Goal: Task Accomplishment & Management: Manage account settings

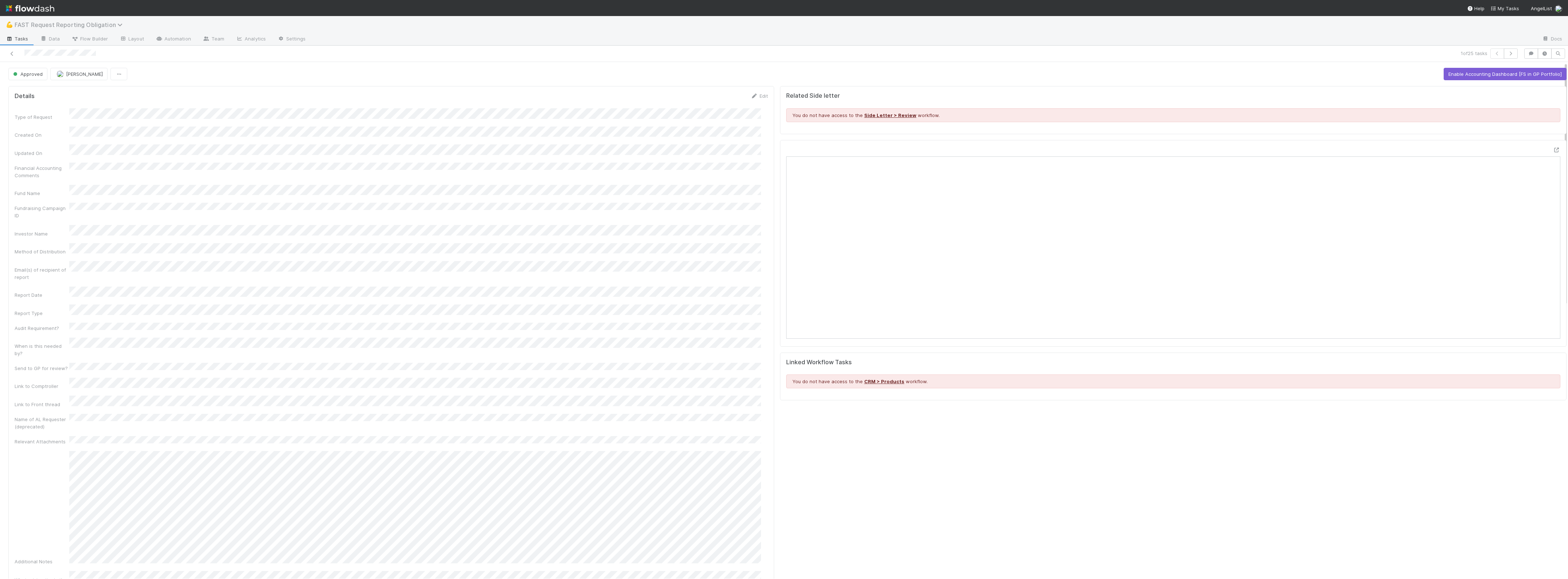
click at [121, 26] on icon at bounding box center [121, 25] width 7 height 6
click at [99, 147] on div "📝 Financial Accounting > Financial Reporting Tasks" at bounding box center [95, 149] width 173 height 7
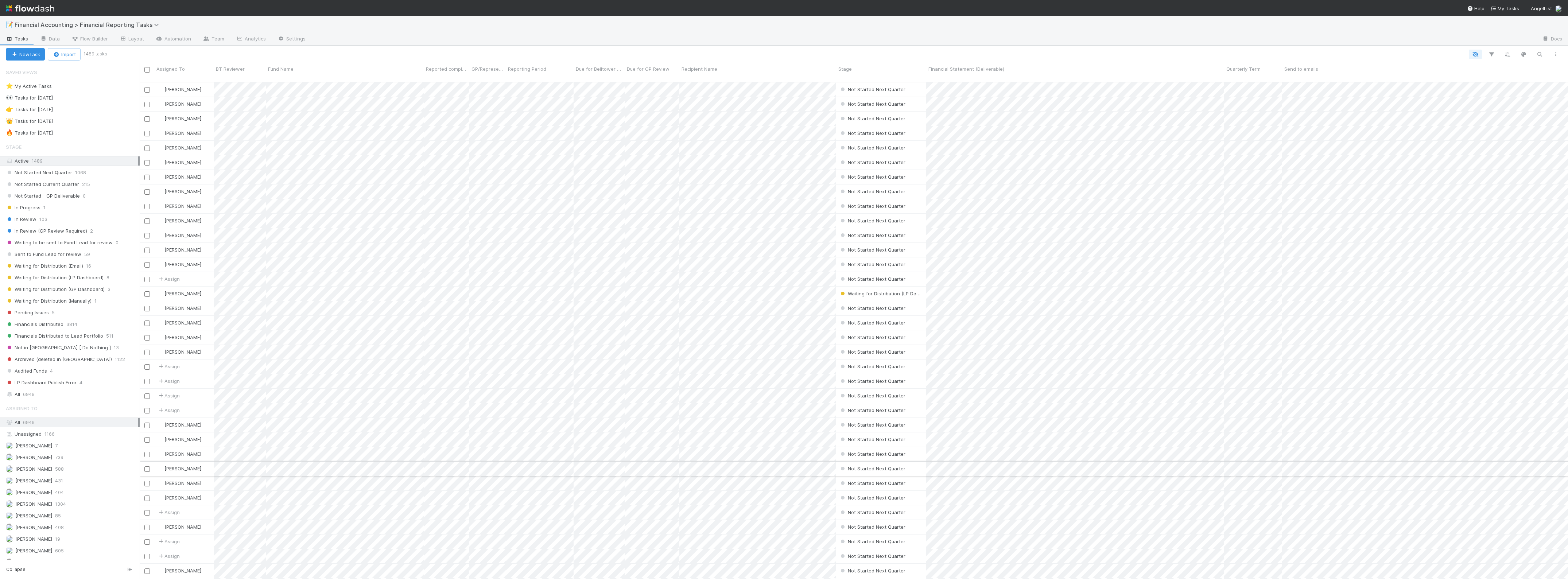
scroll to position [496, 1421]
click at [77, 269] on span "Waiting for Distribution (Email)" at bounding box center [44, 266] width 77 height 9
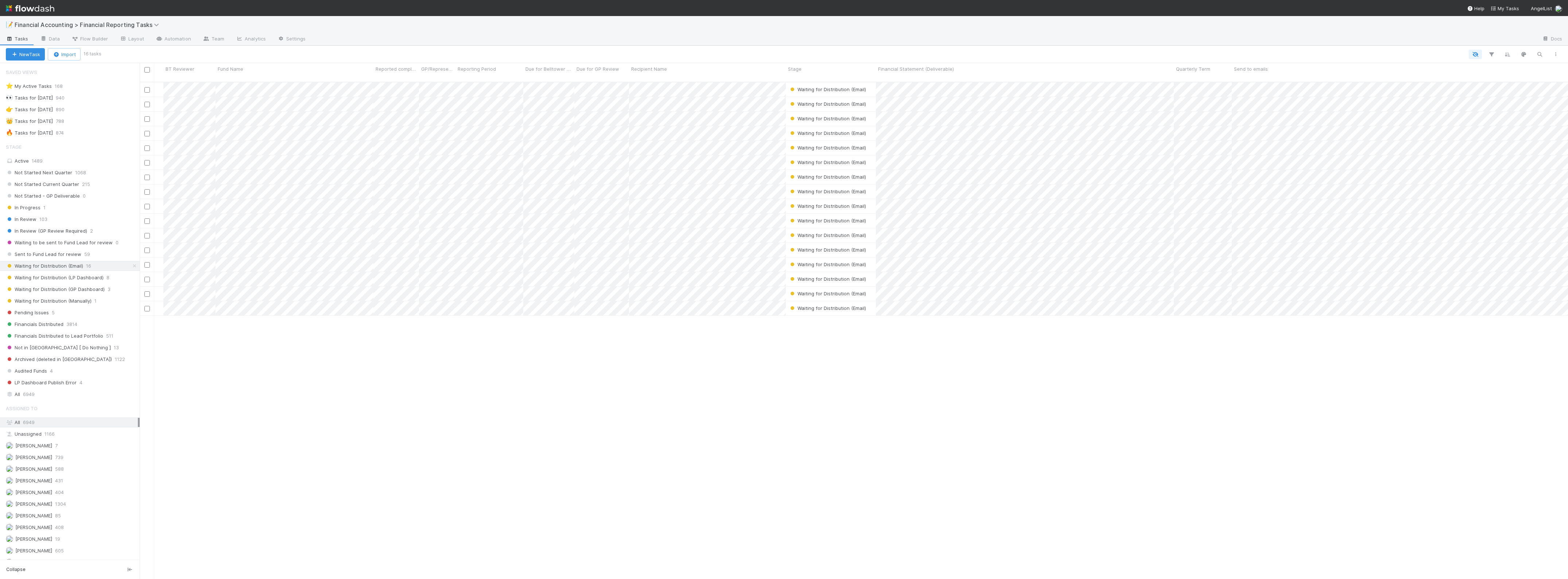
scroll to position [0, 91]
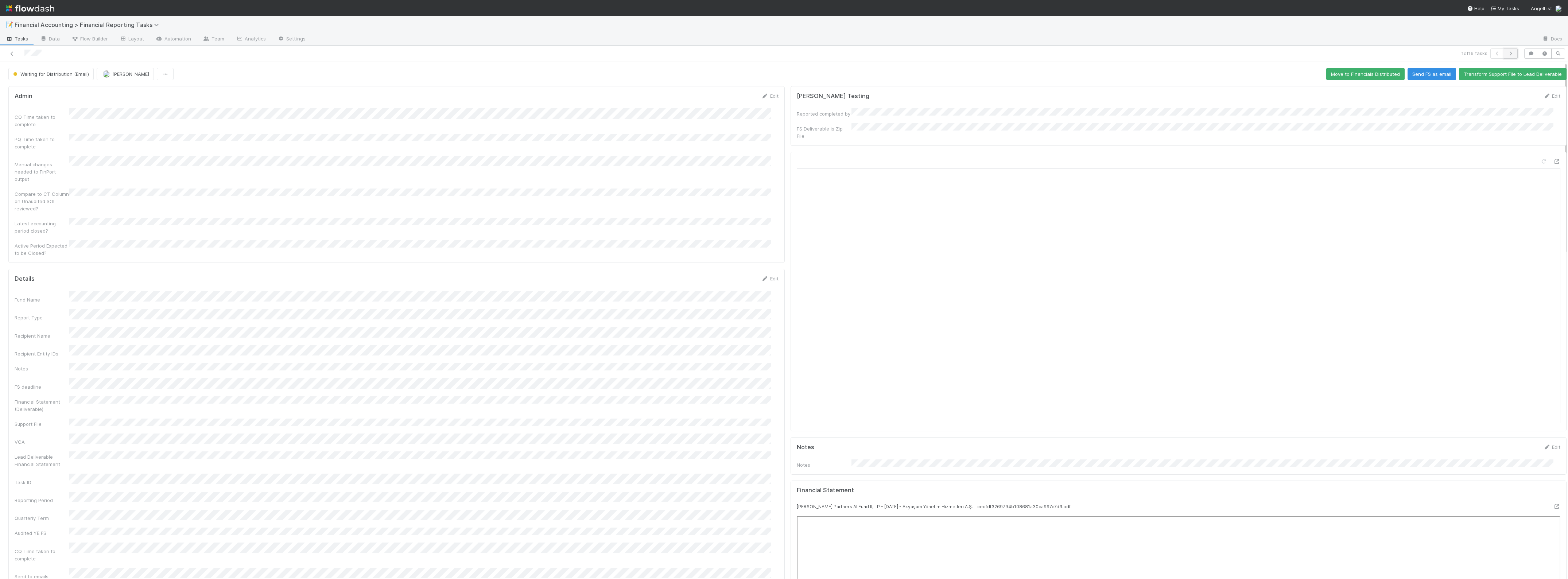
click at [1507, 57] on button "button" at bounding box center [1511, 54] width 14 height 10
click at [1507, 55] on icon "button" at bounding box center [1511, 53] width 7 height 4
click at [1507, 53] on icon "button" at bounding box center [1511, 53] width 7 height 4
click at [1507, 50] on button "button" at bounding box center [1511, 54] width 14 height 10
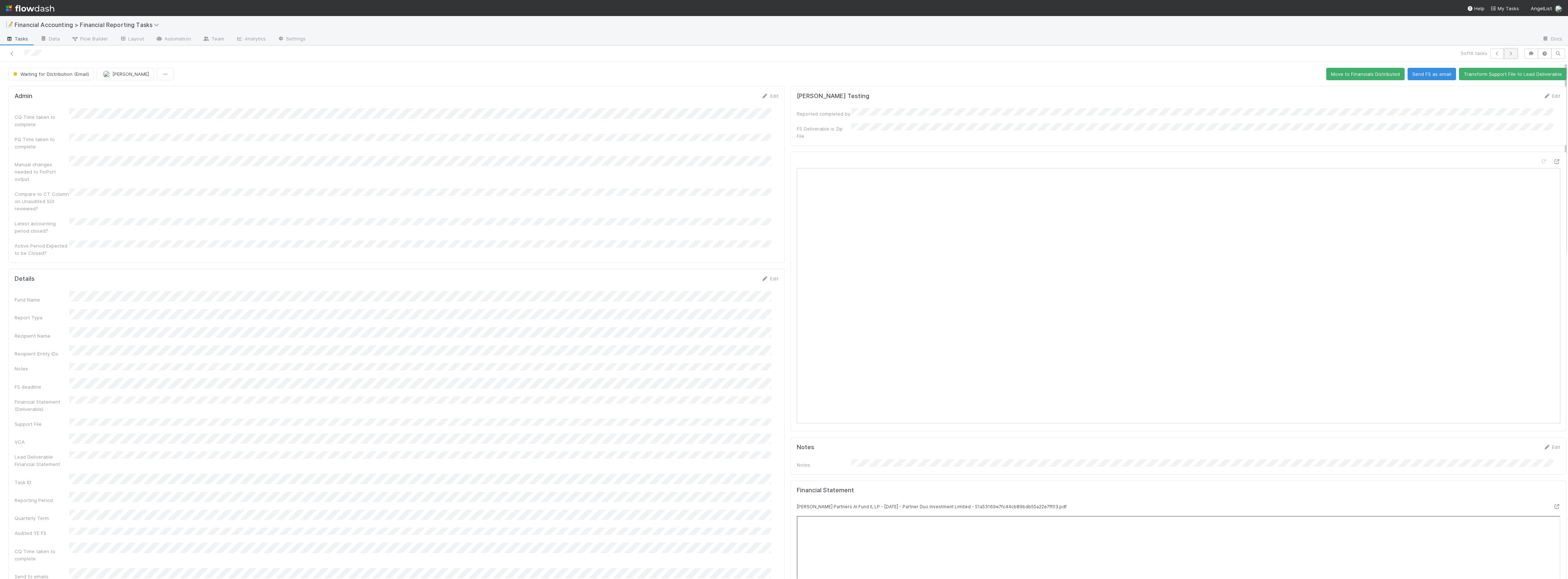
click at [1507, 51] on icon "button" at bounding box center [1511, 53] width 7 height 4
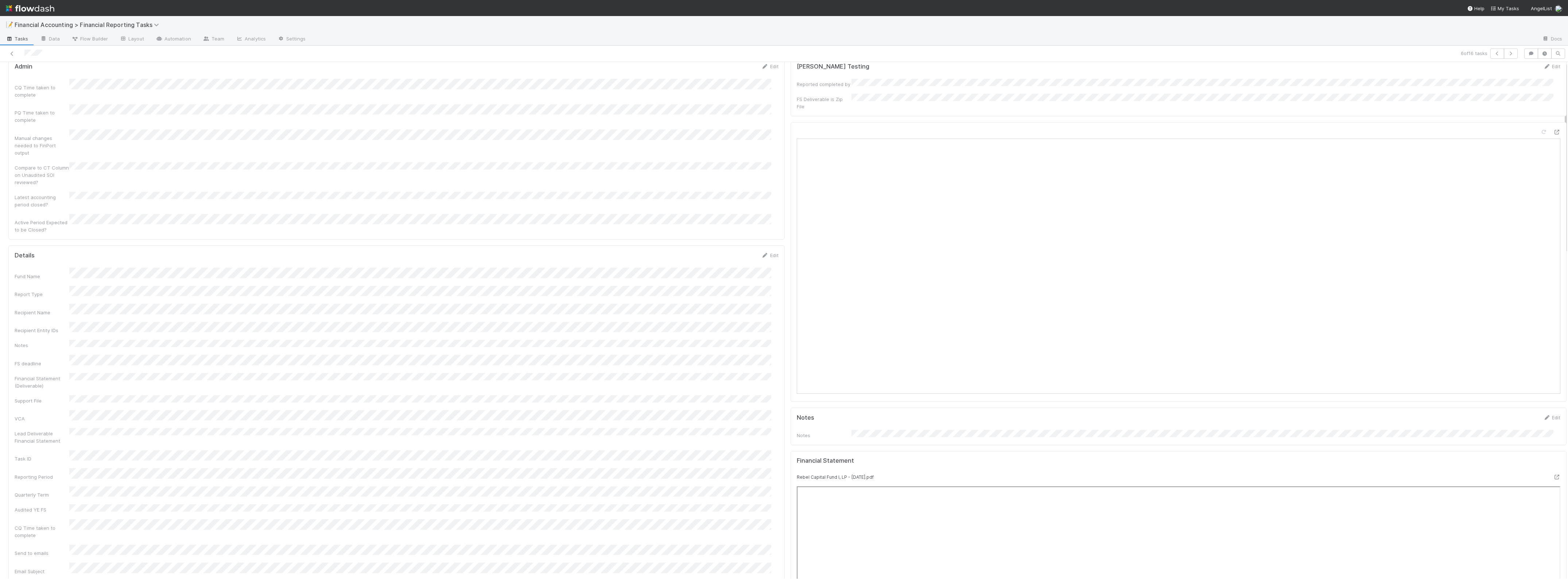
scroll to position [46, 0]
click at [1507, 52] on icon "button" at bounding box center [1511, 53] width 7 height 4
click at [1505, 57] on button "button" at bounding box center [1511, 54] width 14 height 10
click at [1507, 54] on icon "button" at bounding box center [1511, 53] width 7 height 4
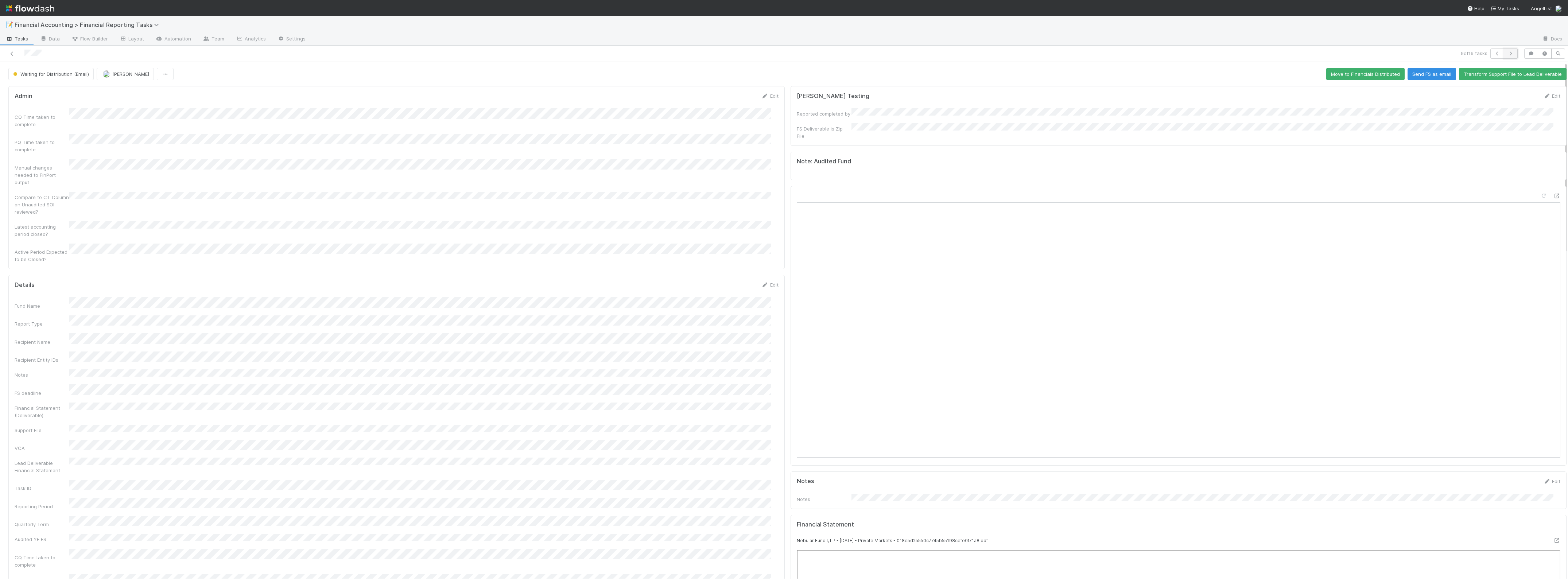
click at [1507, 51] on icon "button" at bounding box center [1511, 53] width 7 height 4
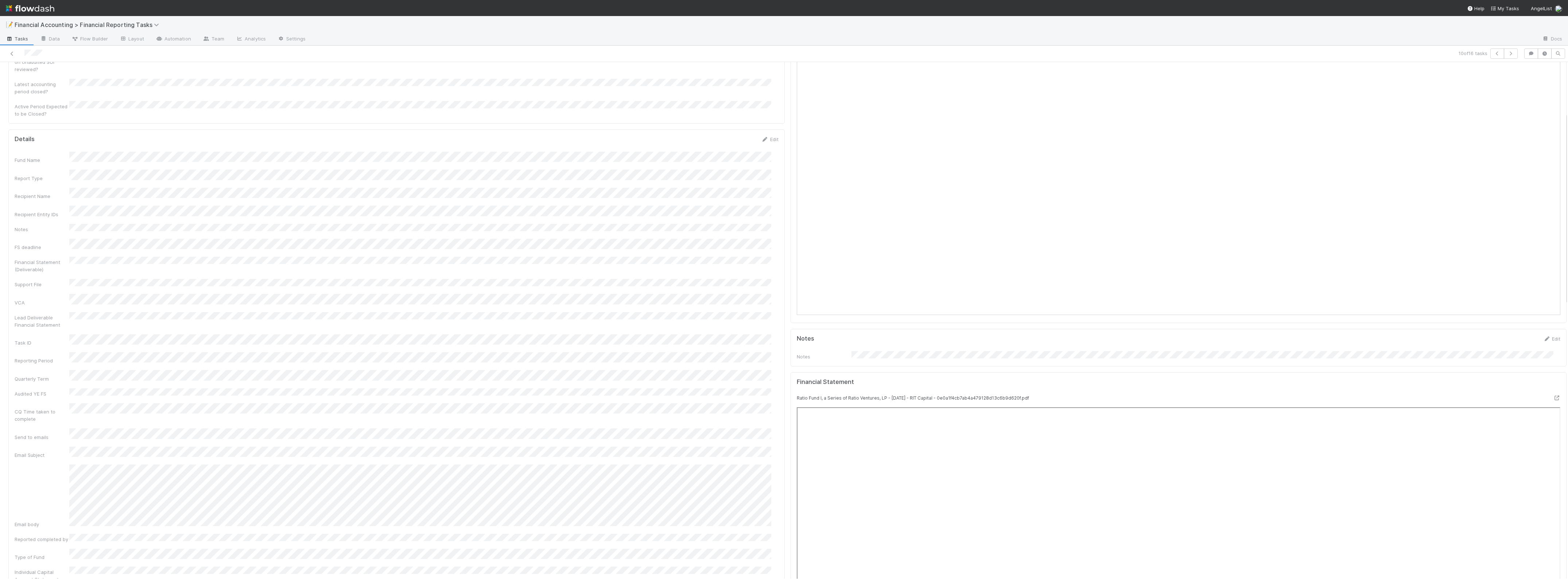
scroll to position [137, 0]
click at [1504, 52] on button "button" at bounding box center [1511, 54] width 14 height 10
click at [1507, 55] on icon "button" at bounding box center [1511, 53] width 7 height 4
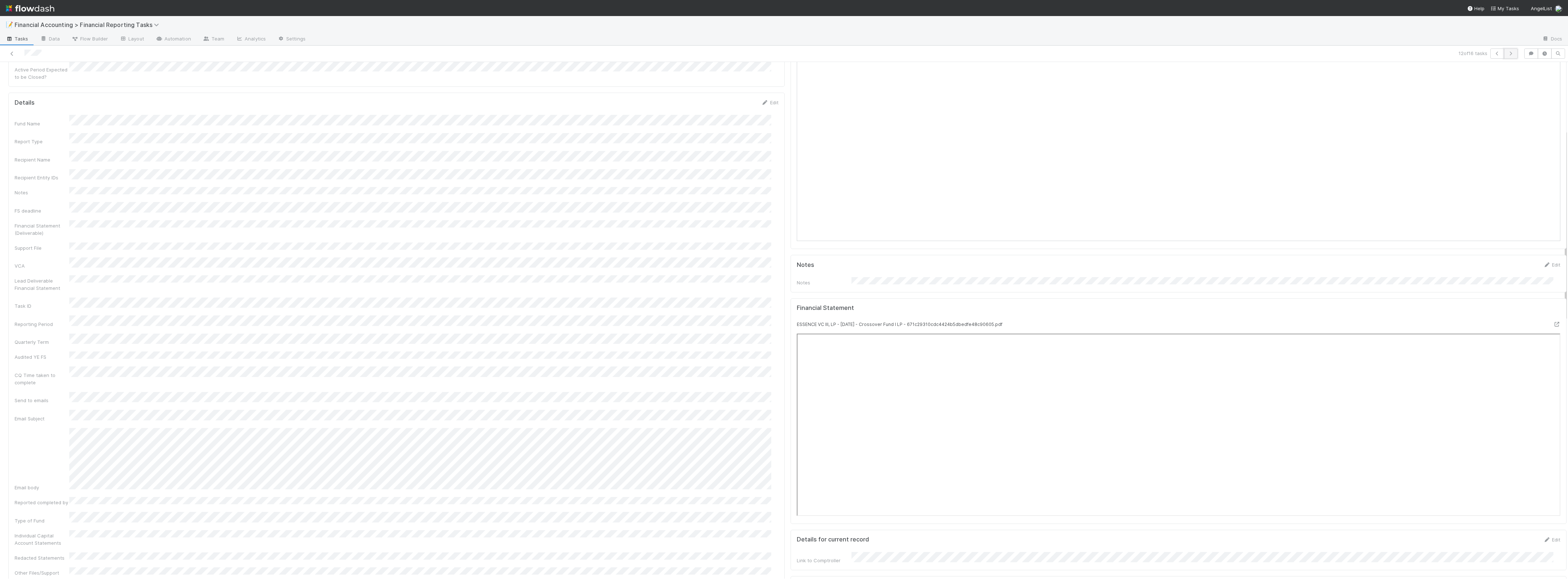
click at [1507, 55] on icon "button" at bounding box center [1511, 53] width 7 height 4
click at [1507, 52] on icon "button" at bounding box center [1511, 53] width 7 height 4
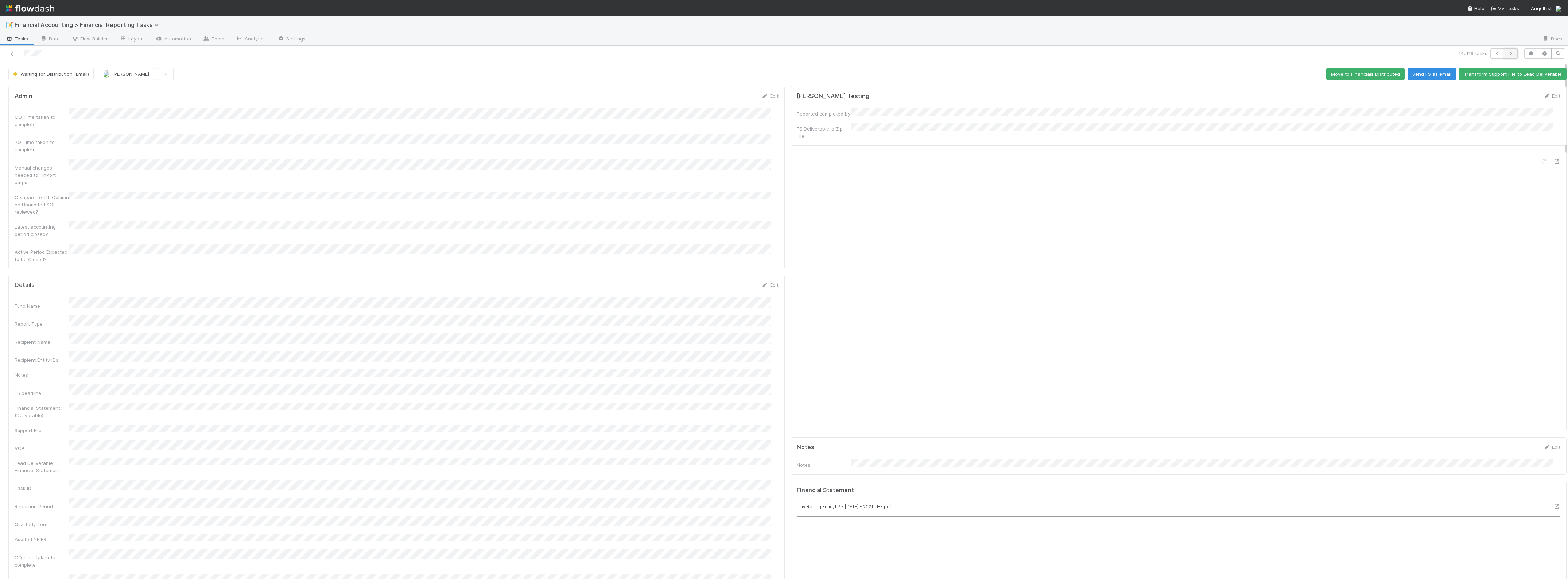
click at [1507, 53] on icon "button" at bounding box center [1511, 53] width 7 height 4
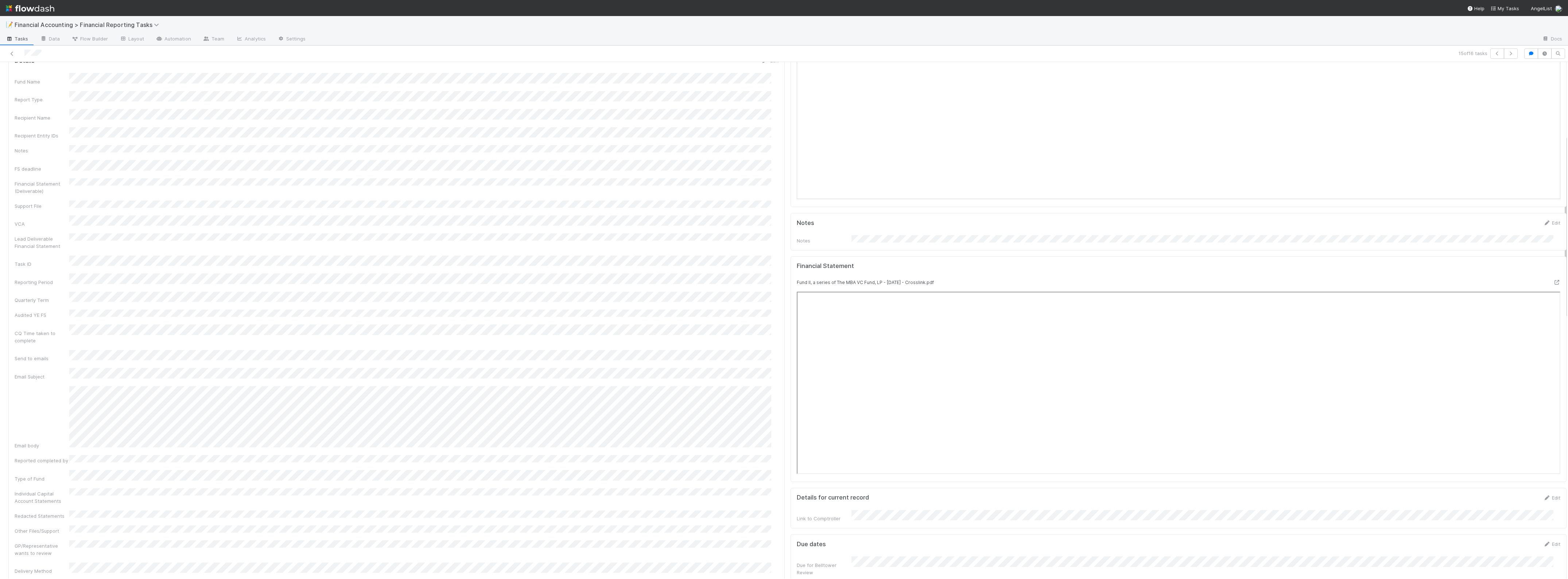
scroll to position [183, 0]
click at [1507, 53] on icon "button" at bounding box center [1511, 53] width 7 height 4
click at [15, 50] on link at bounding box center [12, 54] width 7 height 7
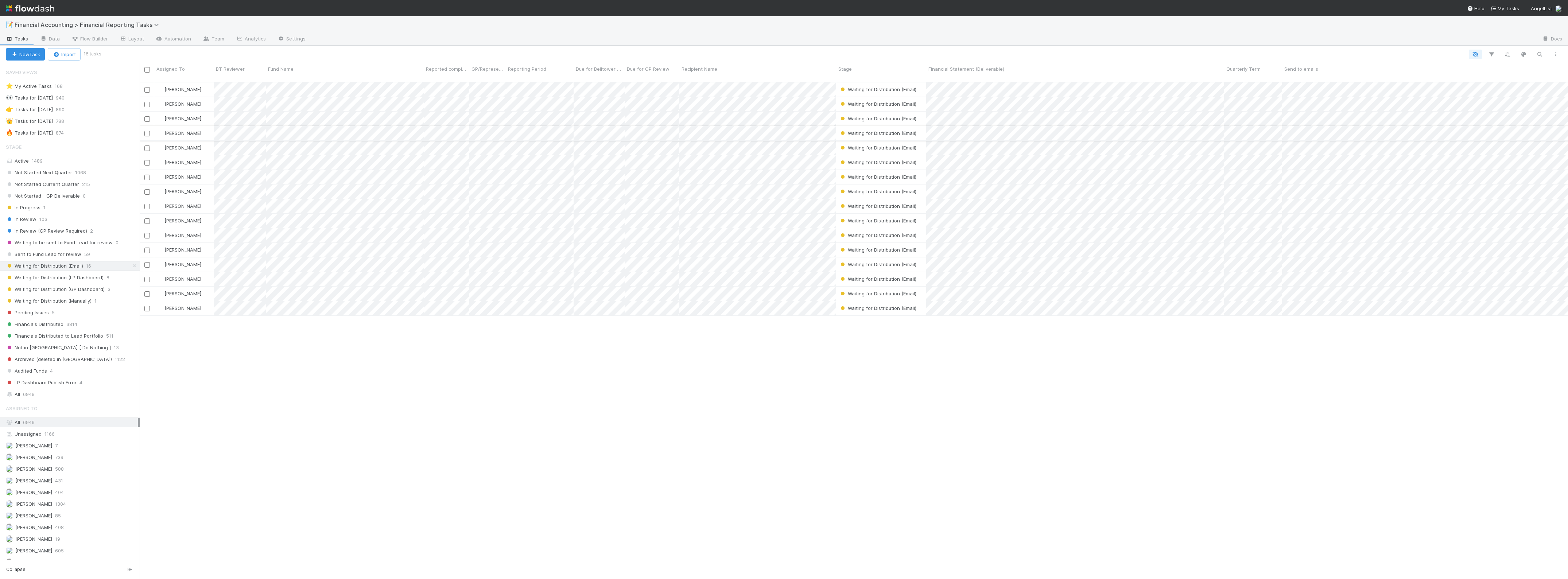
scroll to position [496, 1421]
click at [146, 69] on input "checkbox" at bounding box center [147, 69] width 5 height 5
checkbox input "true"
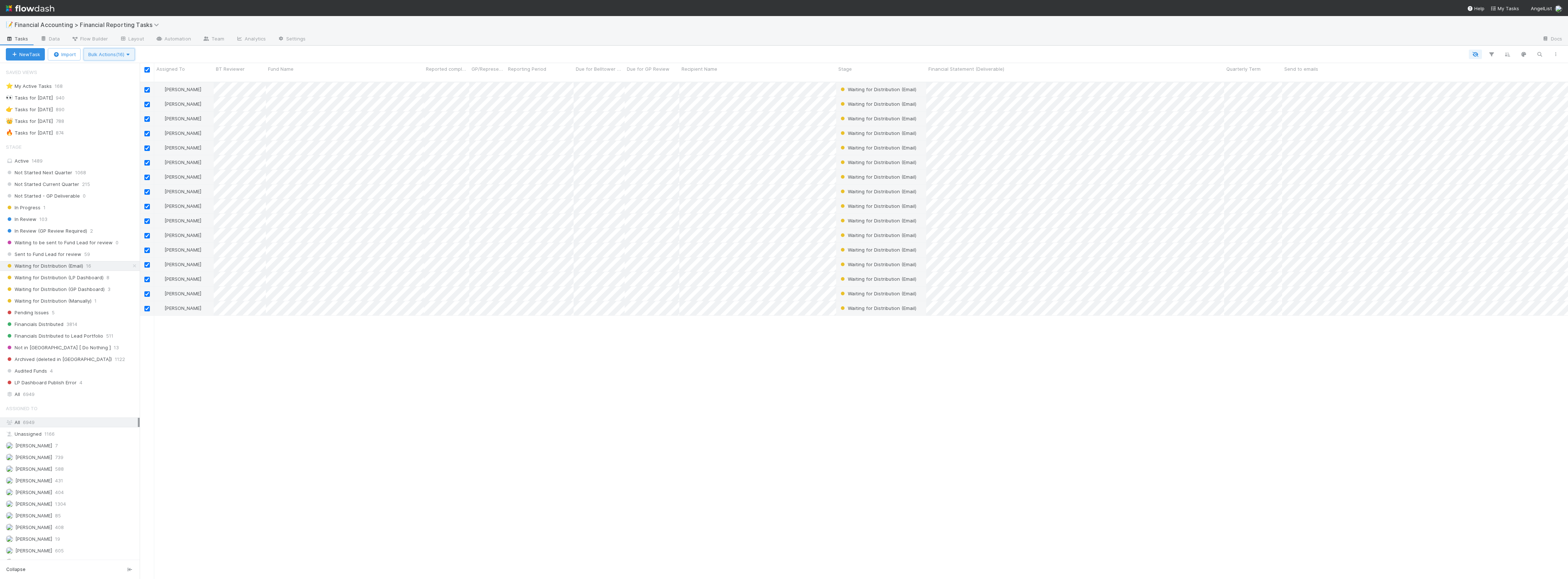
click at [123, 51] on button "Bulk Actions (16)" at bounding box center [109, 54] width 51 height 12
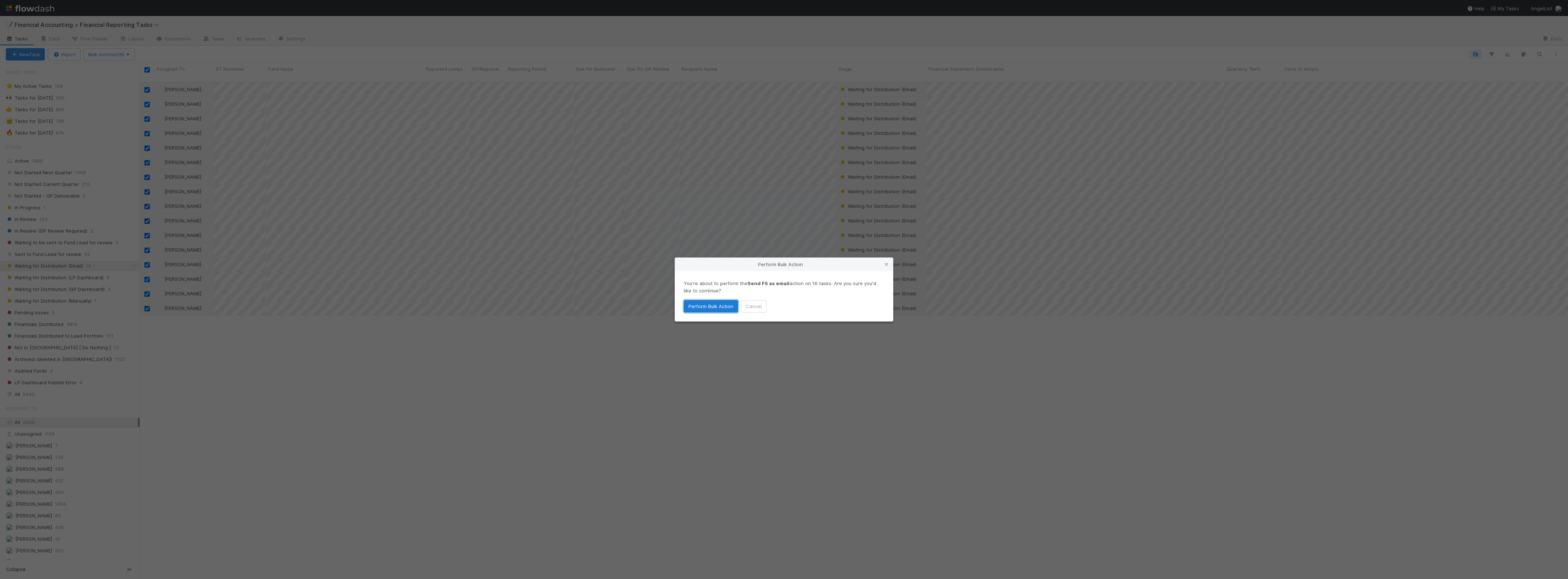
click at [696, 309] on button "Perform Bulk Action" at bounding box center [710, 306] width 54 height 12
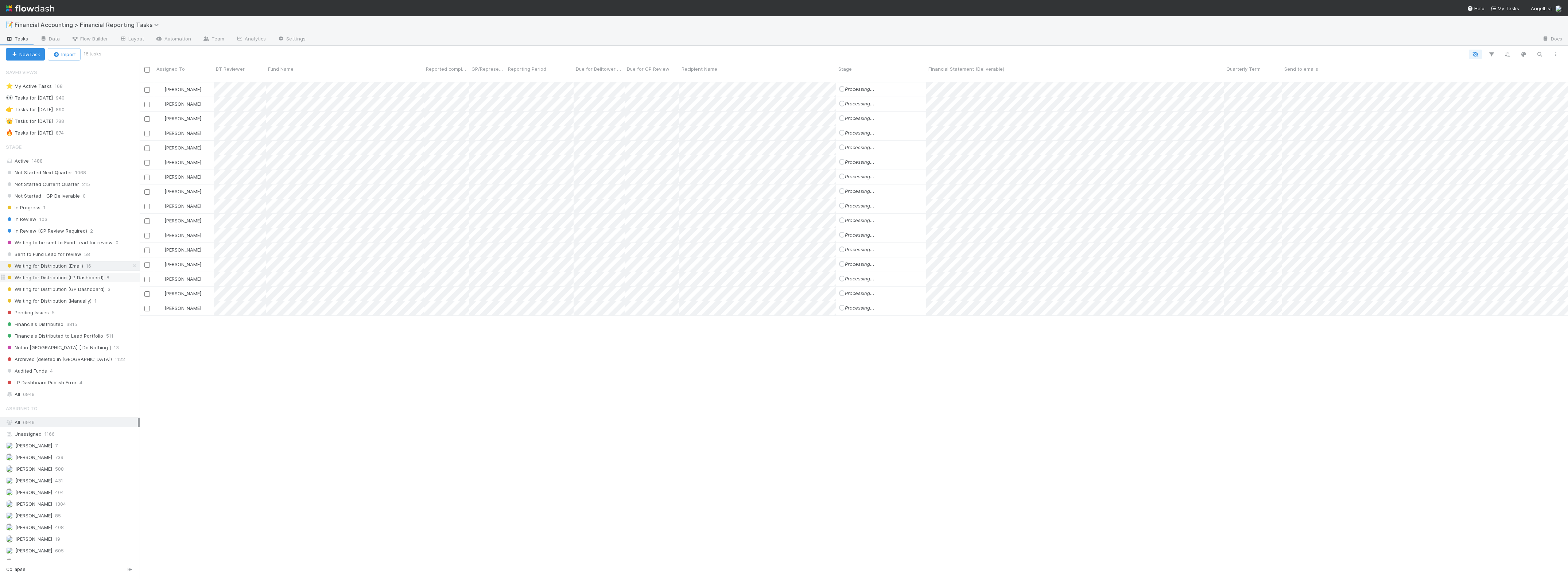
click at [85, 282] on span "Waiting for Distribution (LP Dashboard)" at bounding box center [55, 278] width 98 height 9
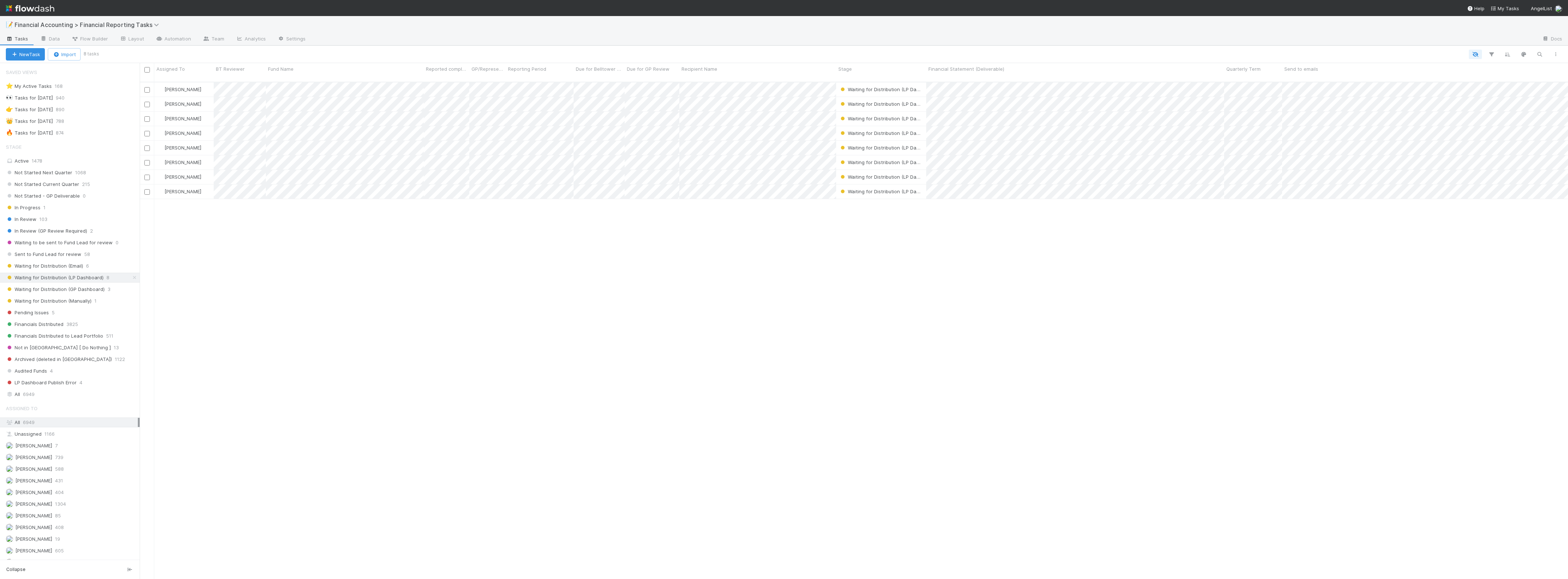
scroll to position [496, 1421]
click at [871, 160] on span "Waiting for Distribution (LP Dashboard)" at bounding box center [887, 163] width 98 height 6
click at [897, 212] on span "Waiting for Distribution (Manually)" at bounding box center [883, 212] width 86 height 6
click at [149, 68] on input "checkbox" at bounding box center [147, 69] width 5 height 5
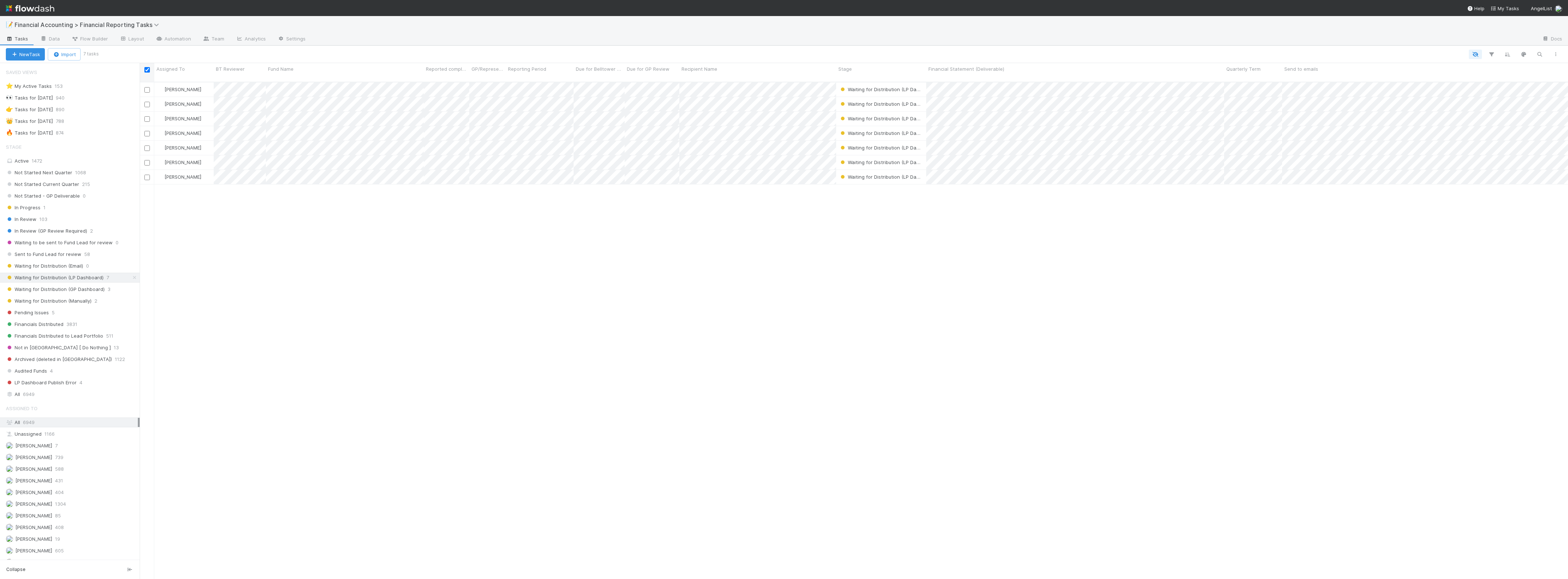
checkbox input "true"
click at [129, 53] on icon "button" at bounding box center [125, 55] width 7 height 5
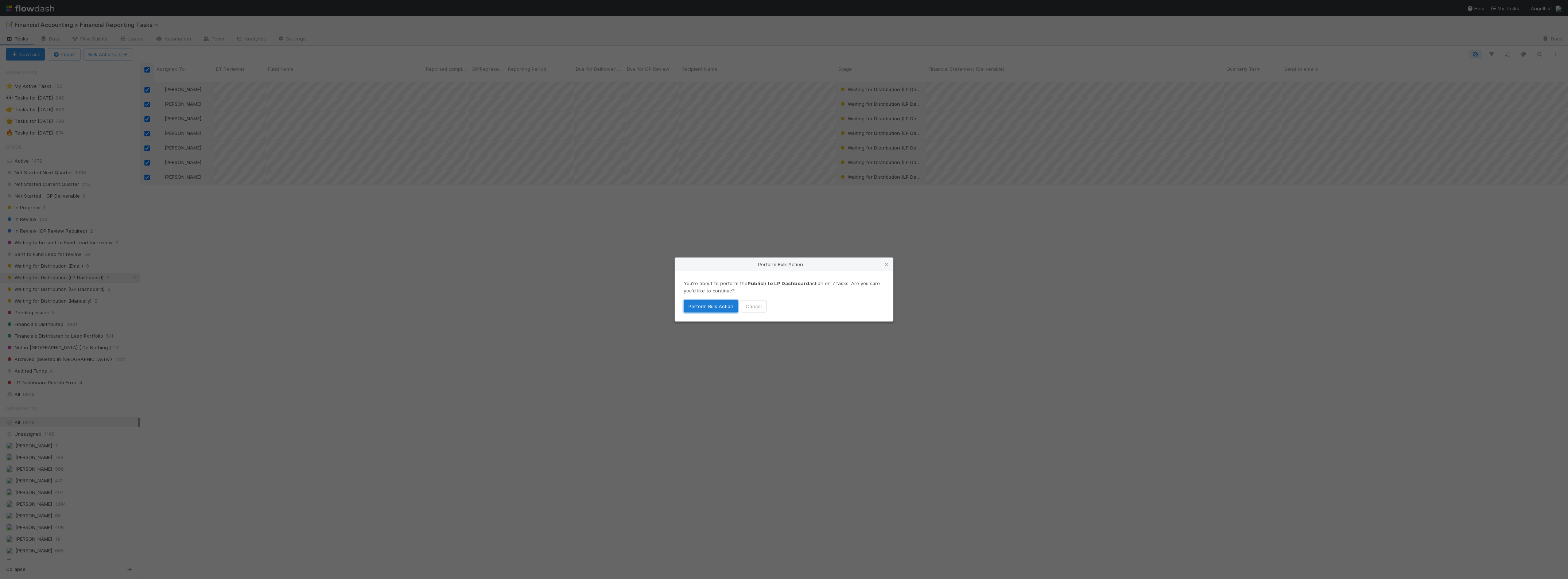
click at [712, 305] on button "Perform Bulk Action" at bounding box center [710, 306] width 54 height 12
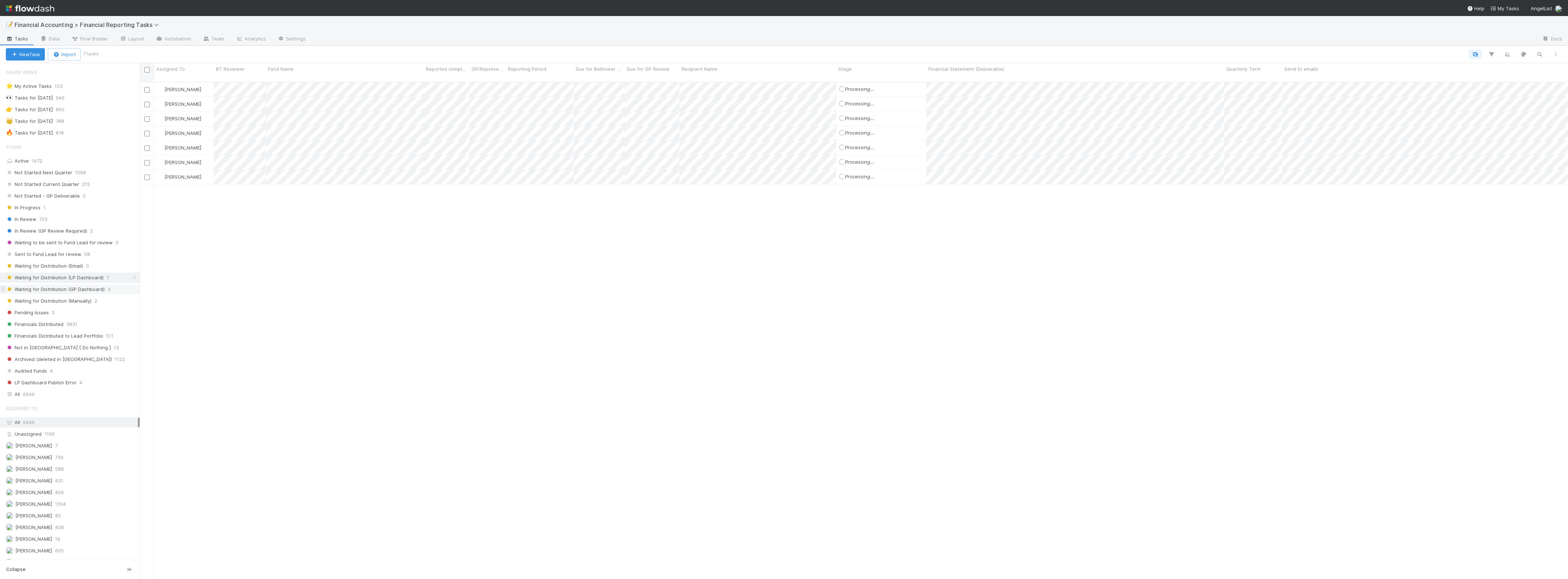
click at [102, 292] on span "Waiting for Distribution (GP Dashboard)" at bounding box center [55, 289] width 99 height 9
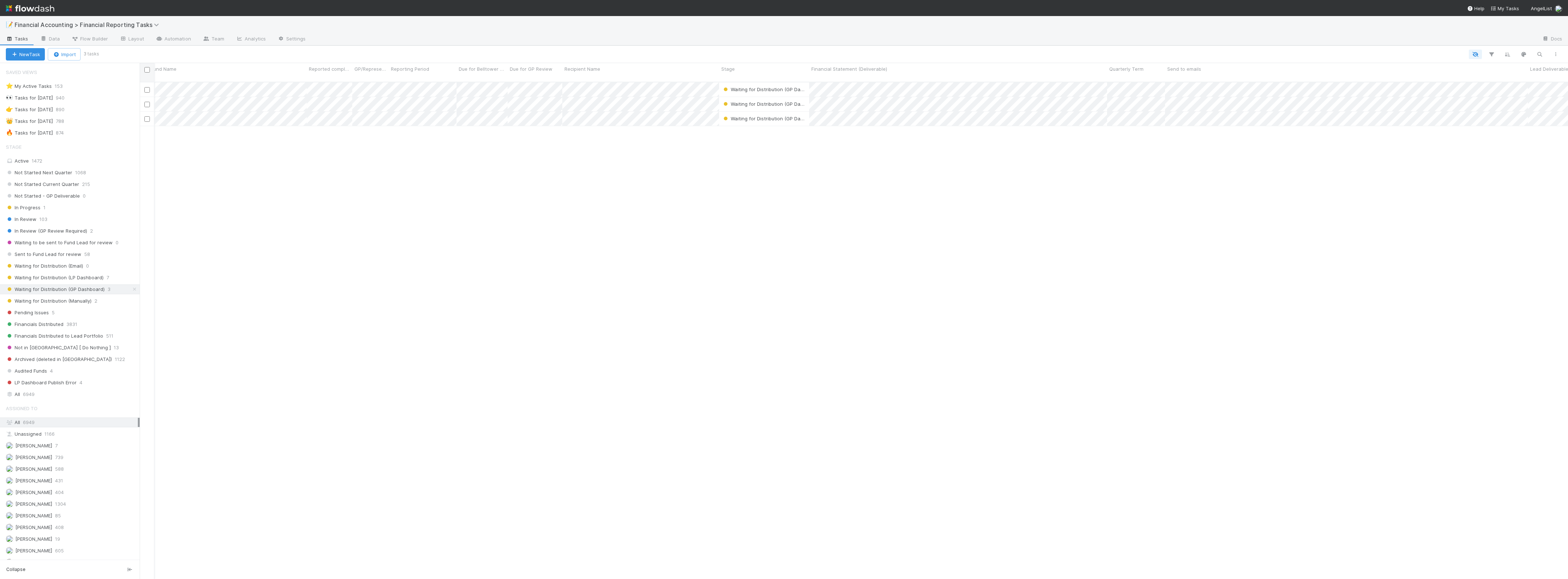
scroll to position [0, 46]
click at [148, 71] on input "checkbox" at bounding box center [147, 69] width 5 height 5
checkbox input "true"
click at [125, 51] on span "Bulk Actions (3)" at bounding box center [108, 54] width 40 height 6
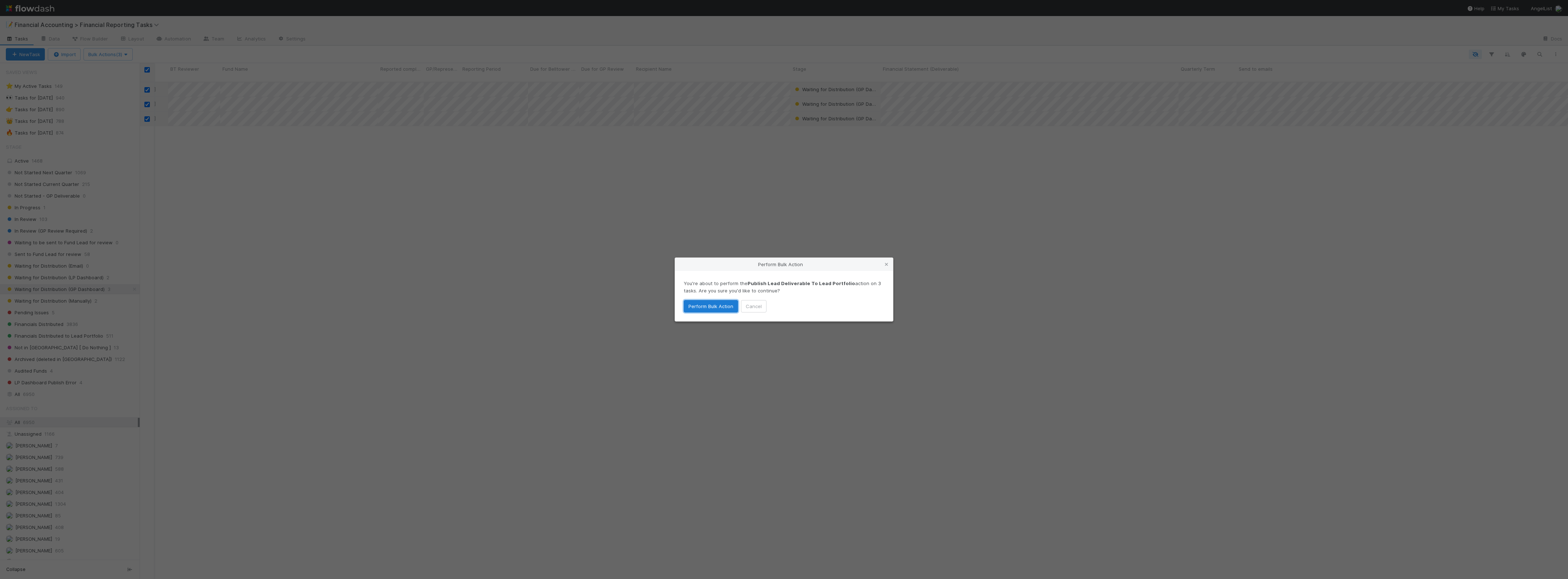
click at [713, 306] on button "Perform Bulk Action" at bounding box center [710, 306] width 54 height 12
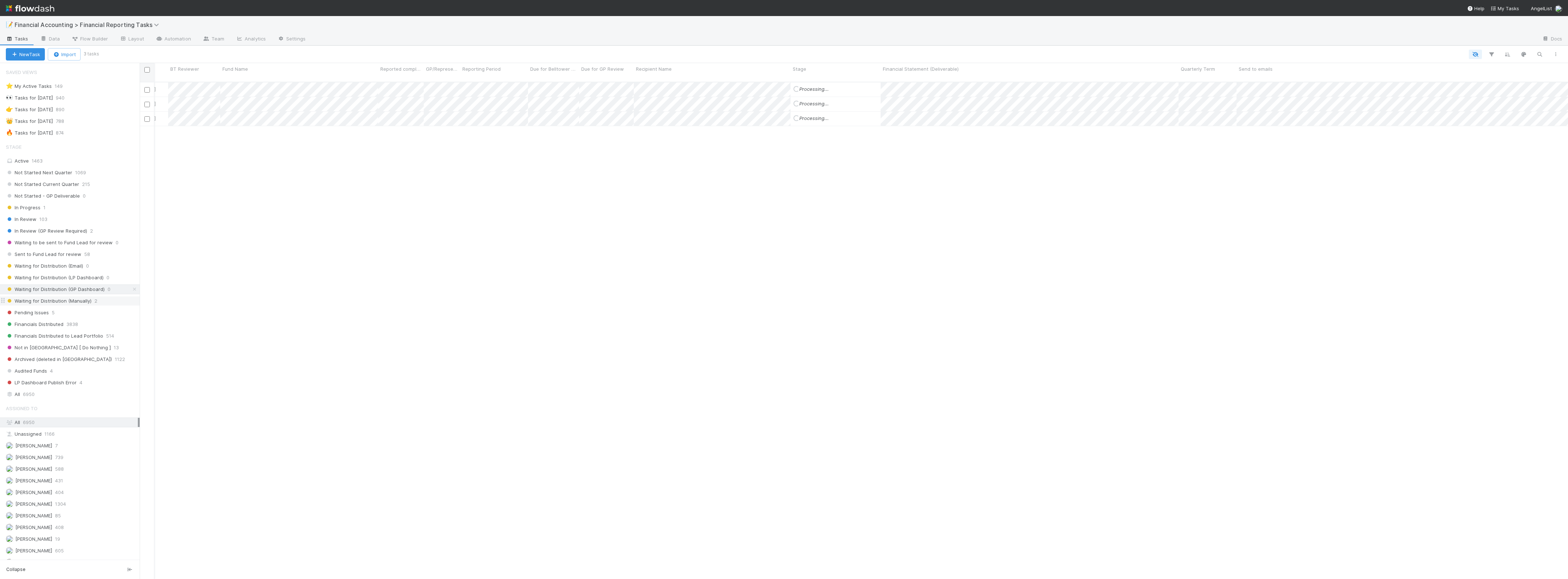
click at [86, 303] on span "Waiting for Distribution (Manually)" at bounding box center [49, 301] width 86 height 9
click at [933, 155] on div at bounding box center [784, 289] width 1568 height 579
click at [811, 101] on div "Waiting for Distribution (Manually)" at bounding box center [835, 104] width 83 height 7
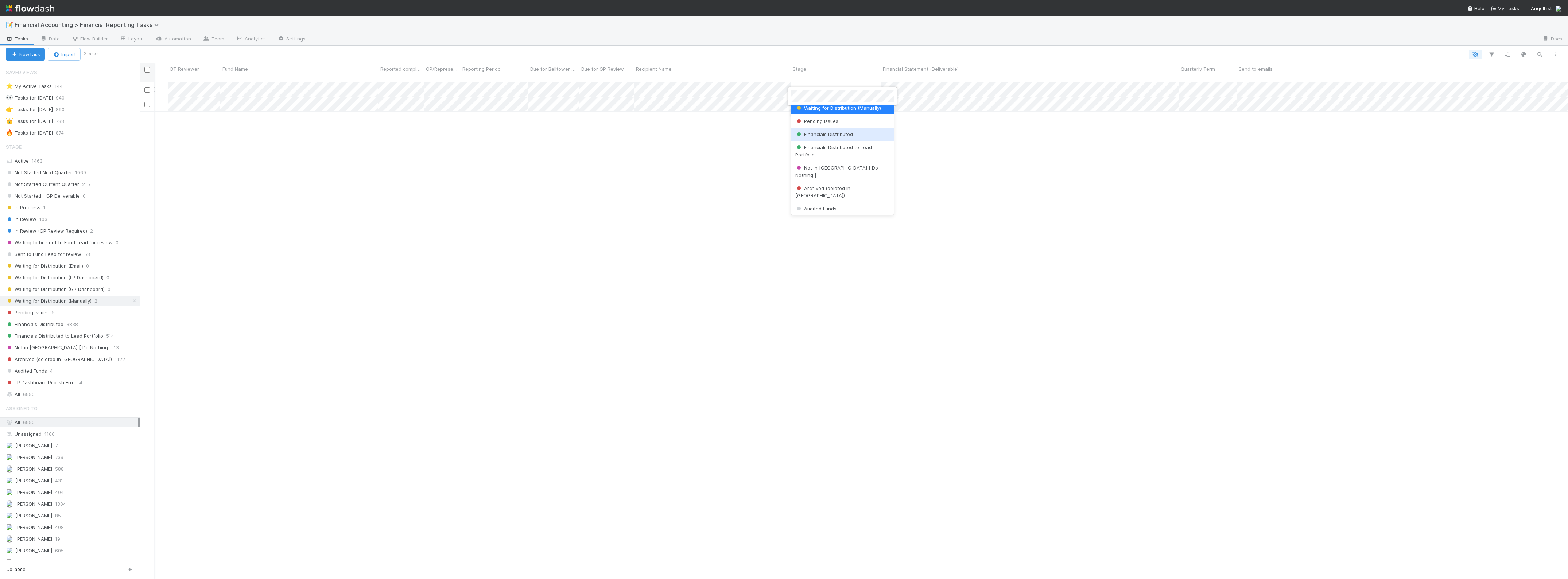
click at [821, 138] on div "Financials Distributed" at bounding box center [842, 135] width 103 height 13
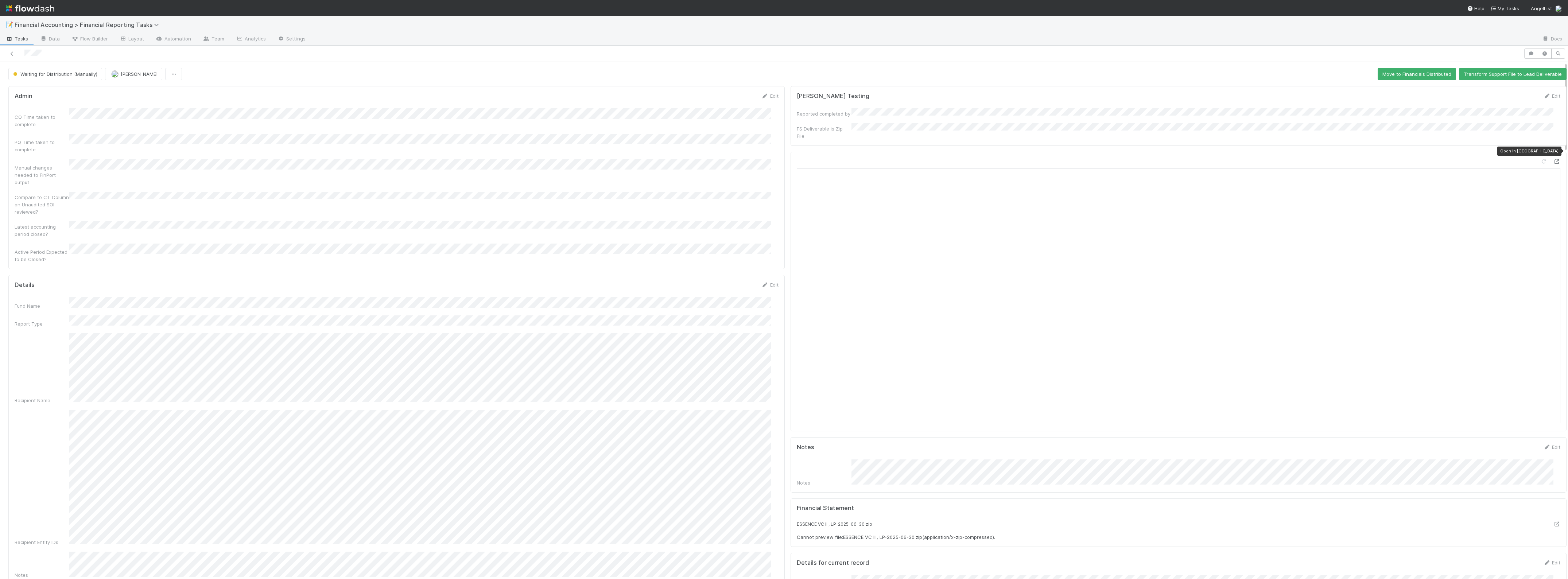
click at [1553, 160] on icon at bounding box center [1556, 162] width 7 height 5
click at [1393, 73] on button "Move to Financials Distributed" at bounding box center [1416, 74] width 79 height 12
click at [15, 53] on icon at bounding box center [12, 54] width 7 height 5
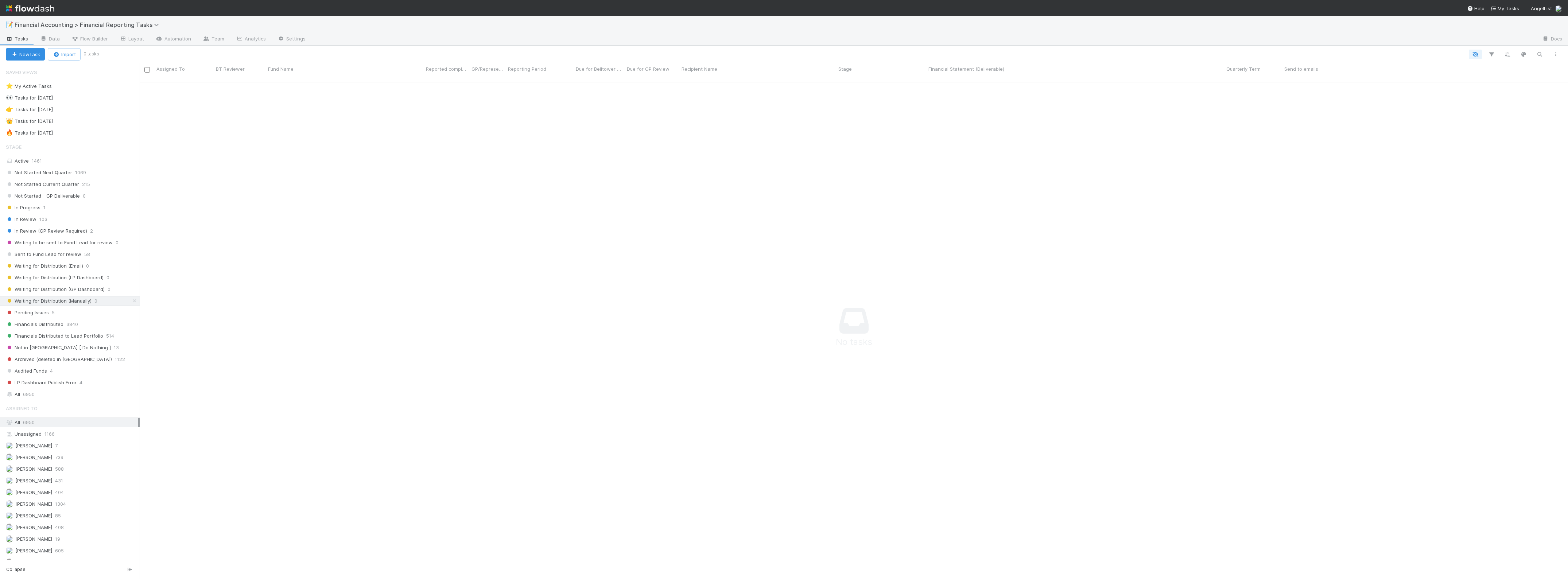
scroll to position [489, 1414]
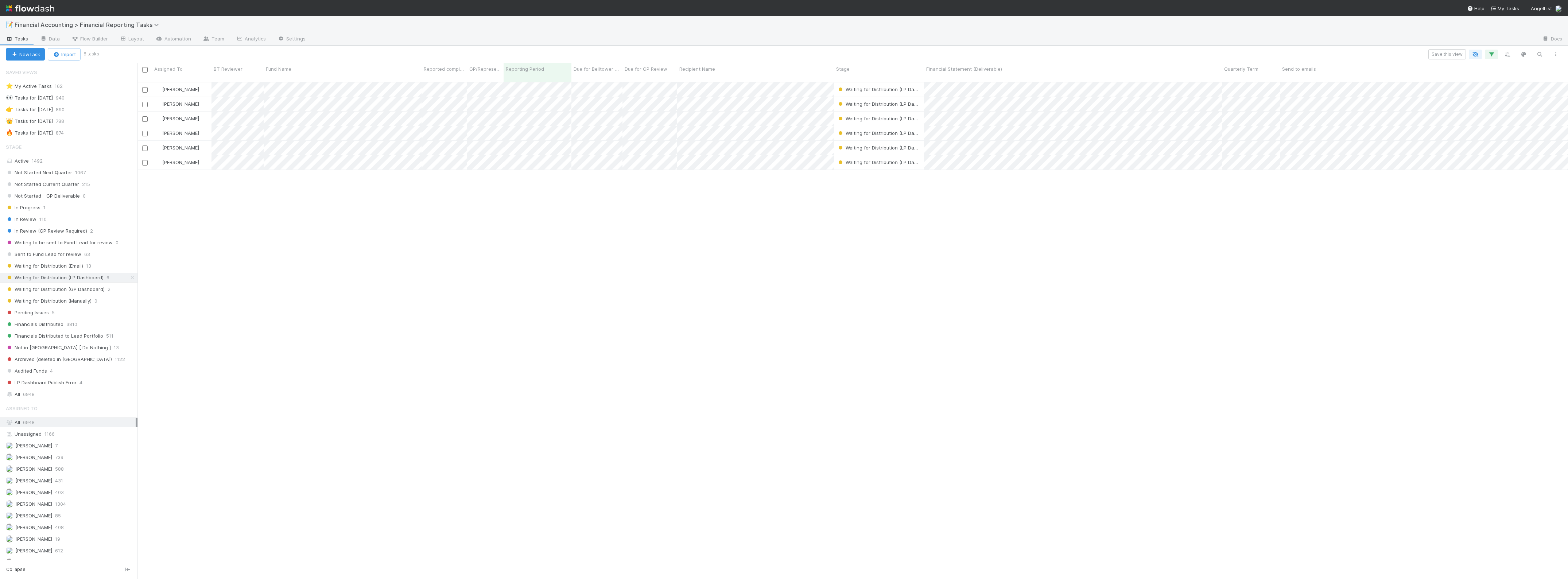
scroll to position [496, 1424]
click at [453, 254] on div "Zach Byers Waiting for Distribution (LP Dashboard) 4/1/25, 1:09:53 AM 8/14/25, …" at bounding box center [853, 334] width 1430 height 503
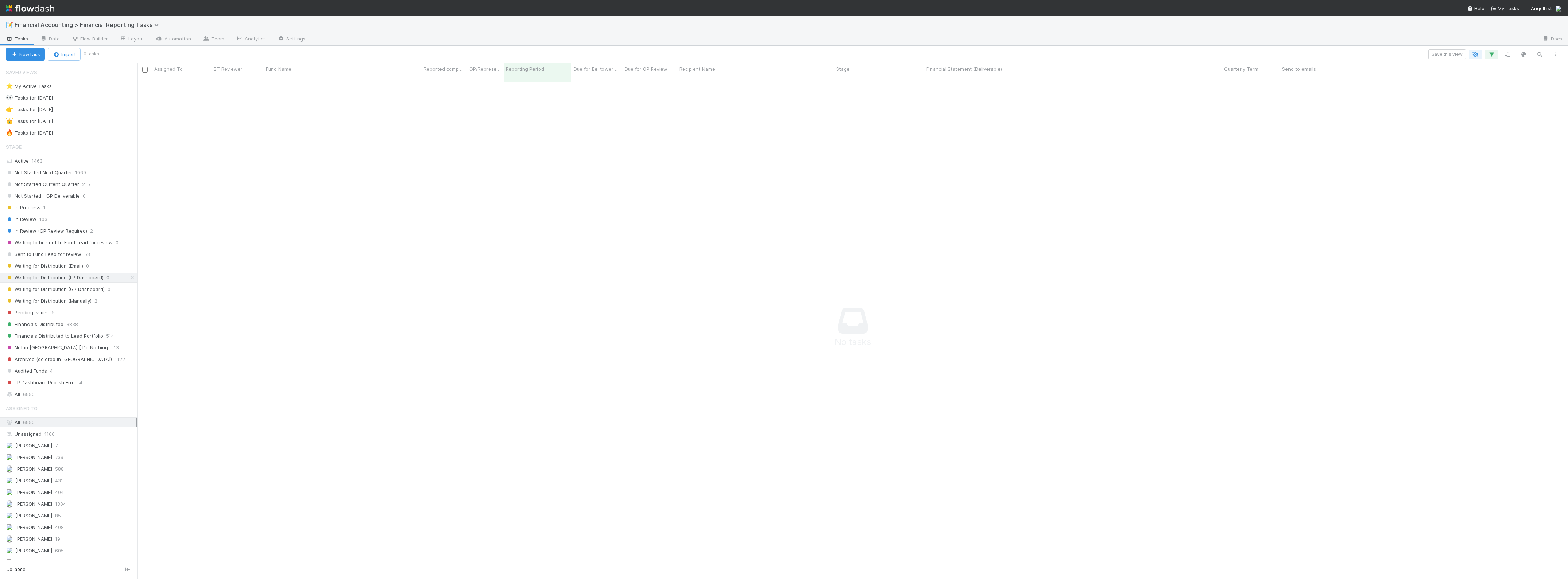
scroll to position [489, 1417]
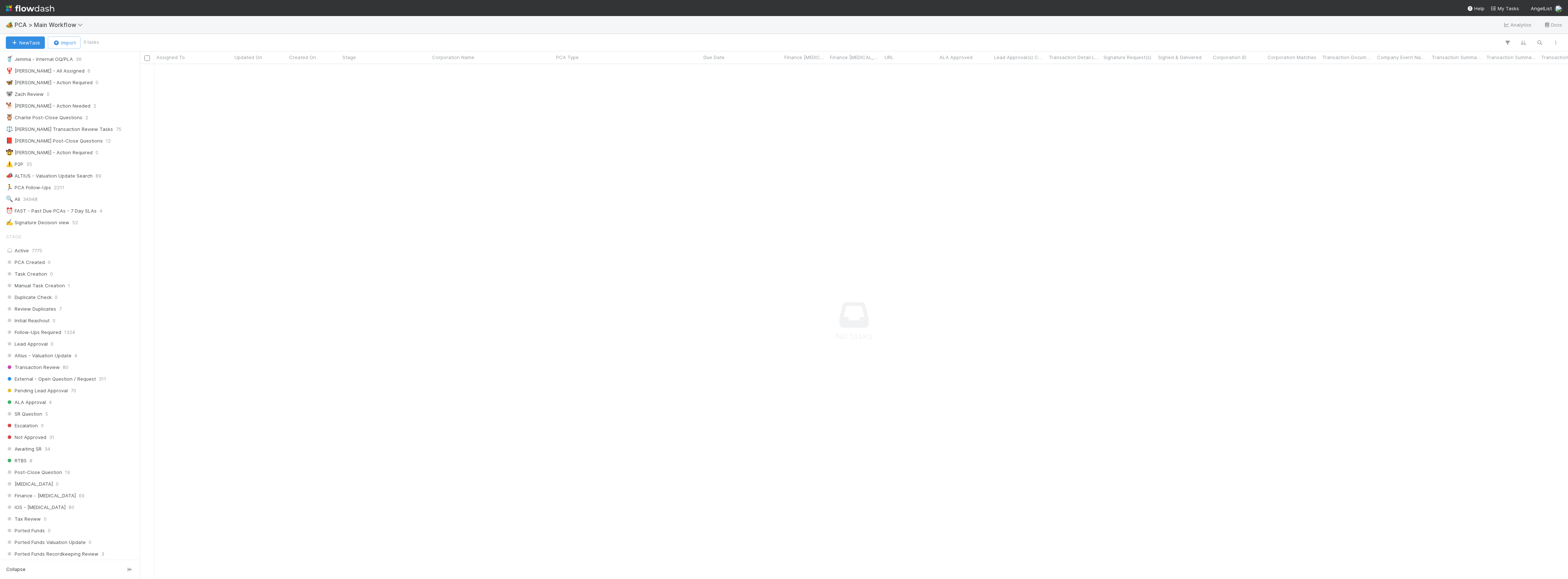
scroll to position [46, 0]
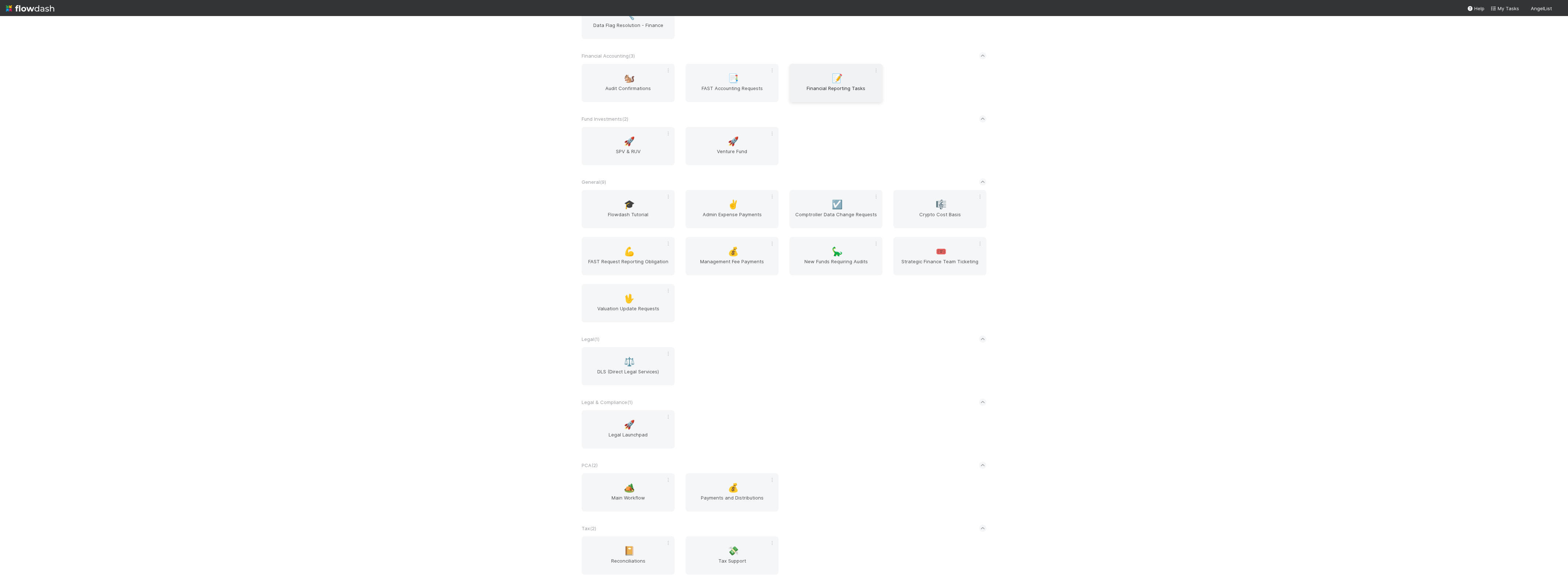
scroll to position [110, 0]
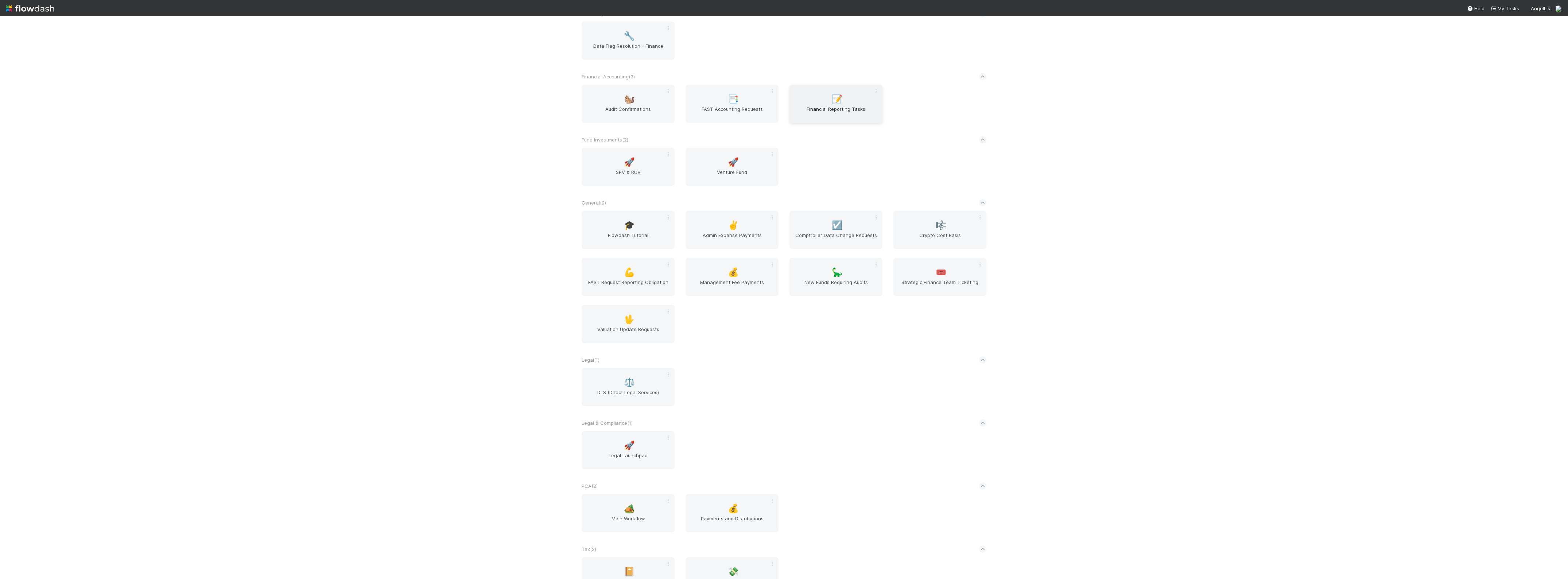
click at [827, 119] on span "Financial Reporting Tasks" at bounding box center [836, 113] width 87 height 15
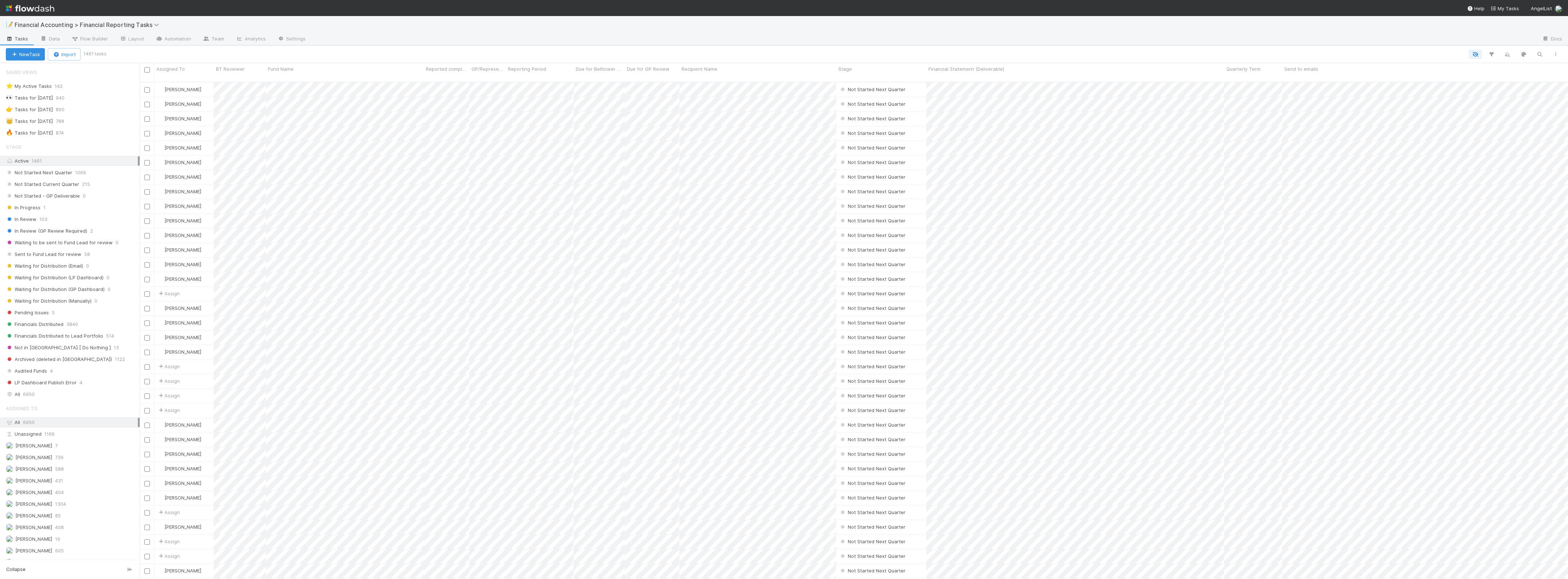
scroll to position [496, 1421]
click at [64, 314] on div "Pending Issues 5" at bounding box center [73, 312] width 134 height 9
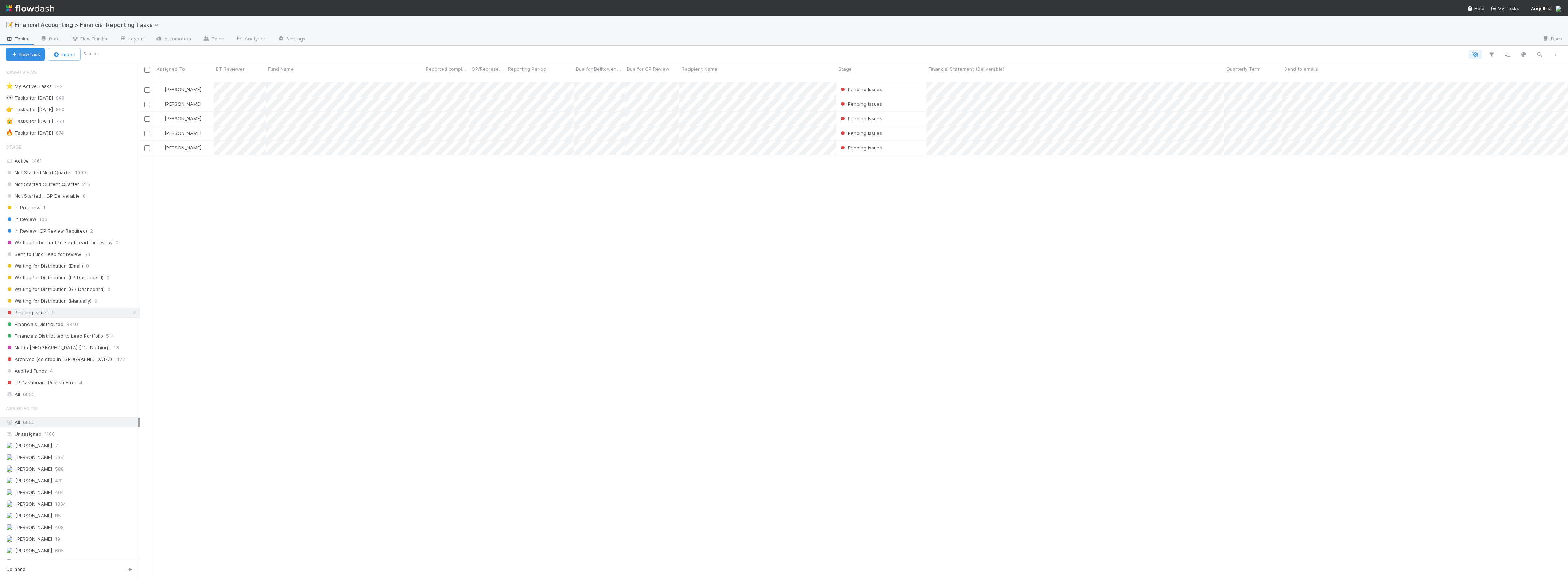
scroll to position [496, 1421]
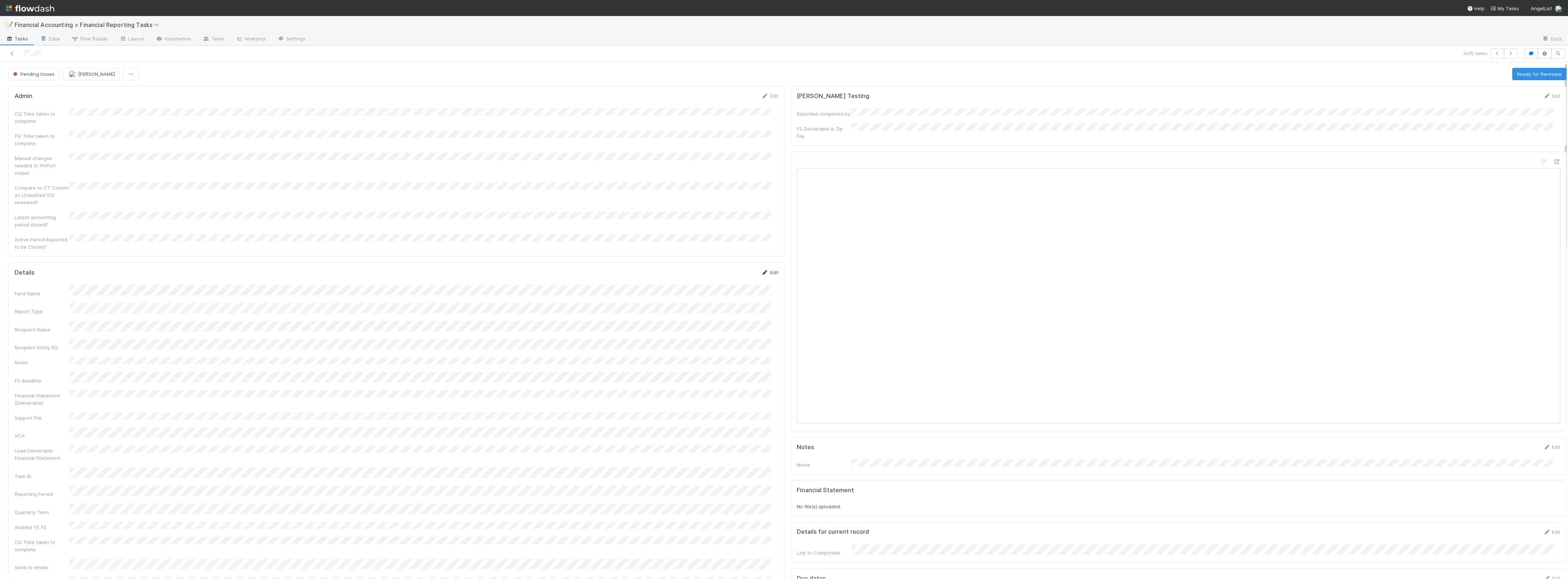
click at [766, 270] on link "Edit" at bounding box center [770, 273] width 17 height 6
click at [729, 178] on button "Save" at bounding box center [740, 184] width 21 height 12
click at [35, 79] on button "Pending Issues" at bounding box center [34, 74] width 51 height 12
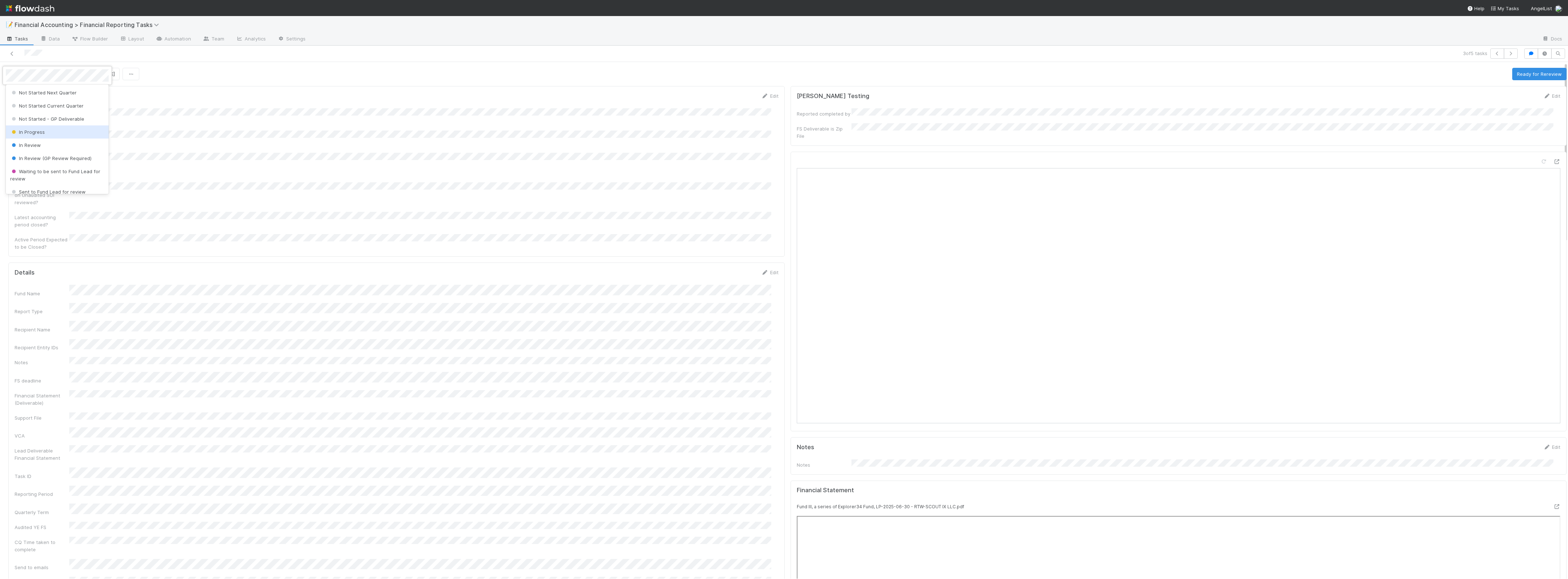
click at [63, 134] on div "In Progress" at bounding box center [57, 132] width 103 height 13
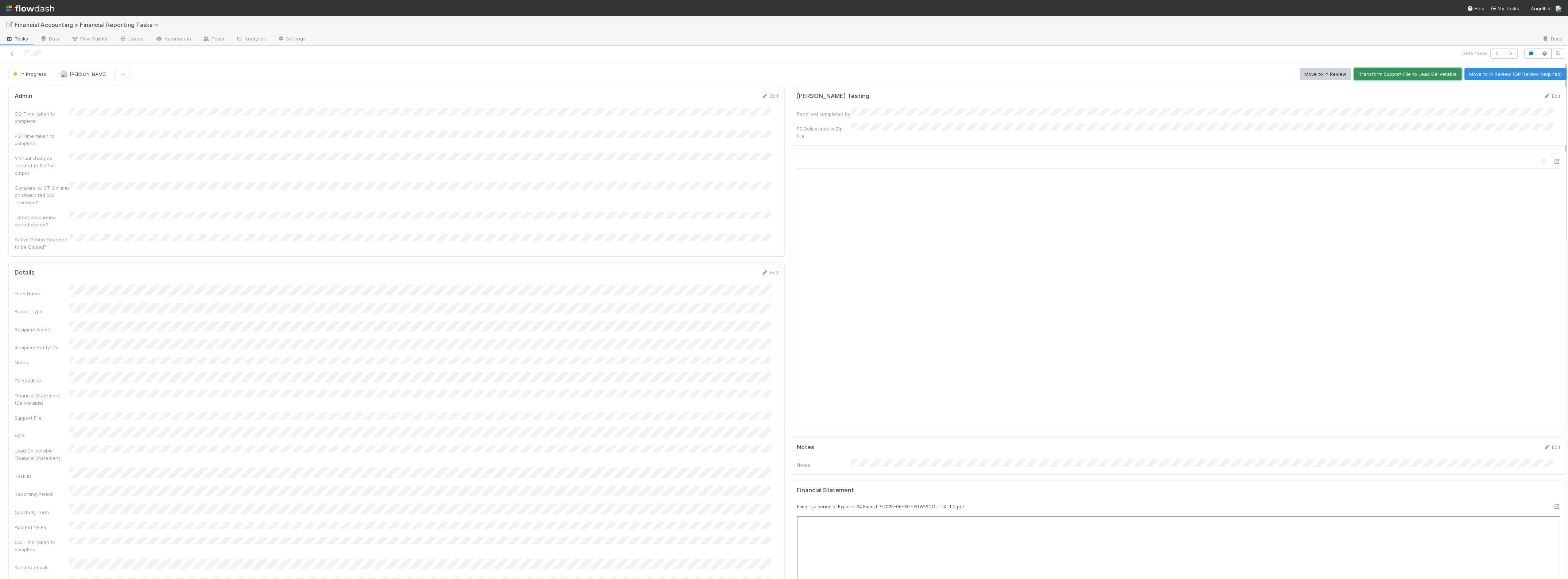
click at [1370, 72] on button "Transform Support File to Lead Deliverable" at bounding box center [1407, 74] width 108 height 12
click at [1315, 71] on button "Move to In Review" at bounding box center [1325, 74] width 51 height 12
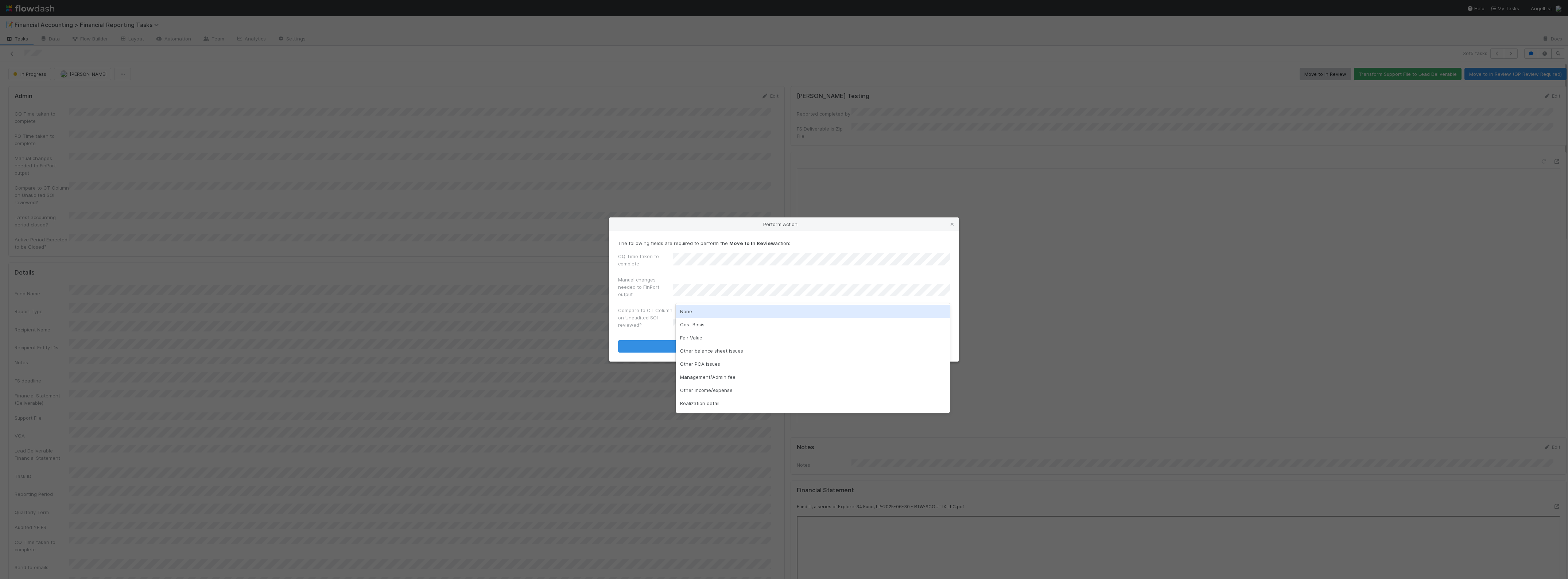
click at [701, 314] on div "None" at bounding box center [813, 312] width 275 height 13
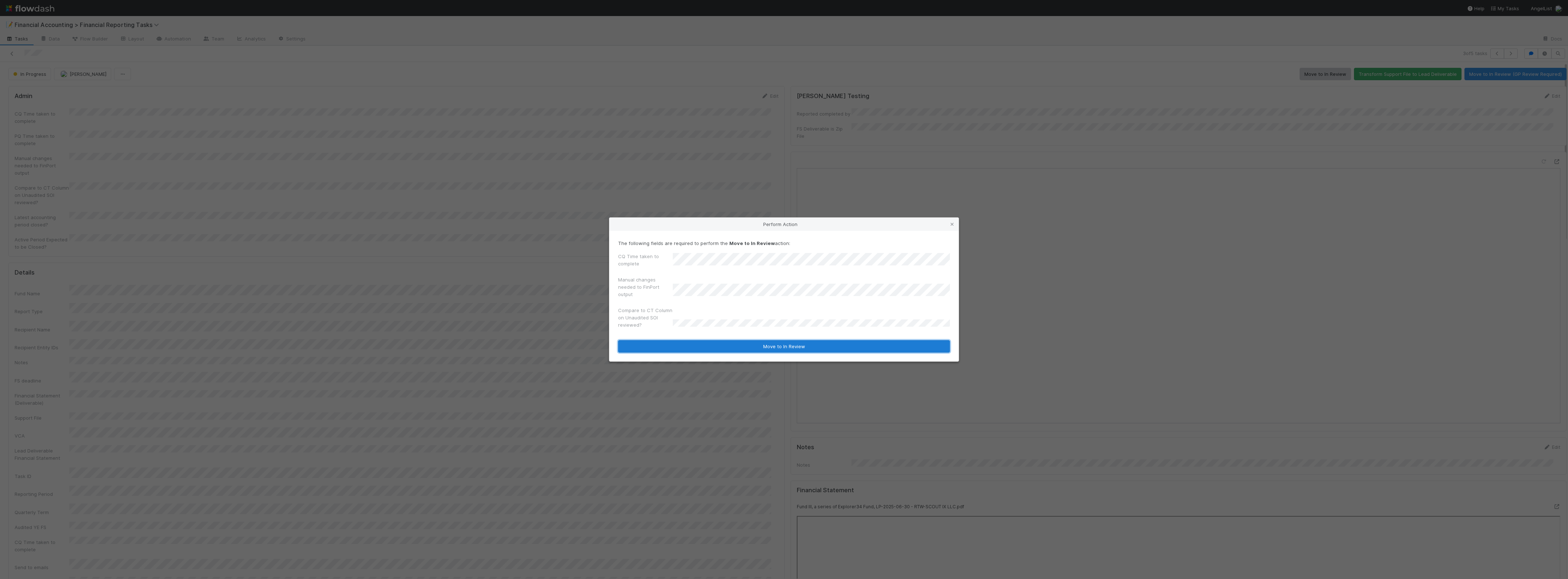
click at [695, 342] on button "Move to In Review" at bounding box center [783, 346] width 332 height 12
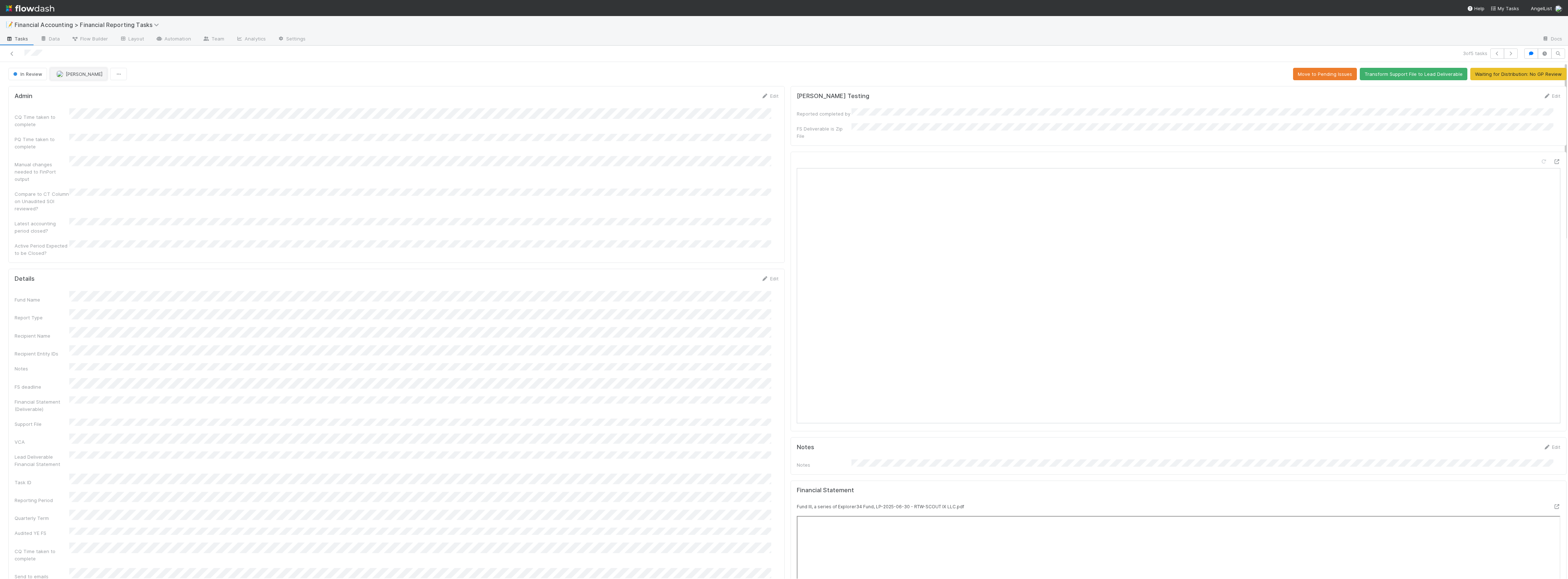
click at [74, 77] on button "[PERSON_NAME]" at bounding box center [79, 74] width 57 height 12
click at [89, 89] on span "[PERSON_NAME]" at bounding box center [79, 93] width 37 height 6
click at [10, 50] on link at bounding box center [12, 54] width 7 height 7
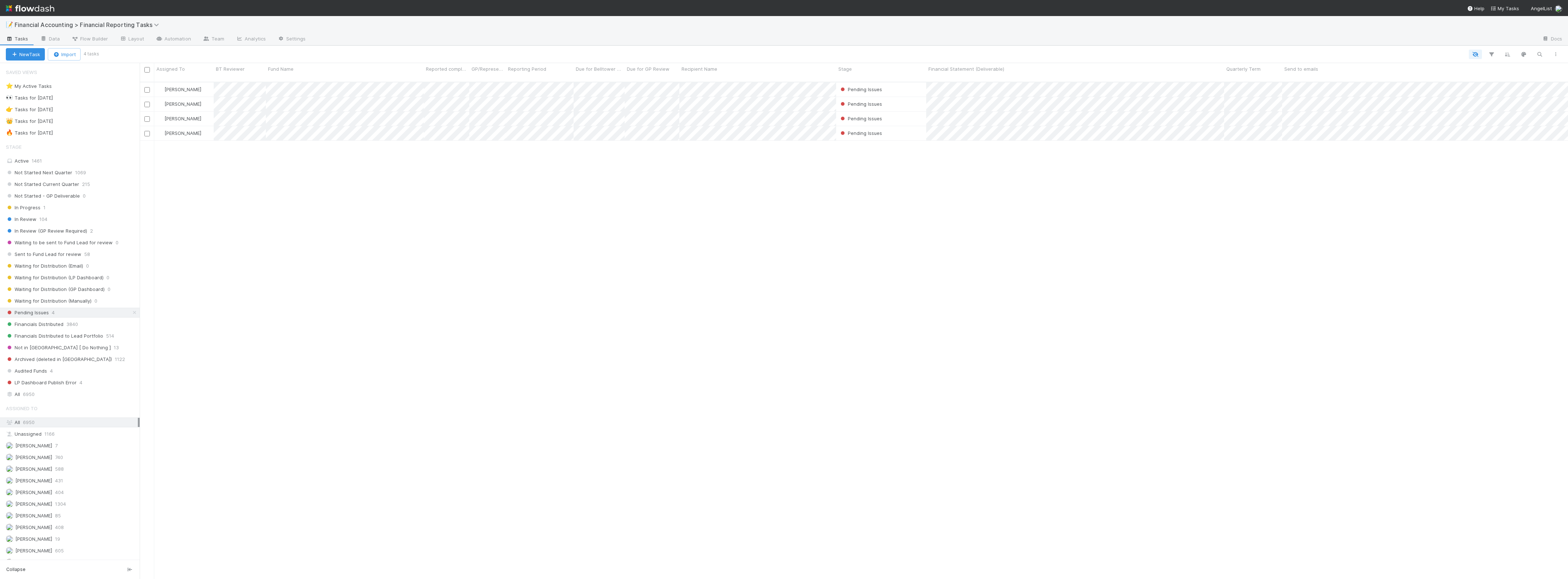
scroll to position [496, 1421]
click at [53, 136] on div "🔥 Tasks for 2025-06-30" at bounding box center [29, 133] width 47 height 9
click at [46, 166] on div "Active 1461" at bounding box center [72, 161] width 132 height 9
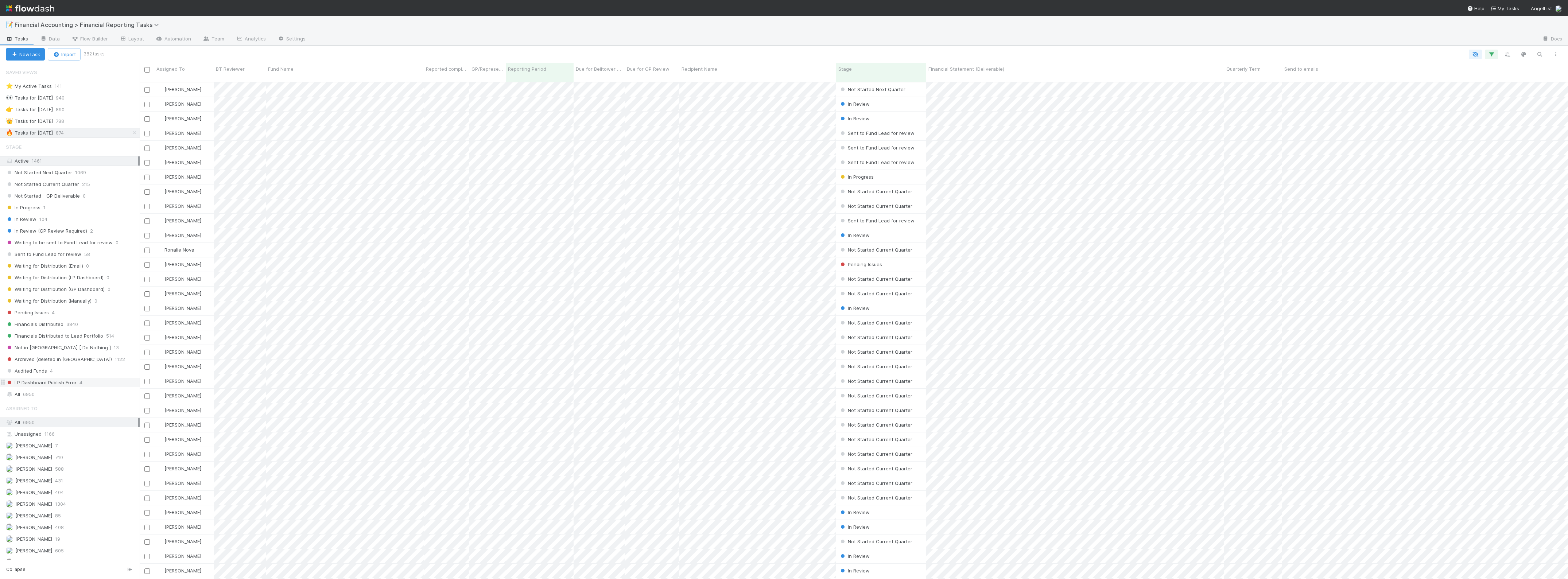
scroll to position [496, 1421]
click at [1497, 52] on button "button" at bounding box center [1491, 54] width 13 height 10
click at [1286, 132] on link "And.." at bounding box center [1286, 126] width 23 height 10
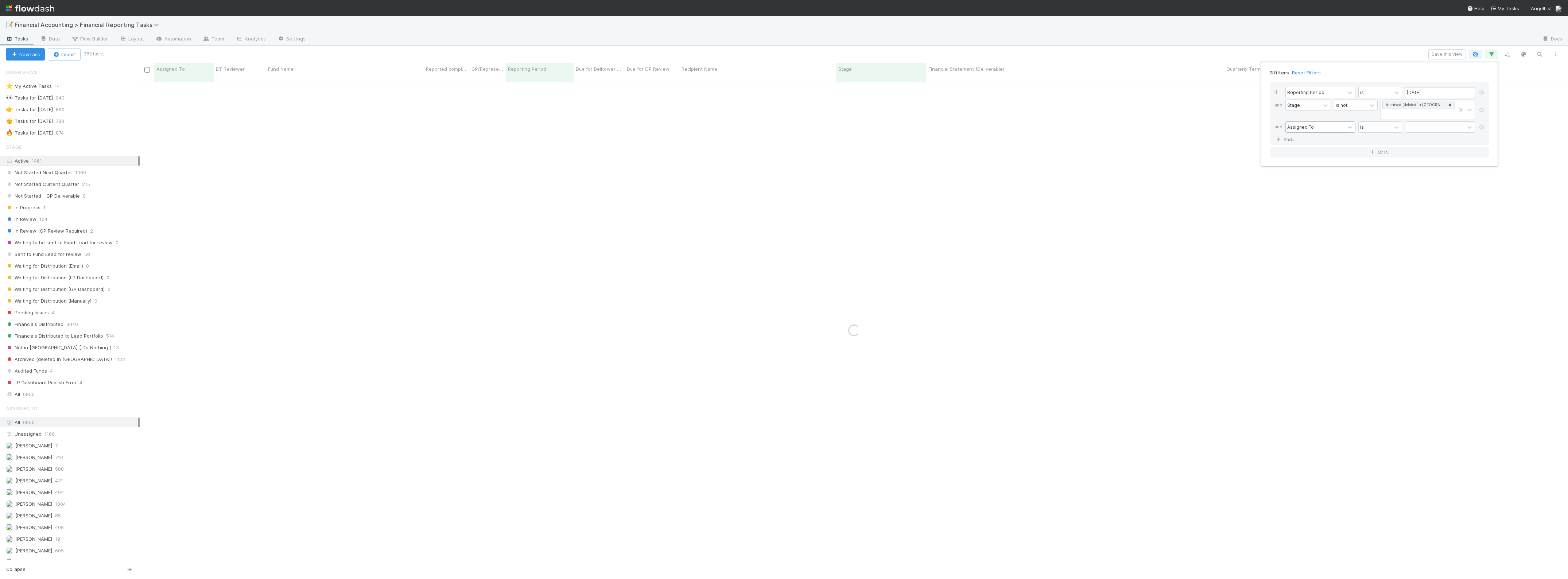
click at [1304, 130] on div "Assigned To" at bounding box center [1301, 127] width 27 height 7
click at [1308, 231] on div "Quarterly Term" at bounding box center [1320, 232] width 70 height 12
click at [1373, 126] on div "=" at bounding box center [1375, 127] width 33 height 10
click at [1375, 192] on div "≤" at bounding box center [1381, 194] width 44 height 12
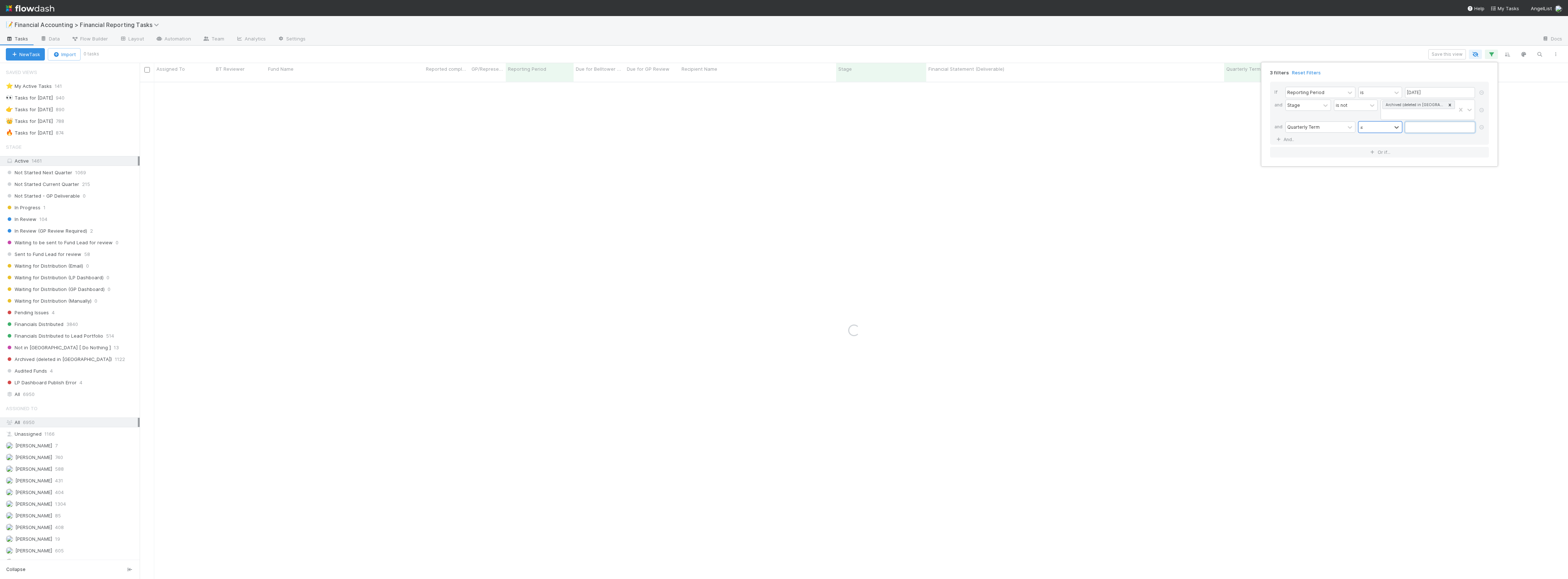
click at [1411, 130] on input "text" at bounding box center [1440, 127] width 70 height 11
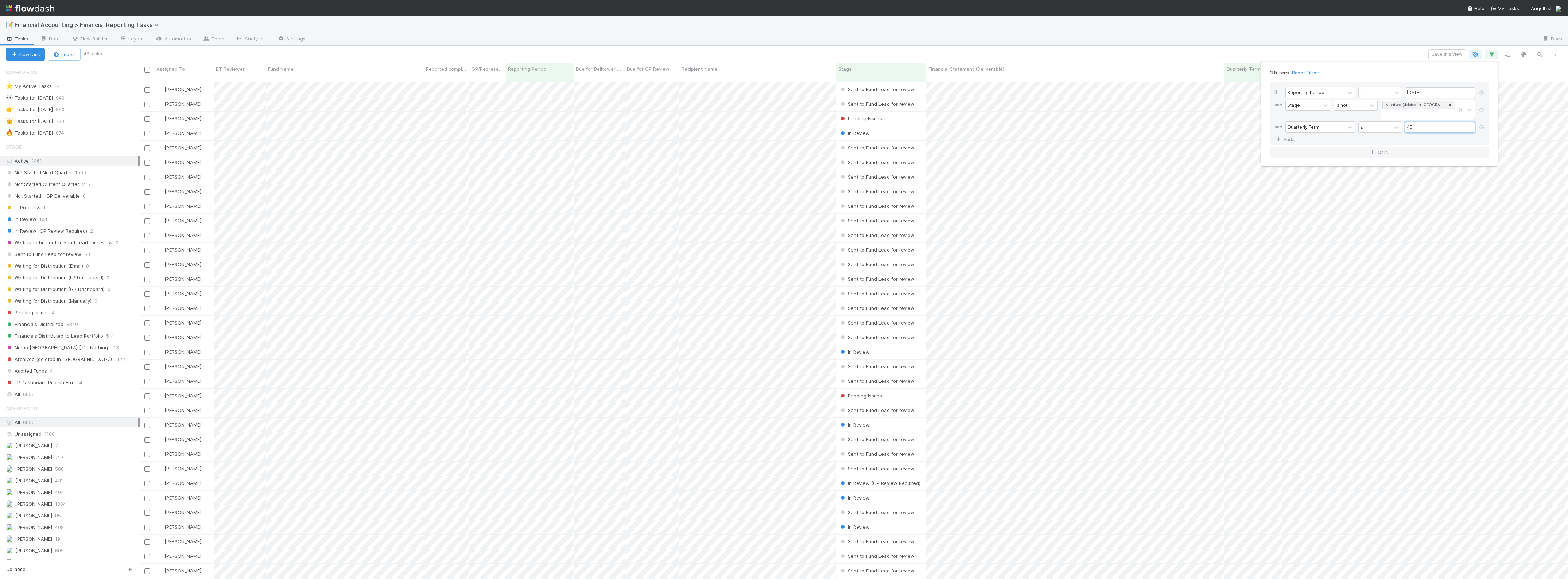
type input "45"
click at [79, 274] on div "3 filters Reset Filters If Reporting Period is 06/30/2025 and Stage is not Arch…" at bounding box center [784, 289] width 1568 height 579
click at [55, 222] on div "In Review 104" at bounding box center [73, 219] width 134 height 9
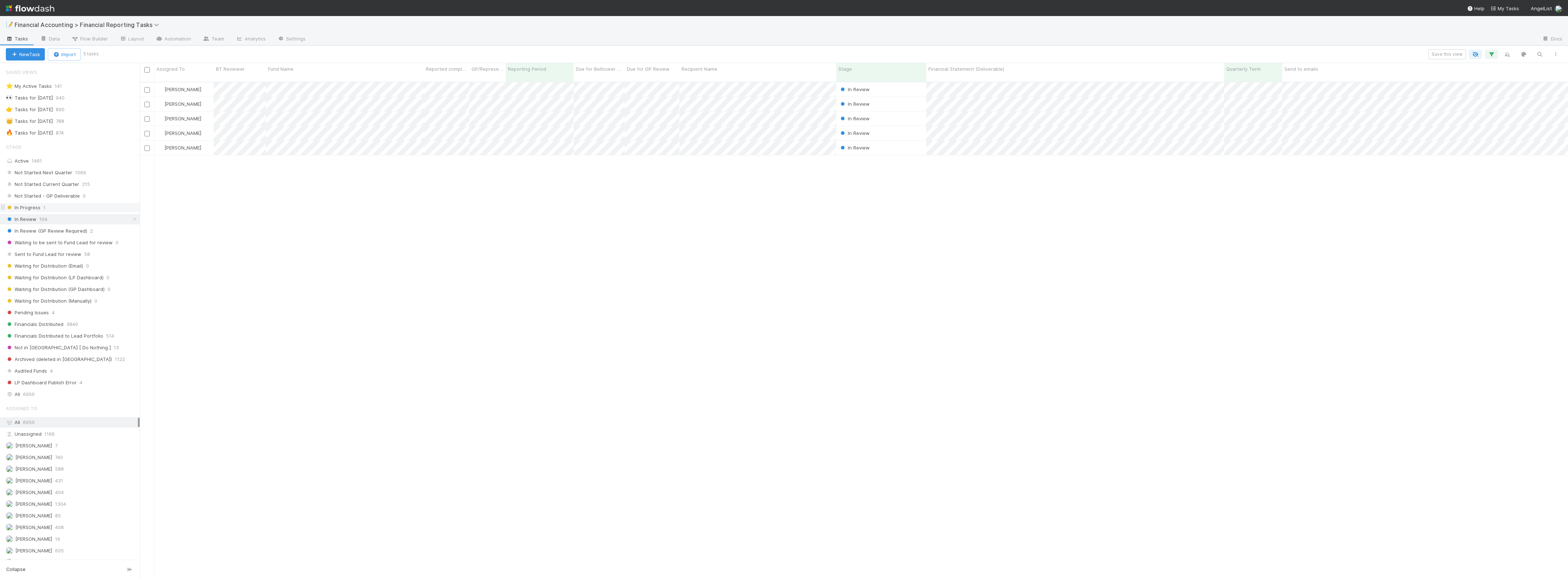
scroll to position [496, 1421]
click at [66, 227] on div "Not Started Next Quarter 1069 Not Started Current Quarter 215 Not Started - GP …" at bounding box center [69, 278] width 139 height 220
click at [66, 233] on span "In Review (GP Review Required)" at bounding box center [47, 231] width 82 height 9
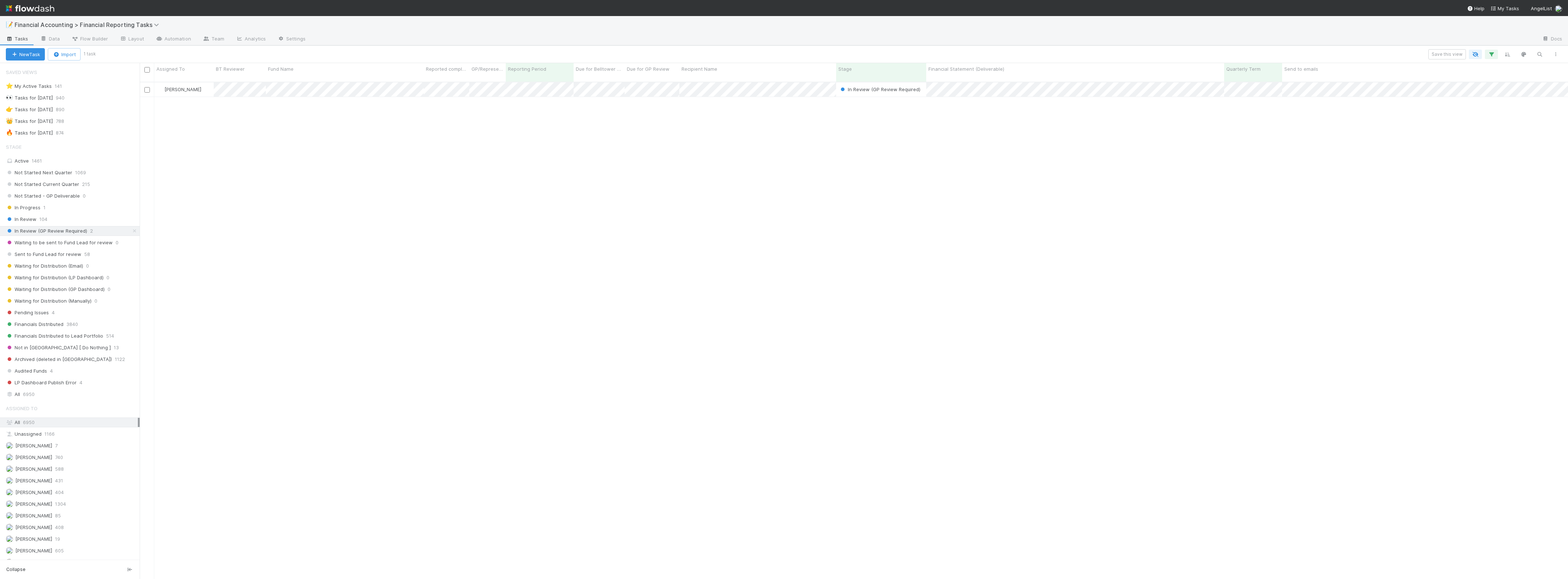
scroll to position [496, 1421]
click at [63, 224] on div "In Review 104" at bounding box center [73, 219] width 134 height 9
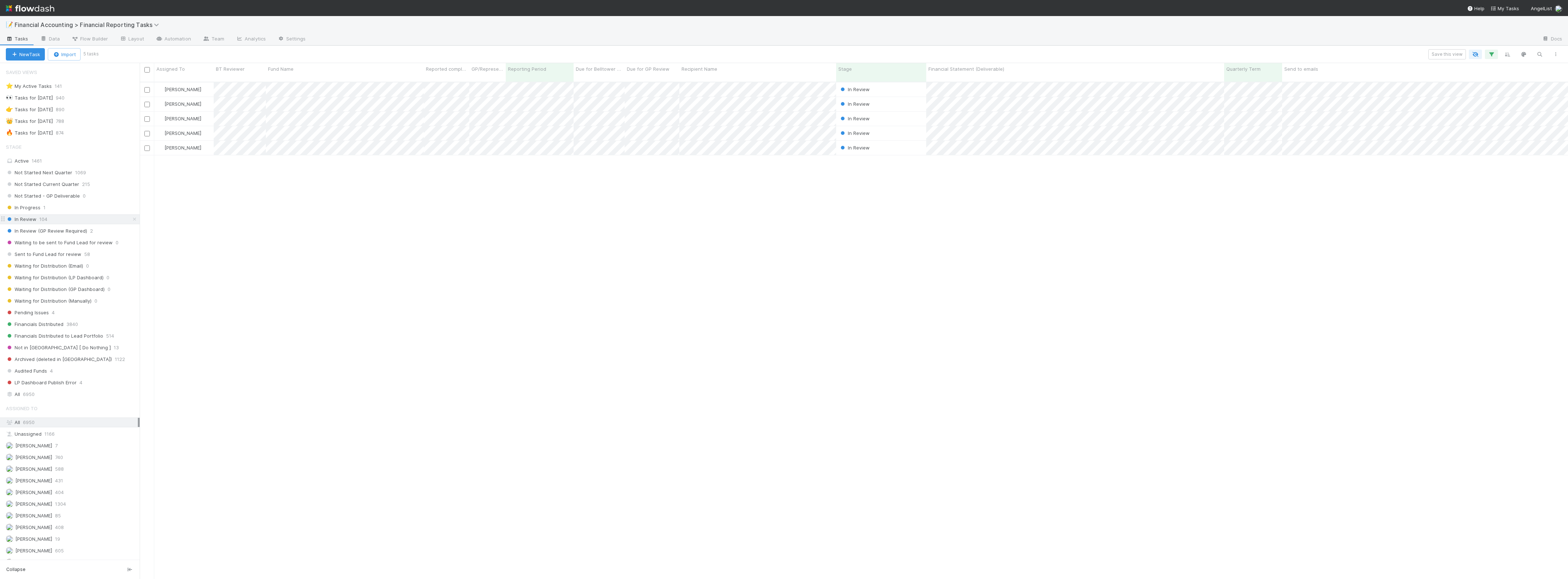
scroll to position [496, 1421]
click at [1491, 58] on button "button" at bounding box center [1491, 54] width 13 height 10
click at [1341, 50] on div "3 filters Reset Filters If Reporting Period is 06/30/2025 and Stage is not Arch…" at bounding box center [784, 289] width 1568 height 579
click at [65, 234] on span "In Review (GP Review Required)" at bounding box center [47, 231] width 82 height 9
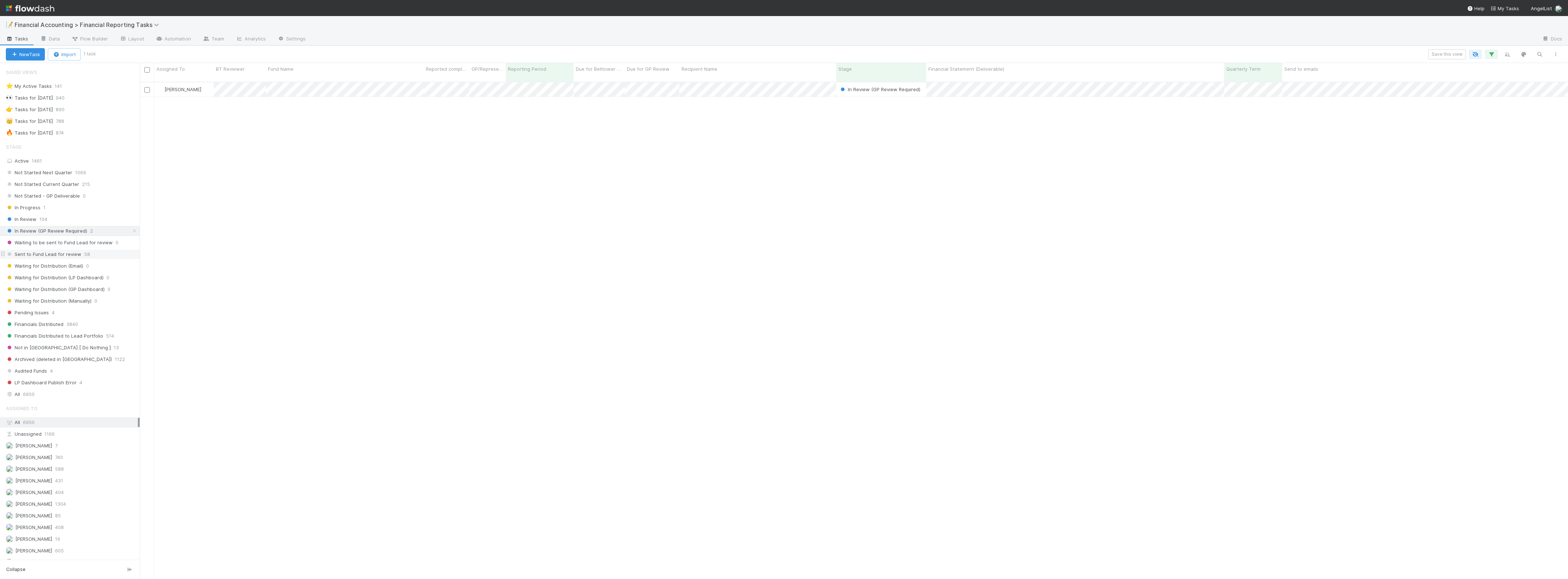
scroll to position [496, 1421]
click at [63, 270] on span "Waiting for Distribution (Email)" at bounding box center [44, 266] width 77 height 9
click at [68, 279] on span "Waiting for Distribution (LP Dashboard)" at bounding box center [55, 278] width 98 height 9
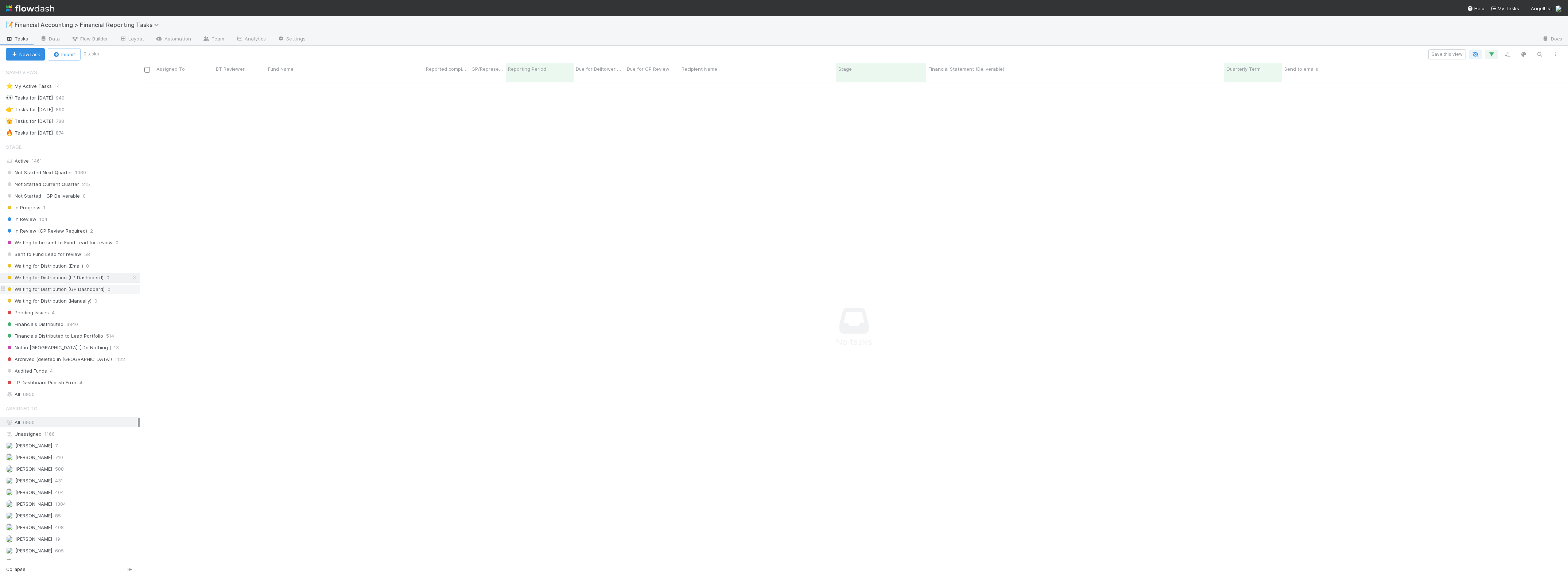
click at [68, 293] on span "Waiting for Distribution (GP Dashboard)" at bounding box center [55, 289] width 99 height 9
click at [70, 301] on span "Waiting for Distribution (Manually)" at bounding box center [49, 301] width 86 height 9
click at [51, 396] on div "All 6950" at bounding box center [72, 394] width 132 height 9
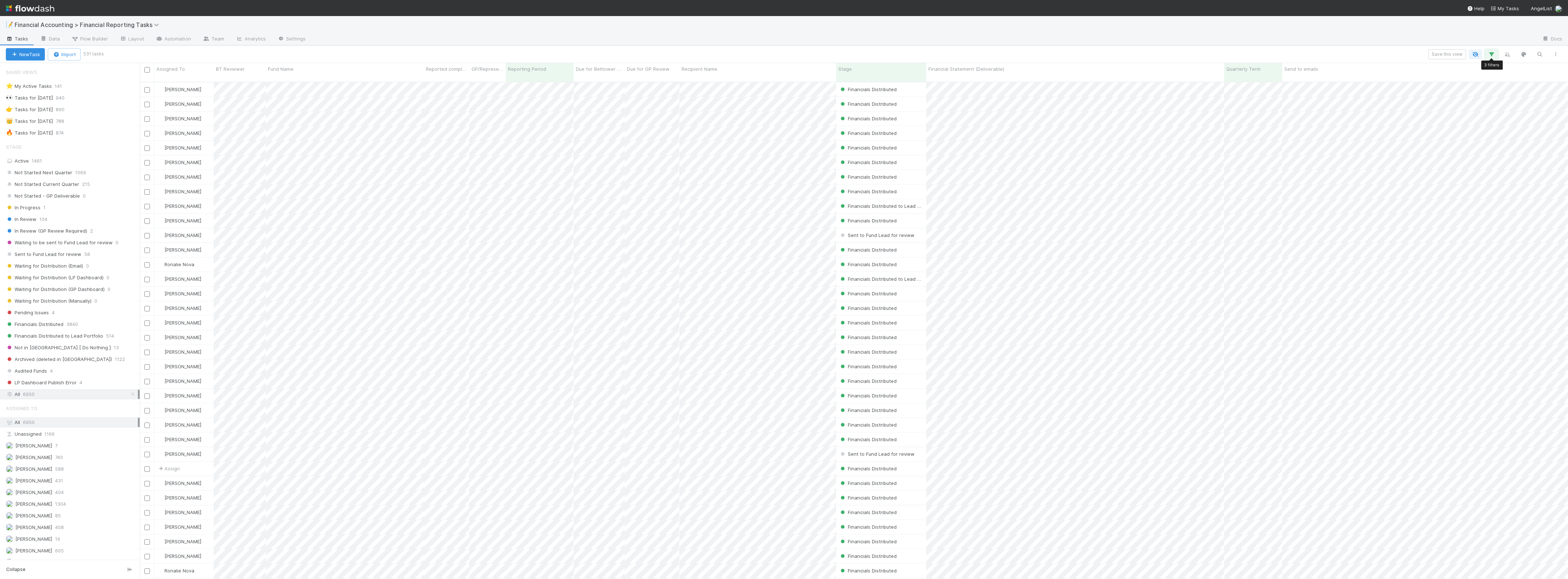
click at [1490, 54] on icon "button" at bounding box center [1491, 54] width 7 height 7
click at [1284, 142] on link "And.." at bounding box center [1286, 139] width 23 height 10
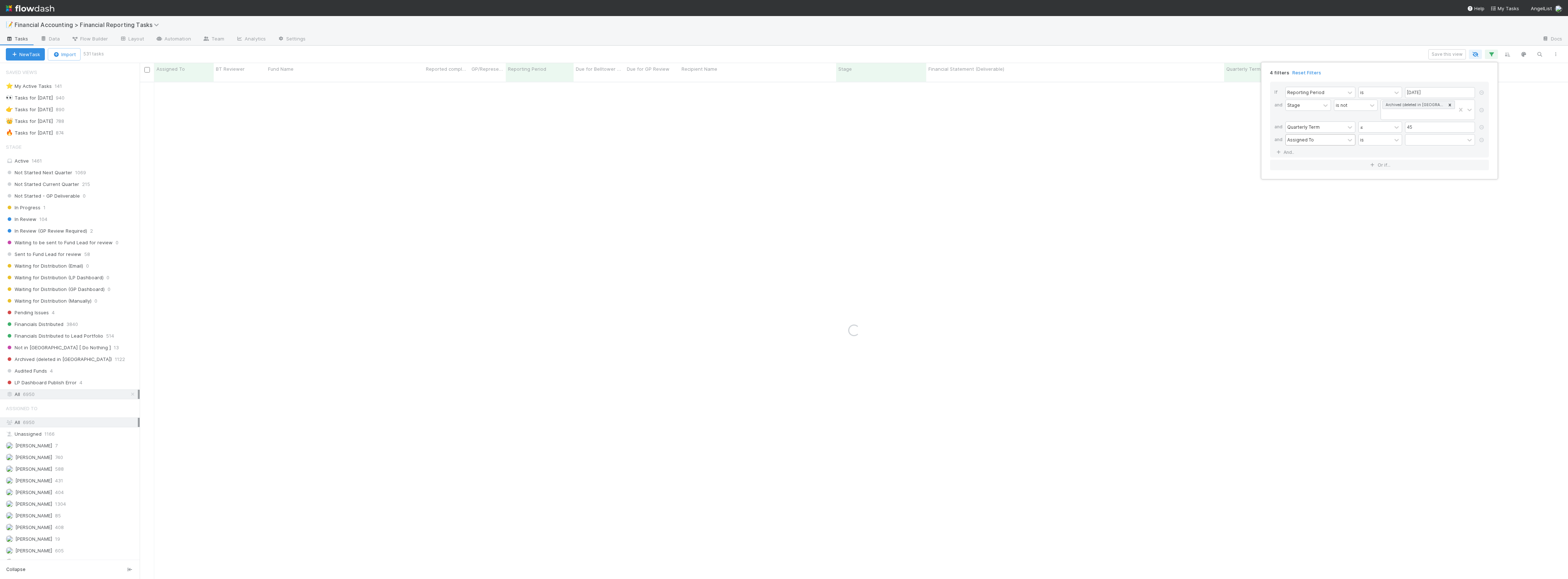
click at [1310, 145] on div "Assigned To" at bounding box center [1315, 139] width 59 height 10
click at [1329, 194] on div "Fund Name" at bounding box center [1320, 195] width 70 height 12
click at [1416, 143] on input "text" at bounding box center [1440, 140] width 70 height 11
type input "34"
click at [366, 46] on div "4 filters Reset Filters If Reporting Period is 06/30/2025 and Stage is not Arch…" at bounding box center [784, 289] width 1568 height 579
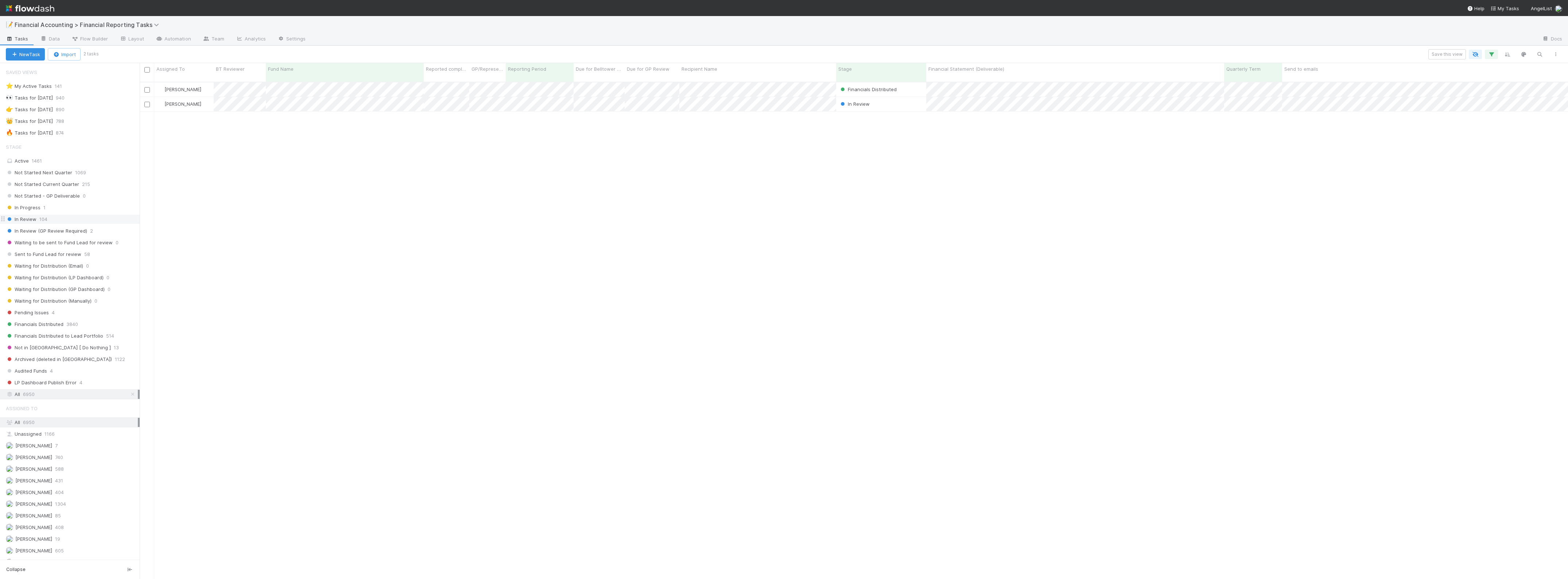
click at [40, 224] on span "104" at bounding box center [43, 219] width 8 height 9
click at [1489, 54] on icon "button" at bounding box center [1491, 54] width 7 height 7
click at [1480, 141] on icon at bounding box center [1482, 139] width 7 height 4
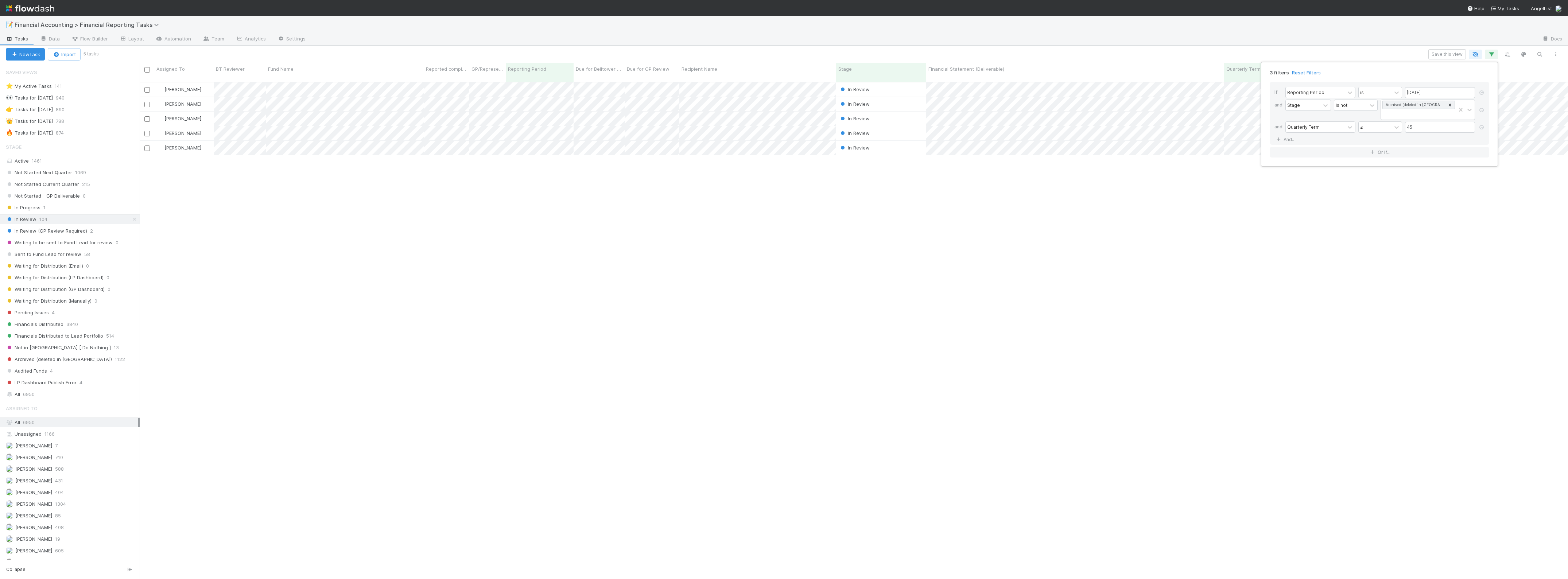
click at [451, 185] on div "3 filters Reset Filters If Reporting Period is 06/30/2025 and Stage is not Arch…" at bounding box center [784, 289] width 1568 height 579
click at [942, 183] on div "3 filters Reset Filters If Reporting Period is 06/30/2025 and Stage is not Arch…" at bounding box center [784, 289] width 1568 height 579
click at [68, 206] on div "In Progress 1" at bounding box center [73, 208] width 134 height 9
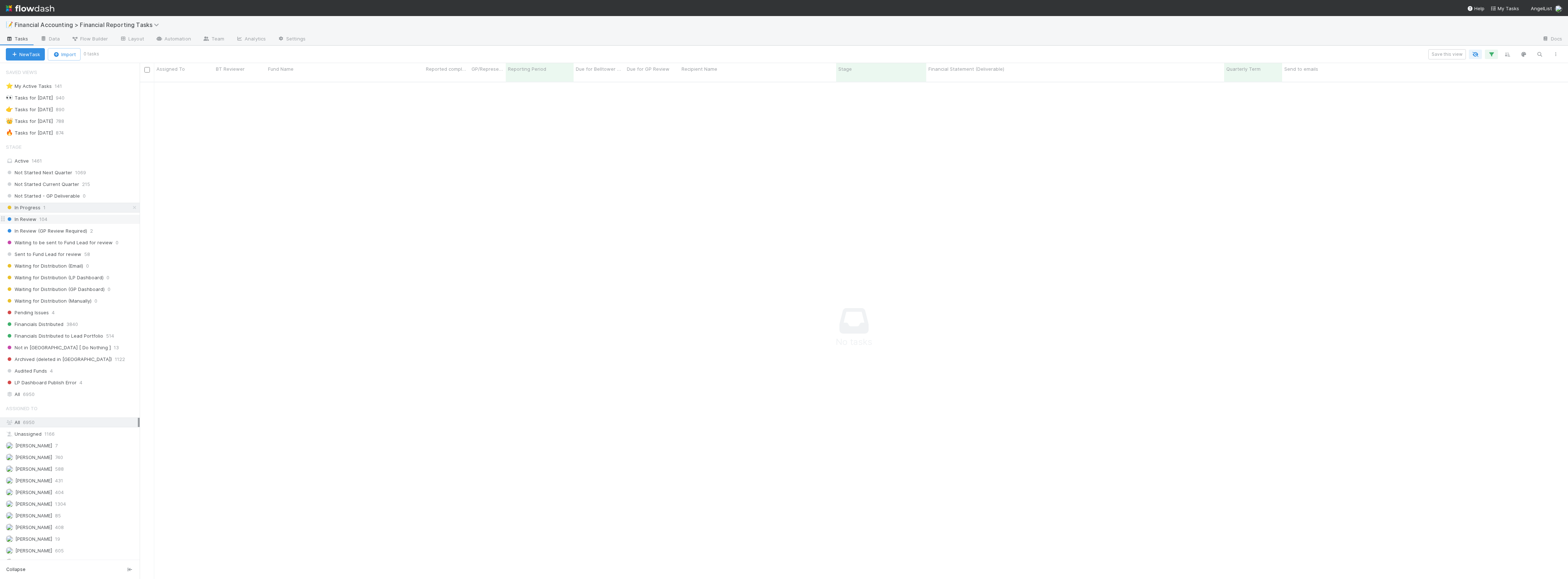
scroll to position [489, 1414]
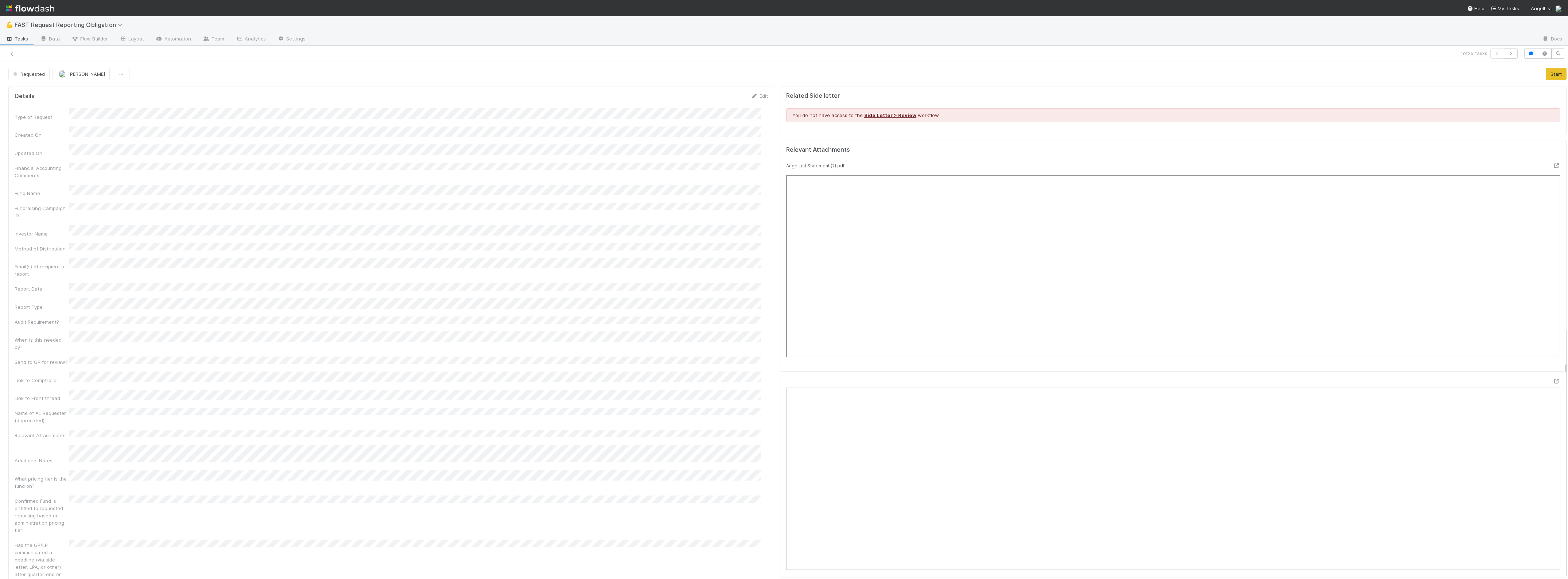
scroll to position [547, 0]
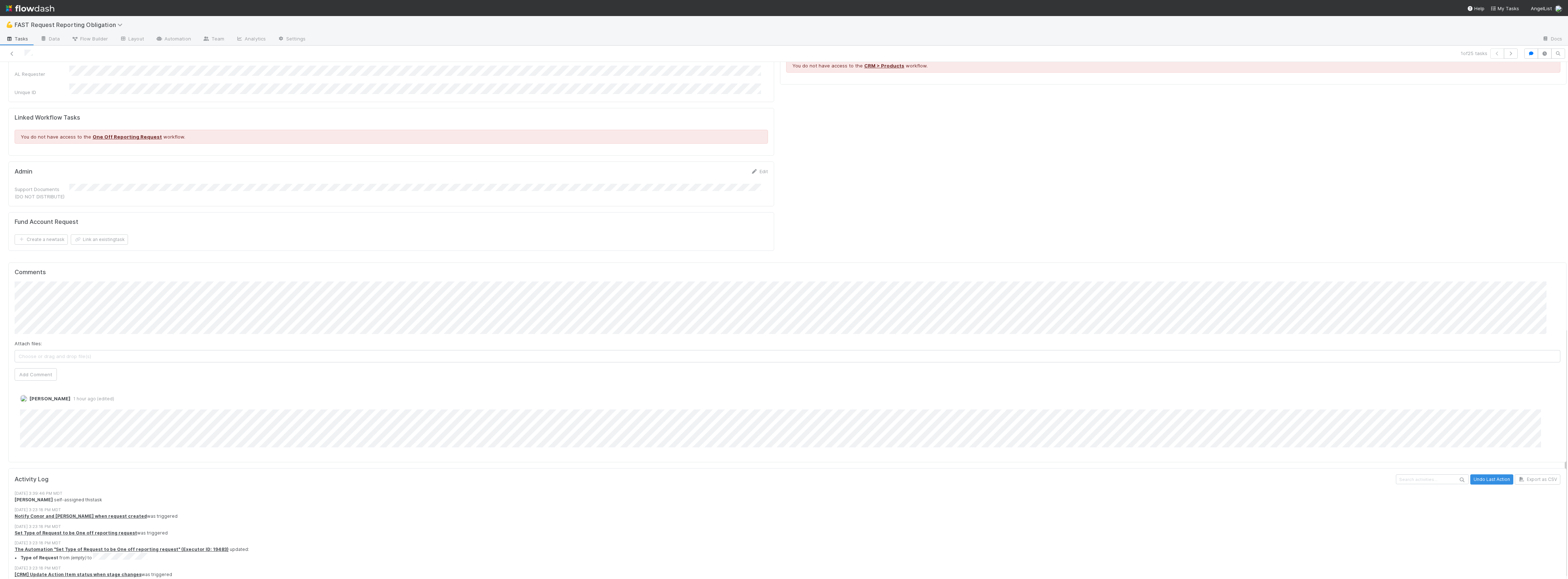
click at [13, 49] on div at bounding box center [383, 54] width 760 height 10
click at [12, 51] on icon at bounding box center [12, 54] width 7 height 5
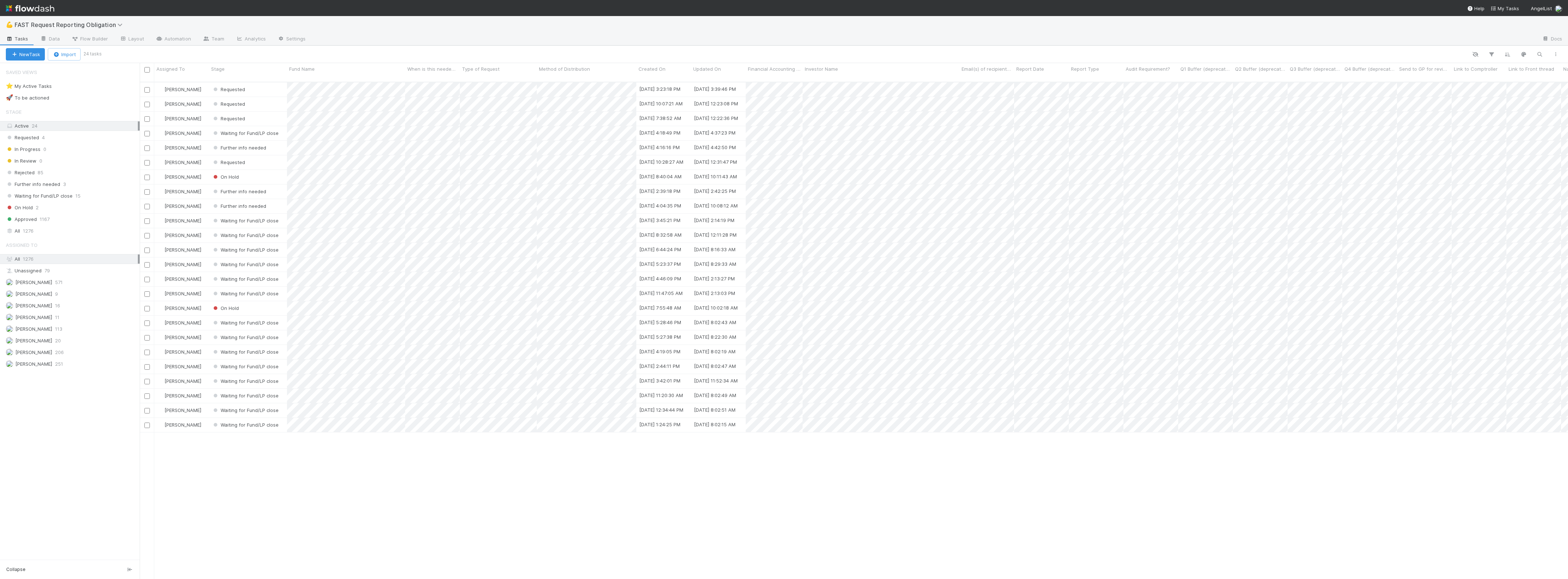
scroll to position [496, 1421]
click at [258, 83] on div "Requested" at bounding box center [248, 89] width 78 height 14
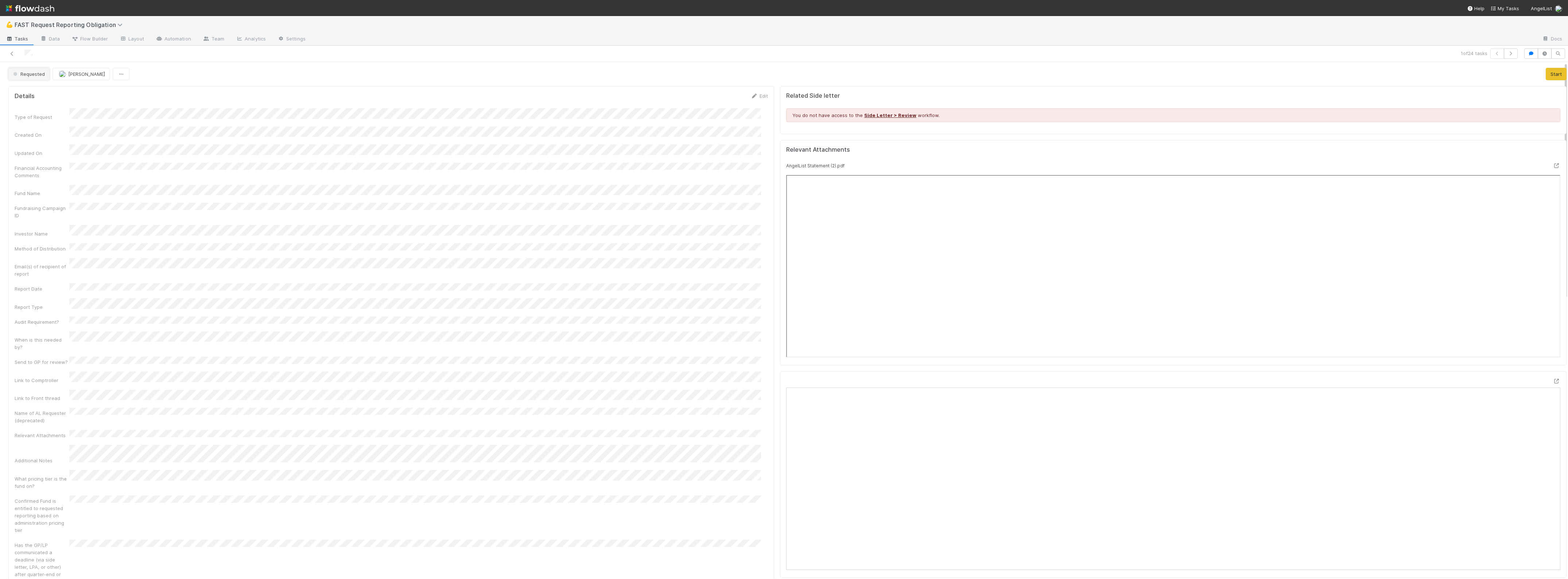
click at [43, 80] on button "Requested" at bounding box center [29, 74] width 41 height 12
click at [393, 194] on div at bounding box center [784, 289] width 1568 height 579
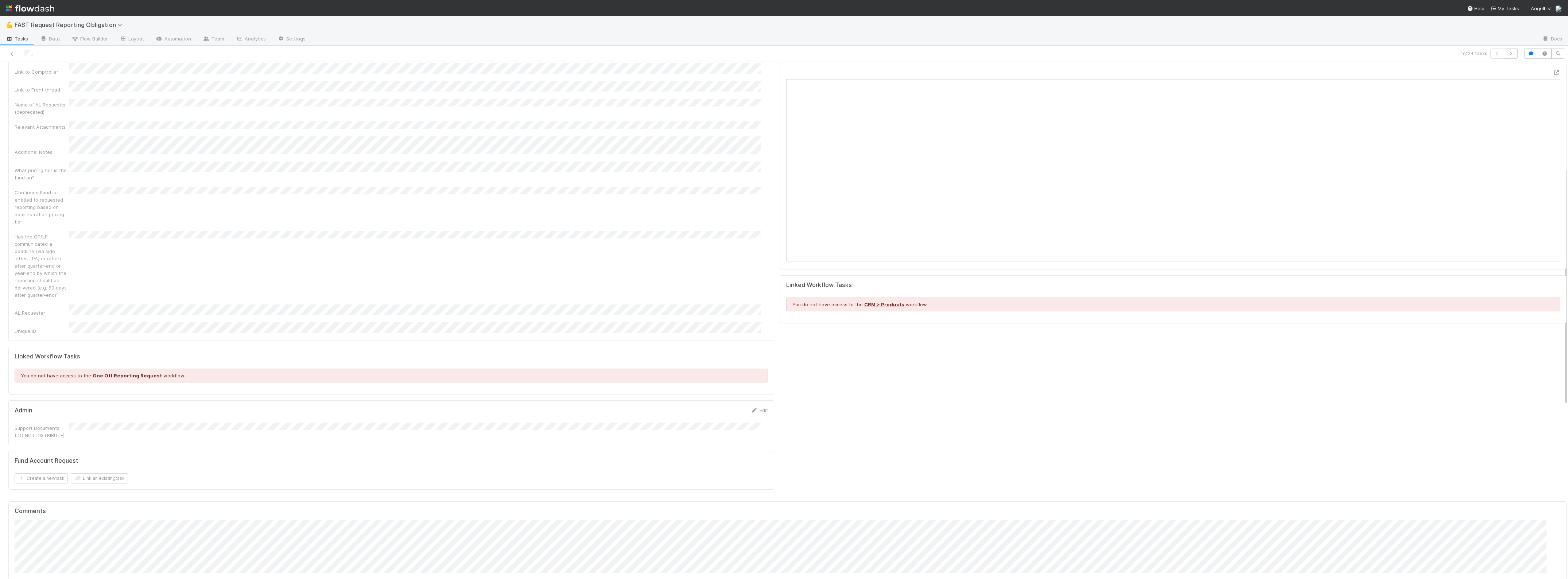
scroll to position [365, 0]
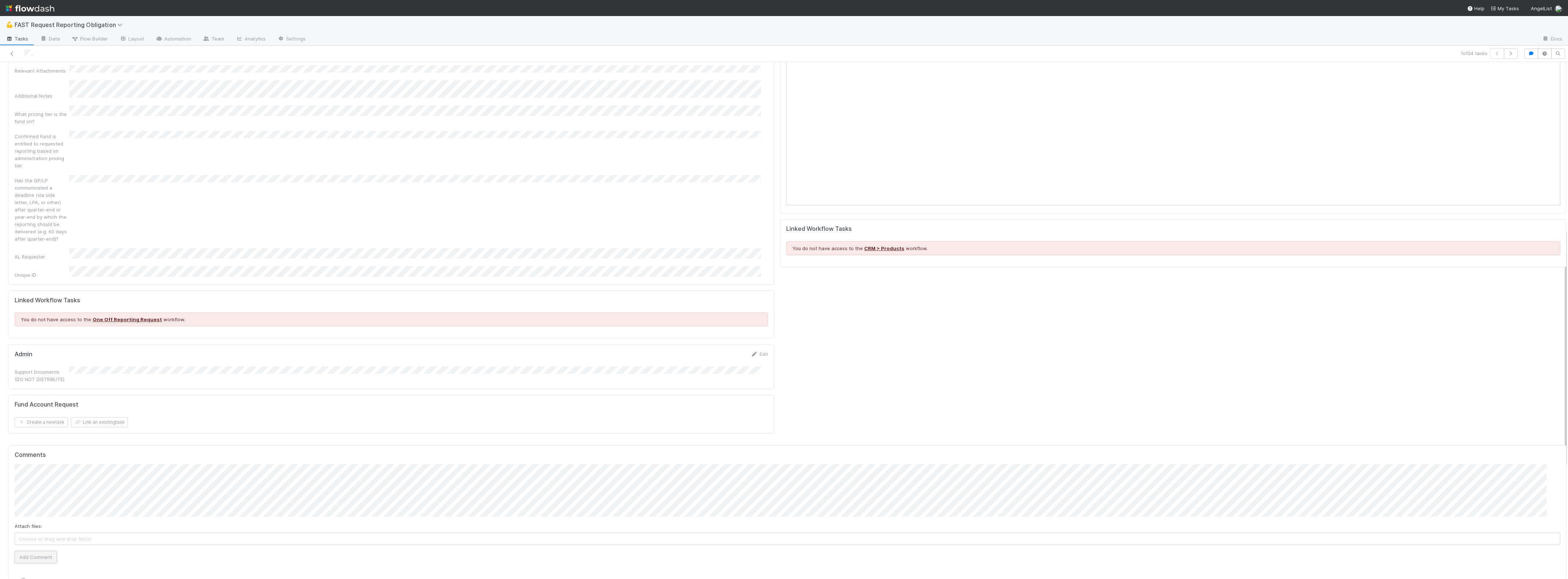
click at [47, 551] on button "Add Comment" at bounding box center [35, 557] width 42 height 12
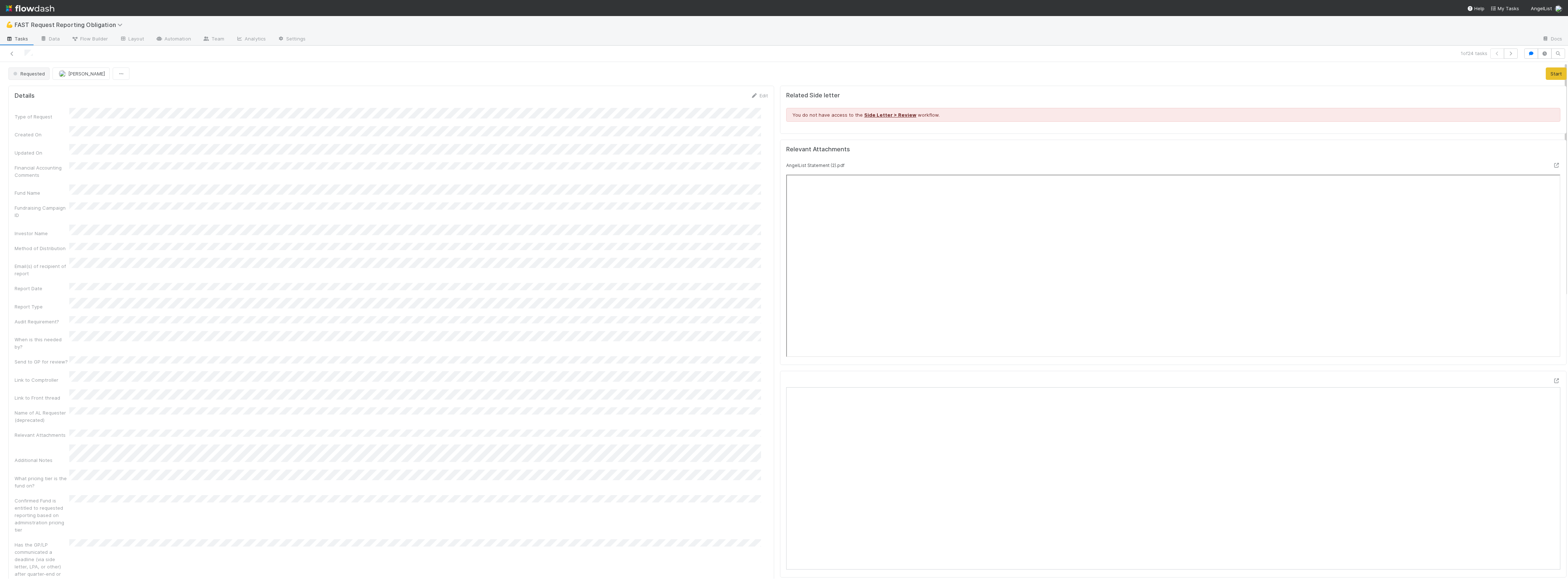
scroll to position [0, 0]
click at [32, 70] on button "Requested" at bounding box center [29, 74] width 41 height 12
click at [35, 166] on div "On Hold" at bounding box center [57, 172] width 103 height 13
click at [12, 51] on icon at bounding box center [12, 54] width 7 height 5
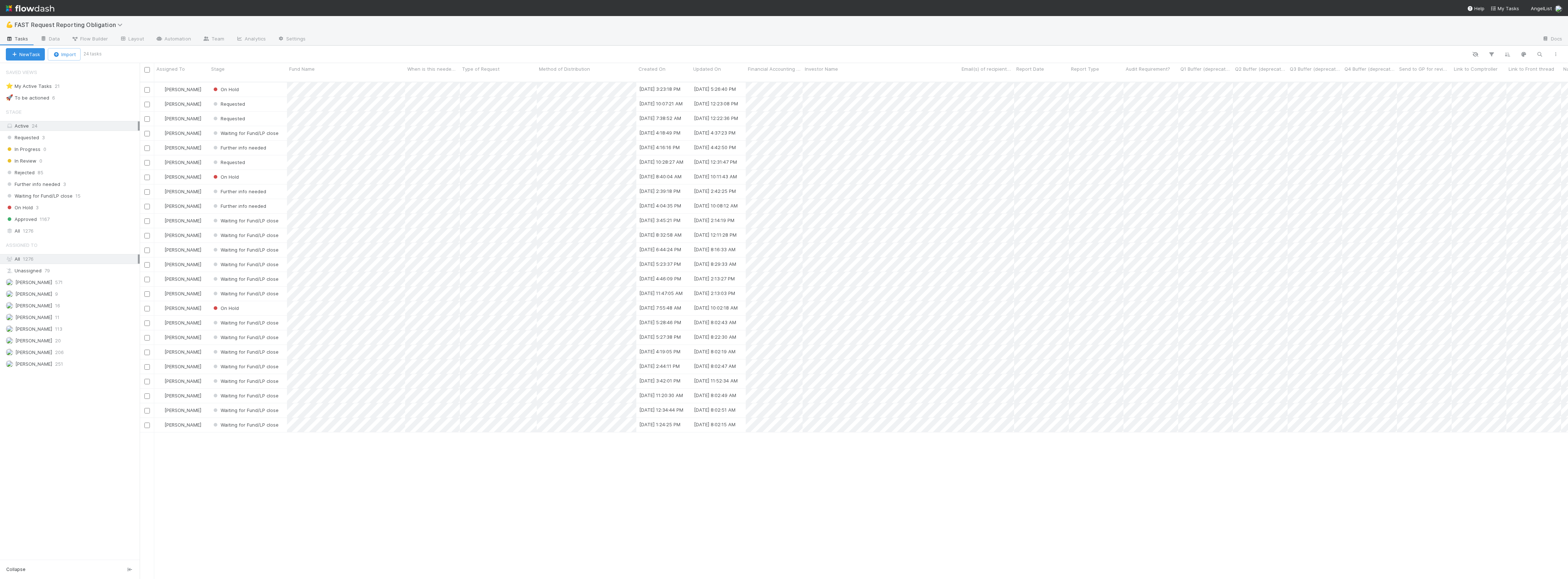
scroll to position [496, 1421]
click at [240, 203] on span "Further info needed" at bounding box center [239, 206] width 54 height 6
click at [256, 309] on div "Approved" at bounding box center [261, 307] width 103 height 13
click at [198, 184] on div "[PERSON_NAME]" at bounding box center [181, 191] width 55 height 14
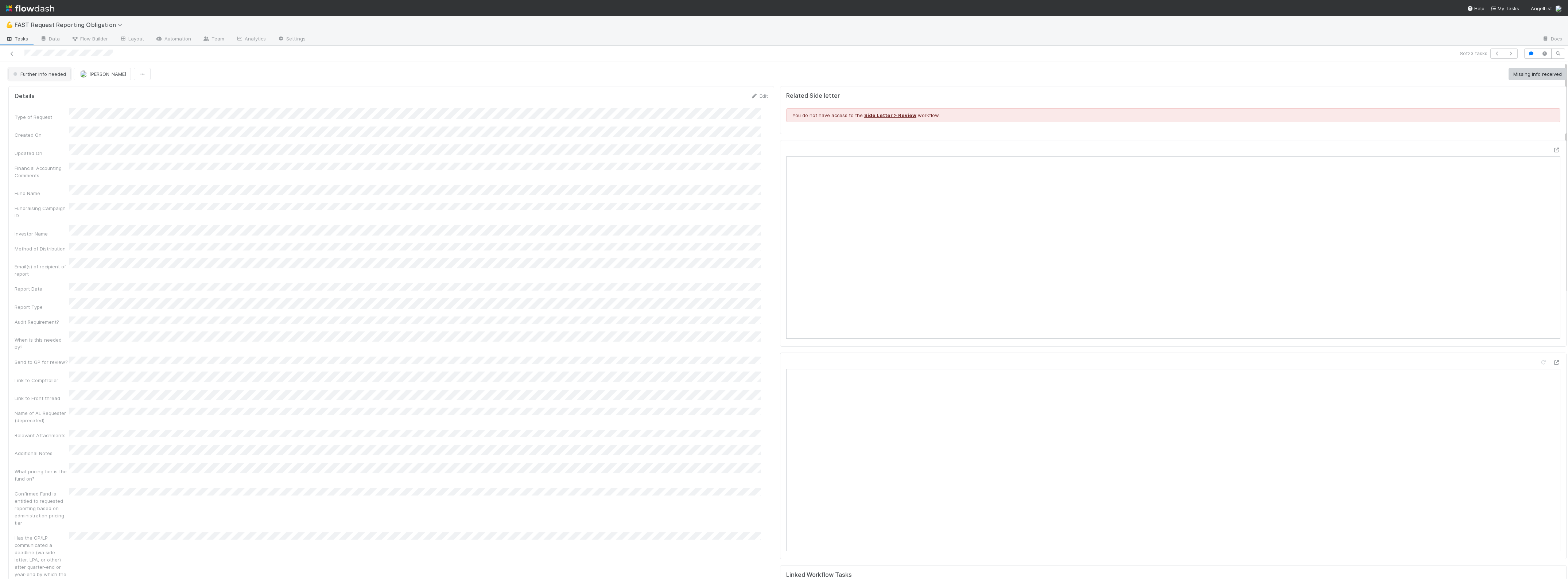
click at [49, 70] on button "Further info needed" at bounding box center [40, 74] width 62 height 12
click at [44, 181] on div "Approved" at bounding box center [57, 184] width 103 height 13
click at [12, 55] on icon at bounding box center [12, 54] width 7 height 5
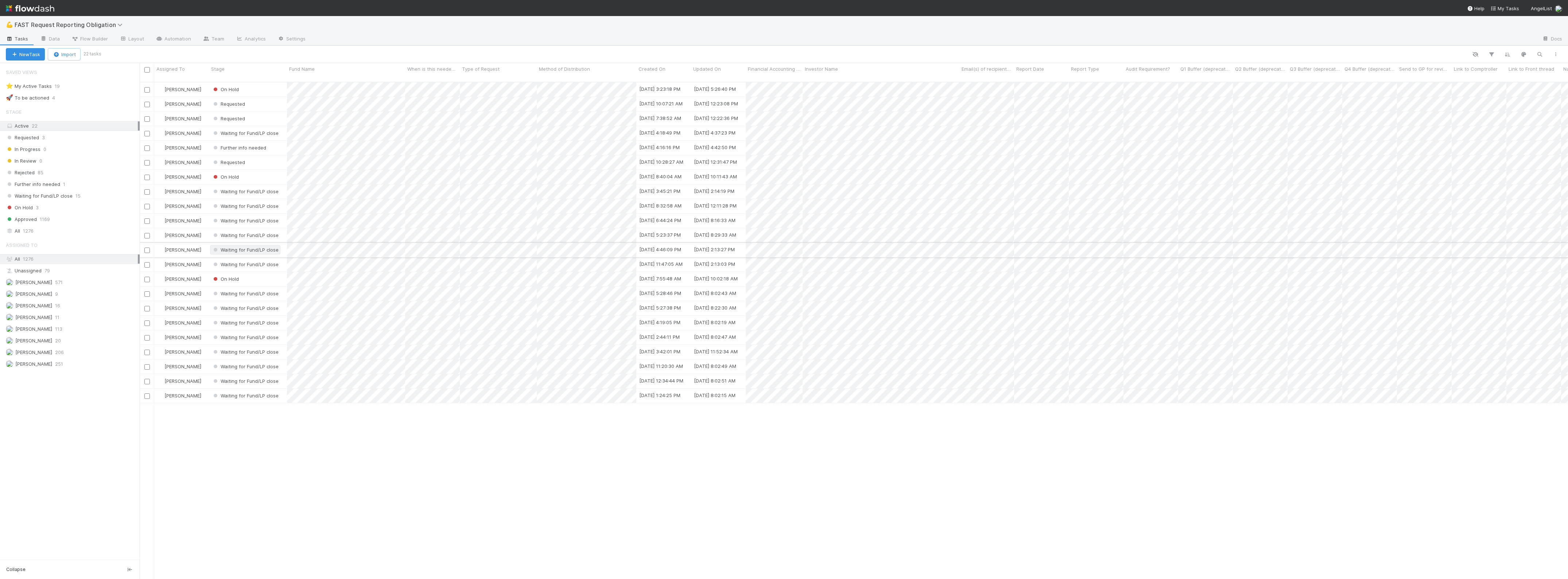
scroll to position [496, 1421]
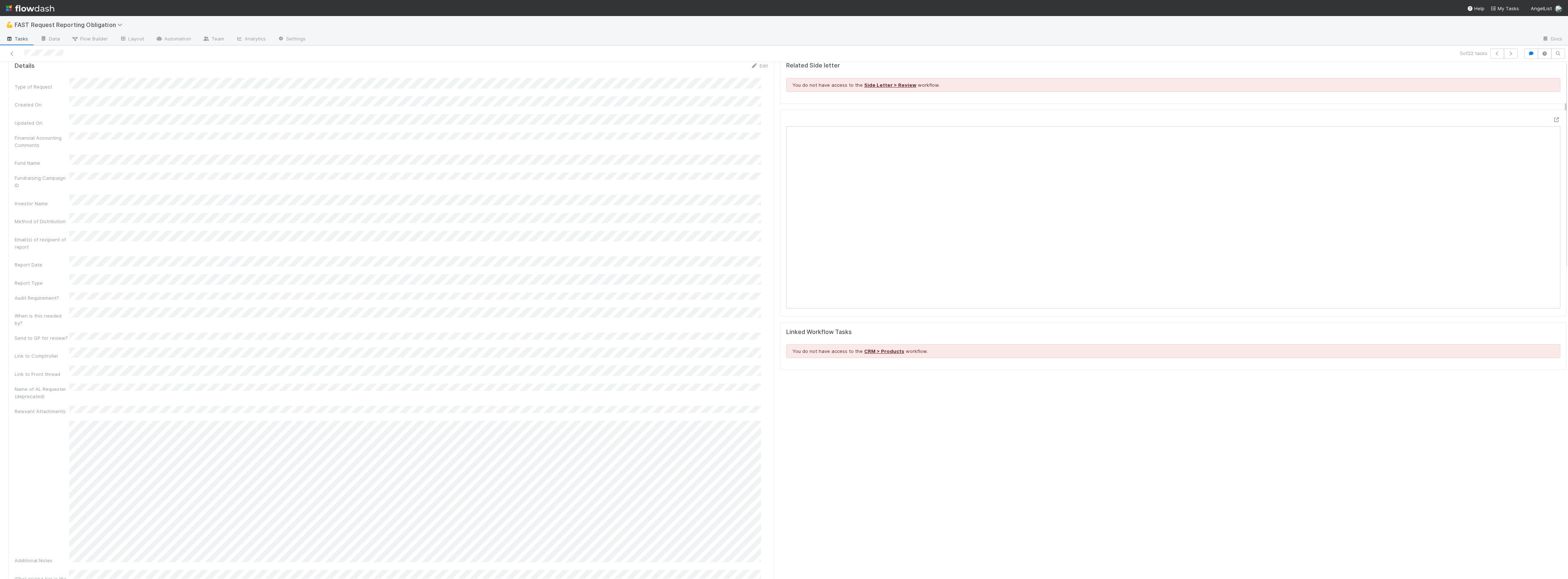
scroll to position [46, 0]
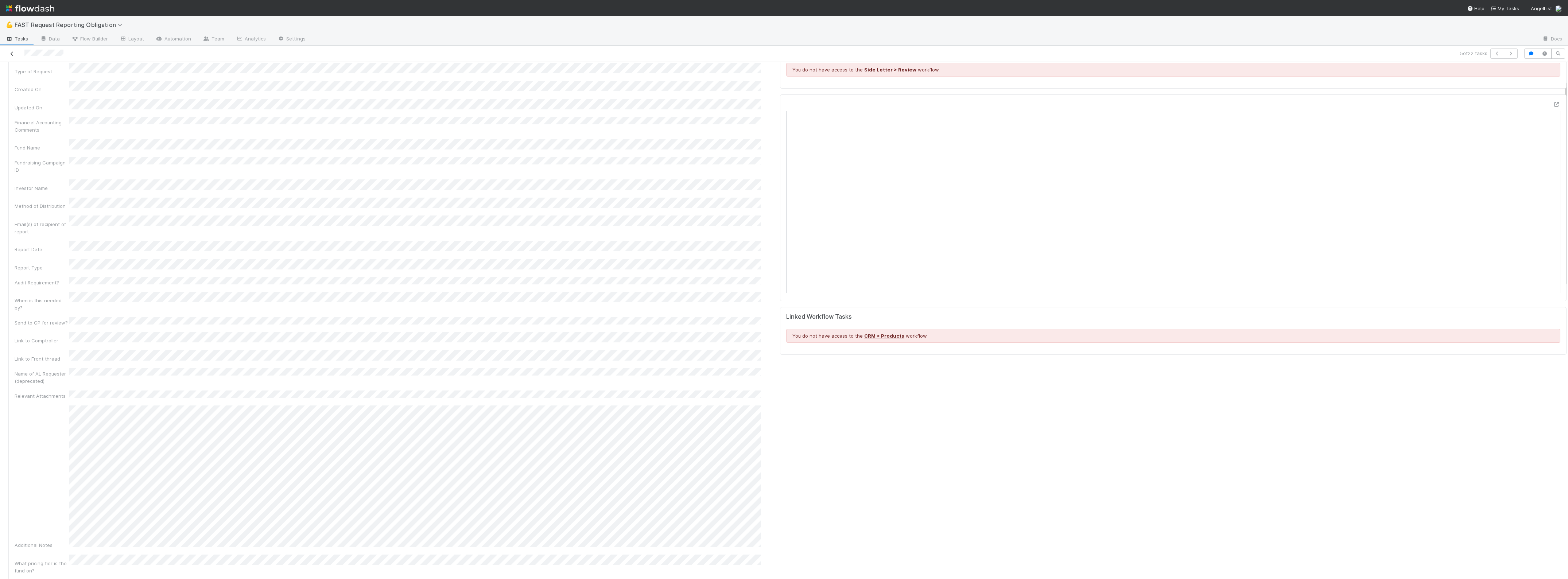
click at [13, 56] on icon at bounding box center [12, 54] width 7 height 5
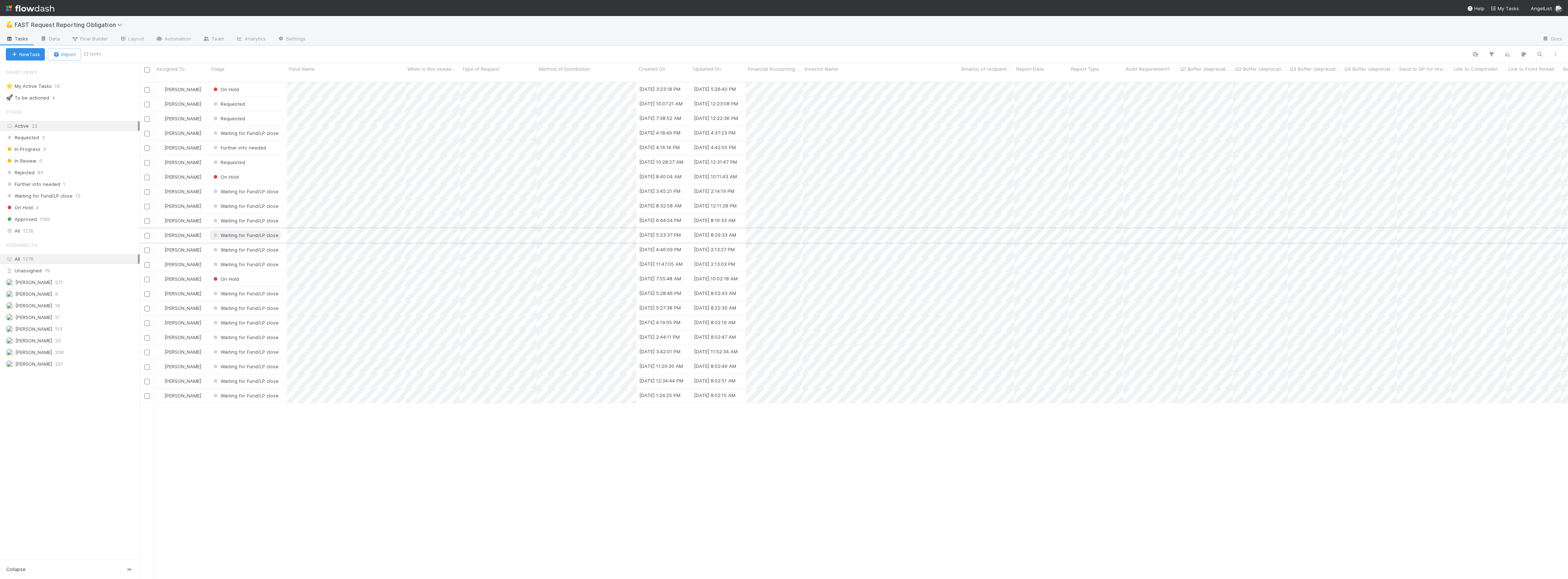
scroll to position [496, 1421]
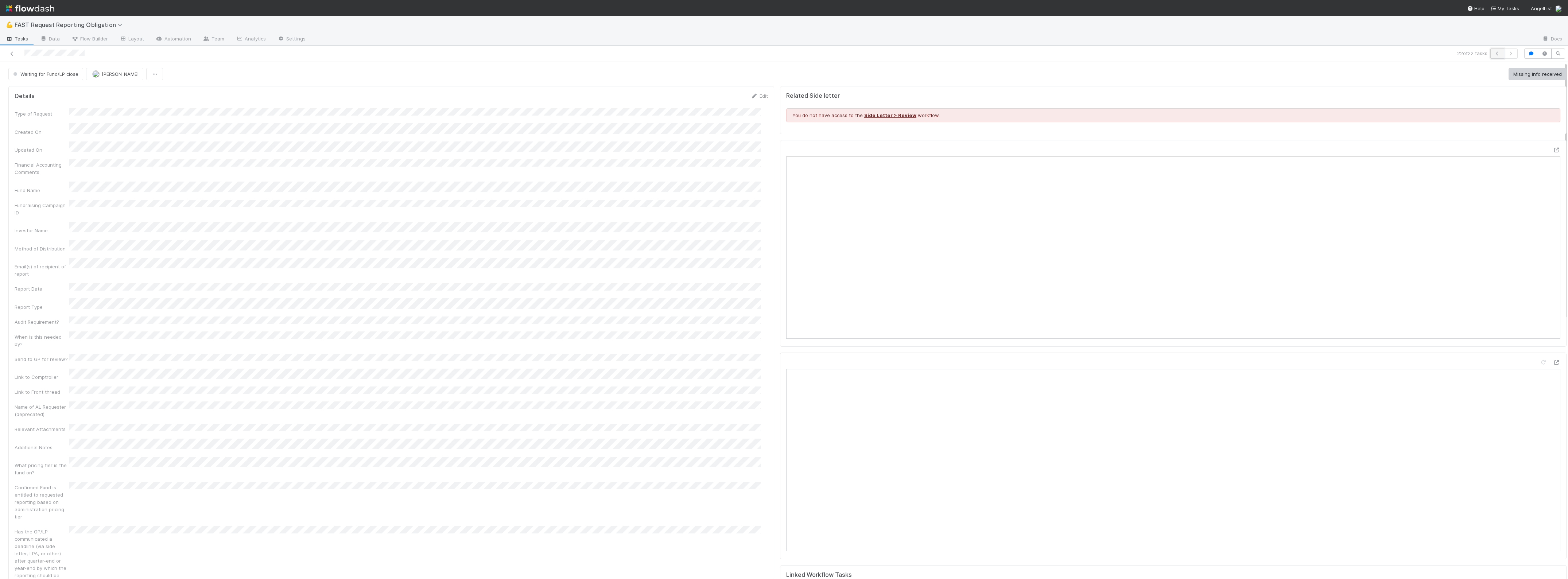
click at [1490, 52] on button "button" at bounding box center [1497, 54] width 14 height 10
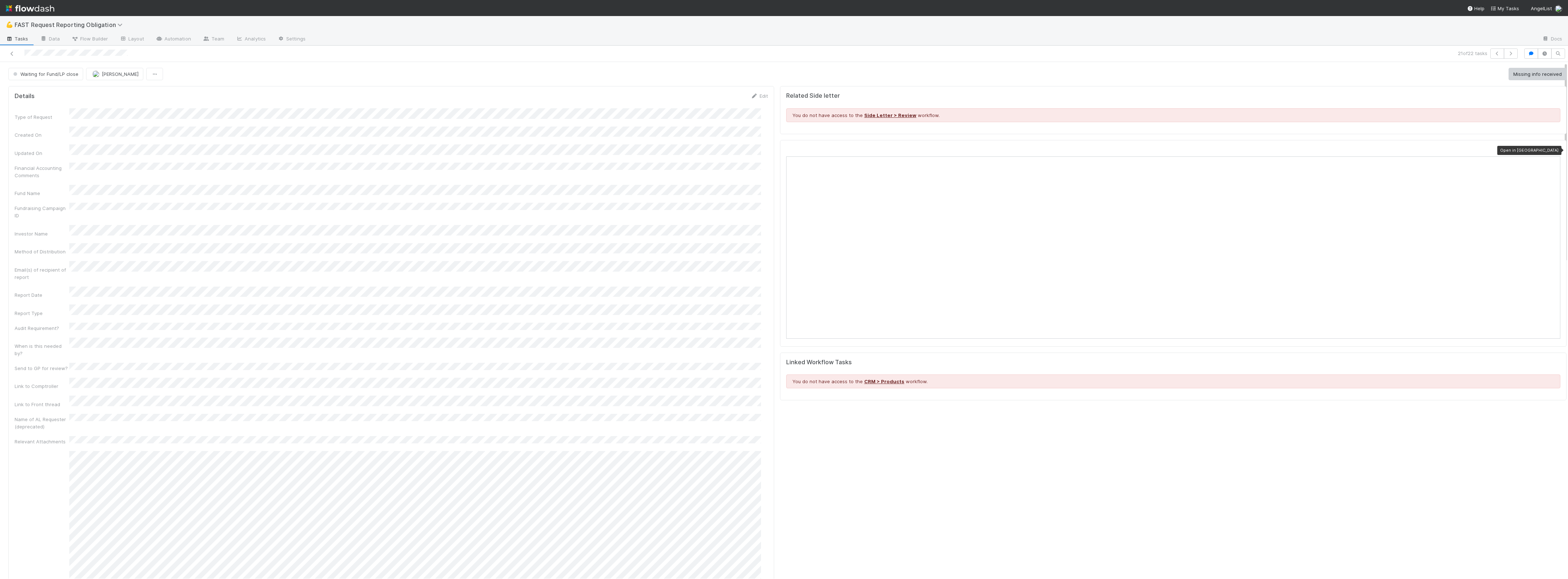
click at [1553, 152] on icon at bounding box center [1556, 150] width 7 height 5
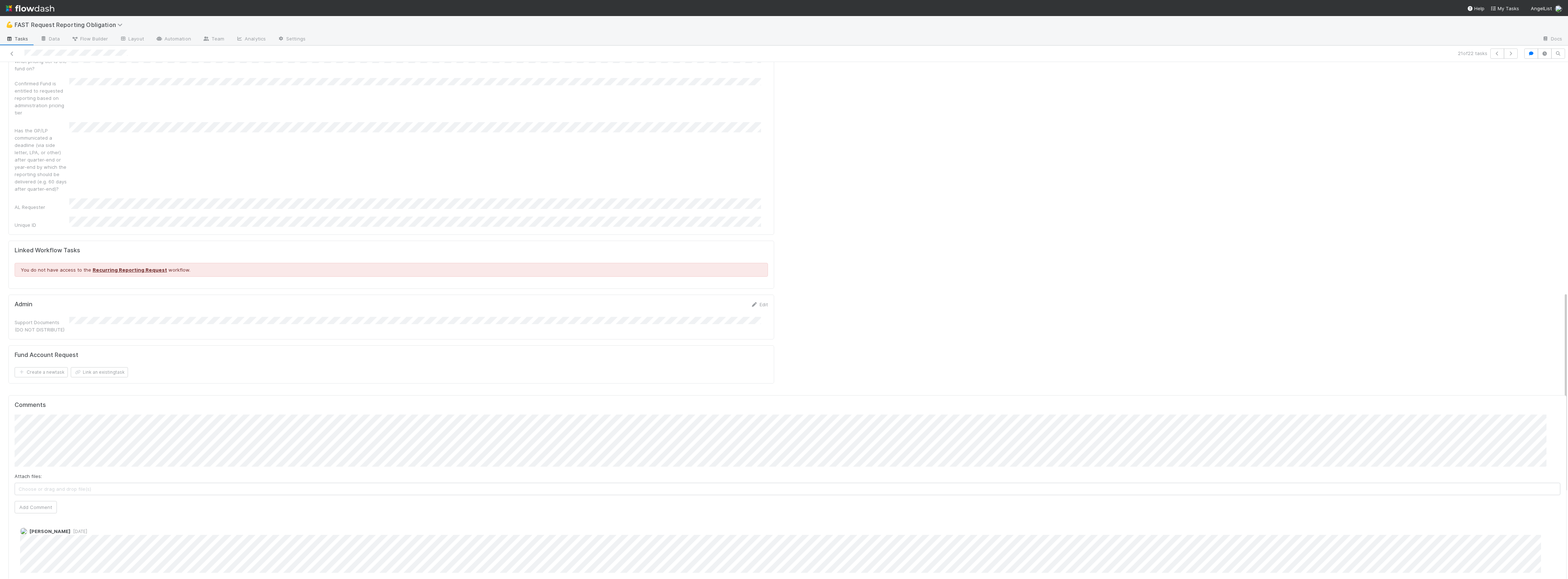
scroll to position [592, 0]
click at [30, 573] on button "Add Comment" at bounding box center [35, 579] width 42 height 12
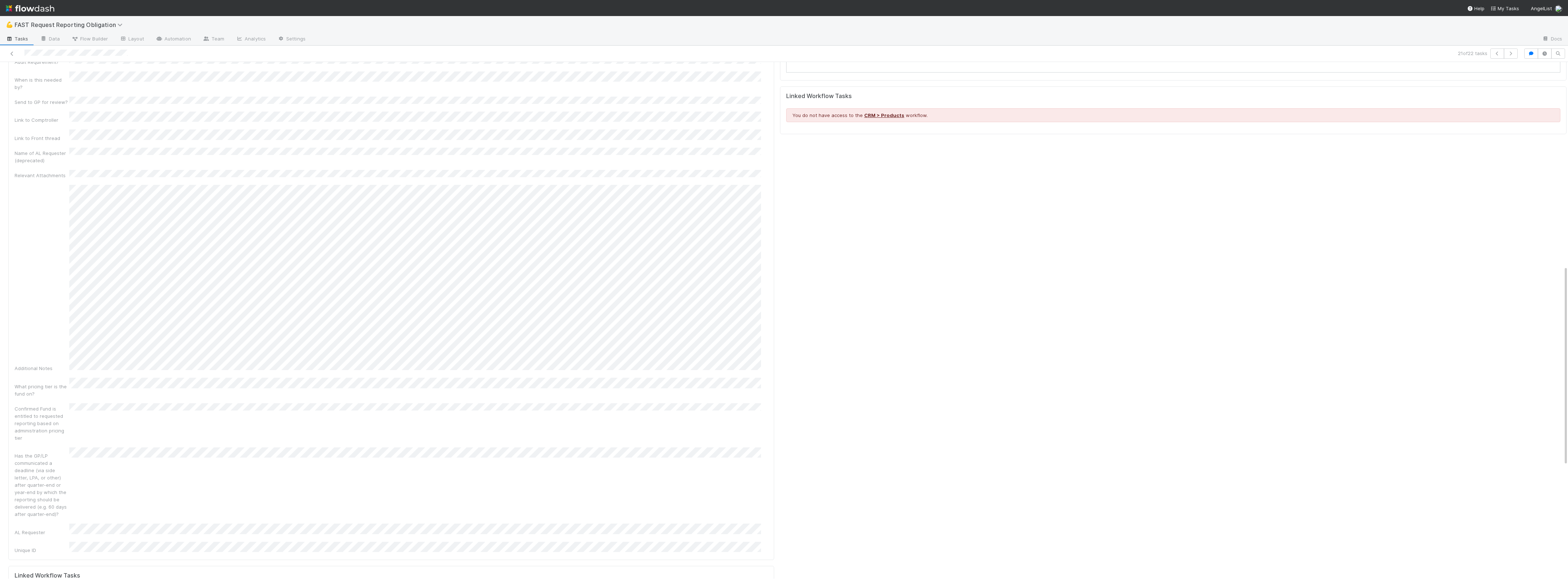
scroll to position [0, 0]
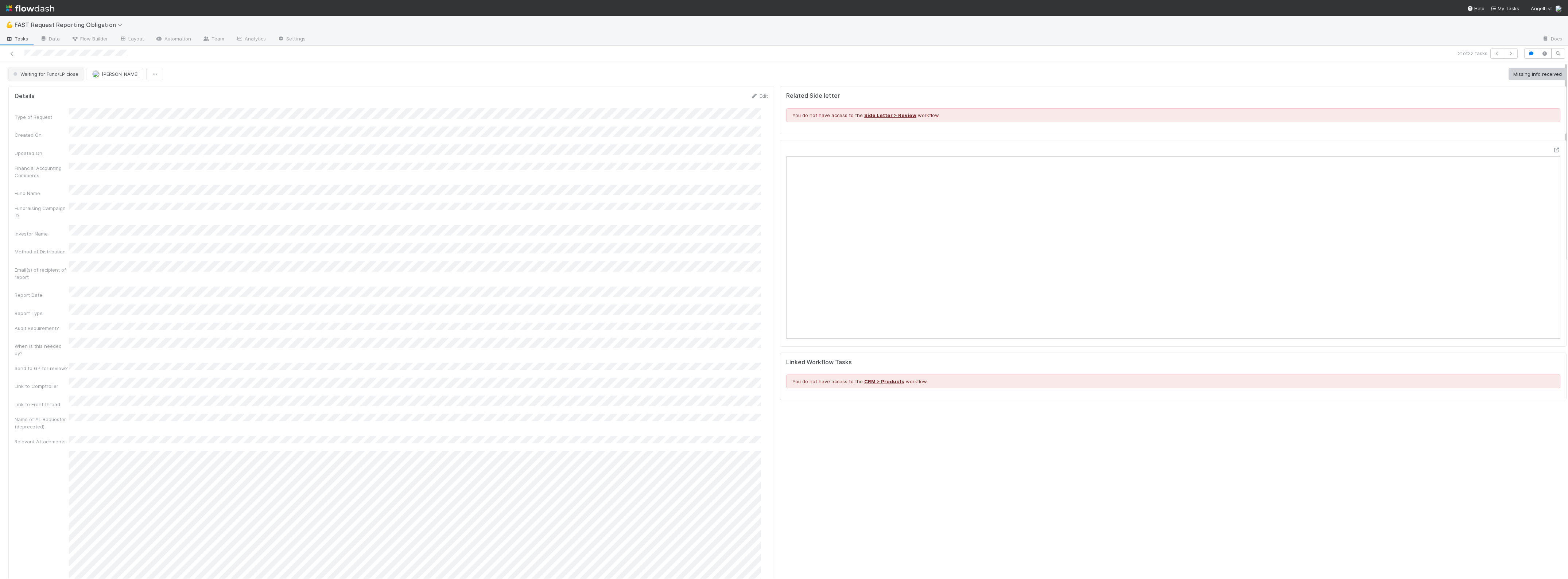
click at [66, 73] on span "Waiting for Fund/LP close" at bounding box center [45, 74] width 67 height 6
click at [55, 183] on div "Approved" at bounding box center [57, 184] width 103 height 13
click at [1461, 75] on button "Enable Accounting Dashboard [FS in GP Portfolio]" at bounding box center [1505, 74] width 123 height 12
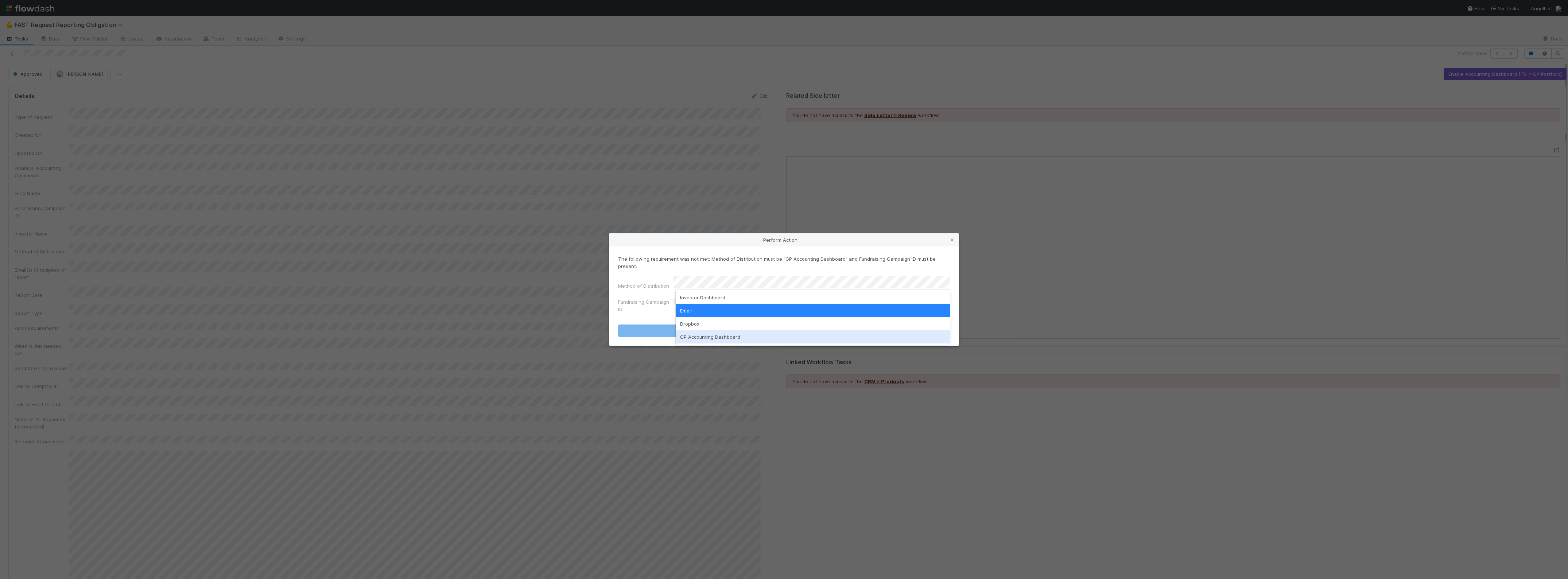
click at [712, 339] on div "GP Accounting Dashboard" at bounding box center [813, 337] width 275 height 13
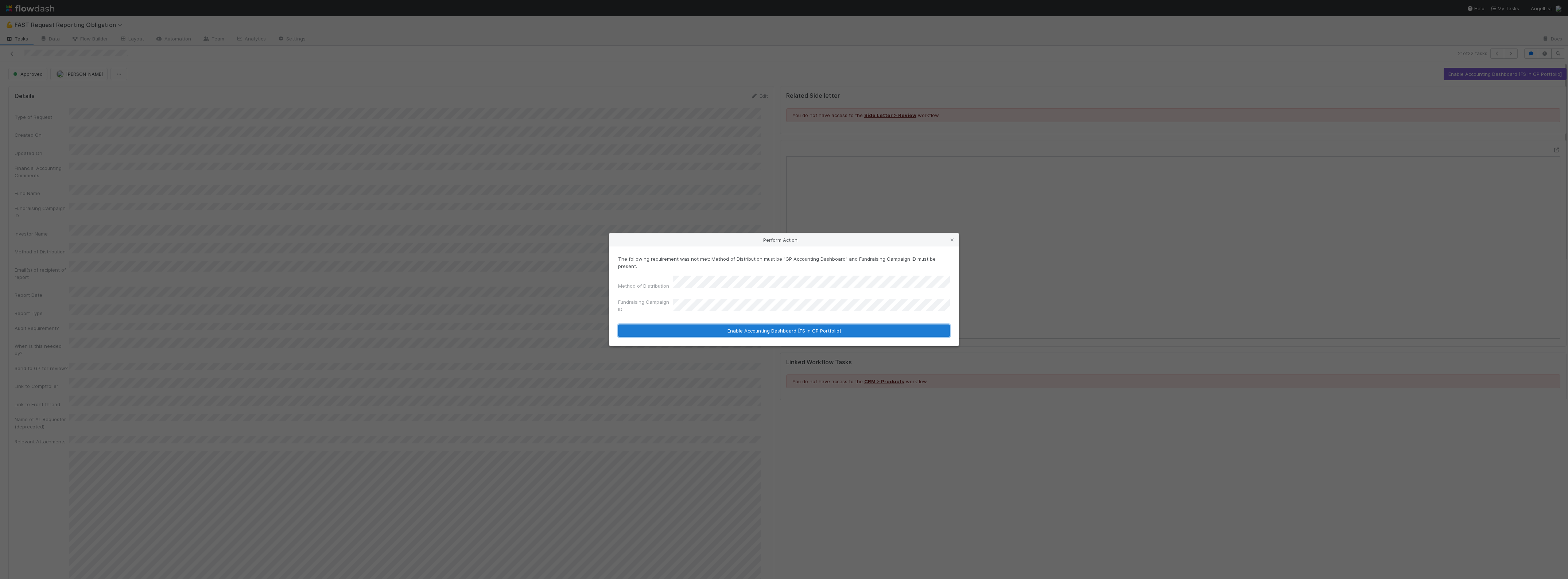
click at [710, 325] on button "Enable Accounting Dashboard [FS in GP Portfolio]" at bounding box center [783, 331] width 332 height 12
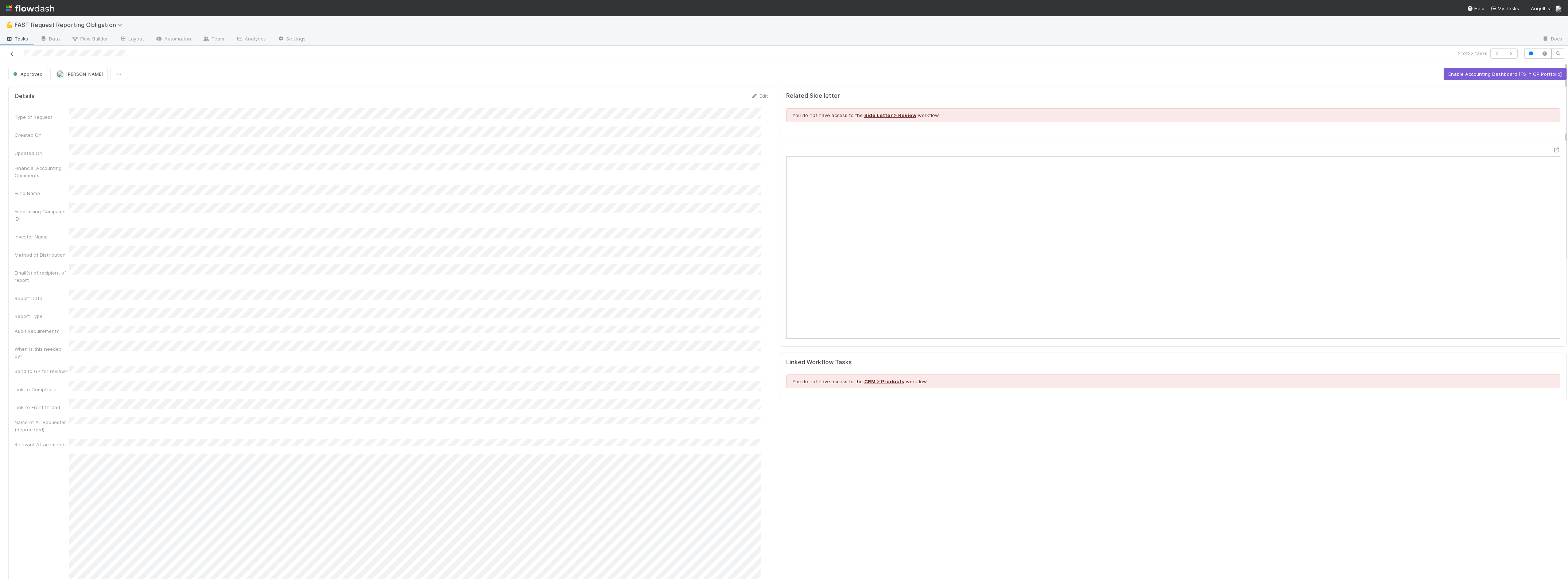
click at [13, 52] on icon at bounding box center [12, 54] width 7 height 5
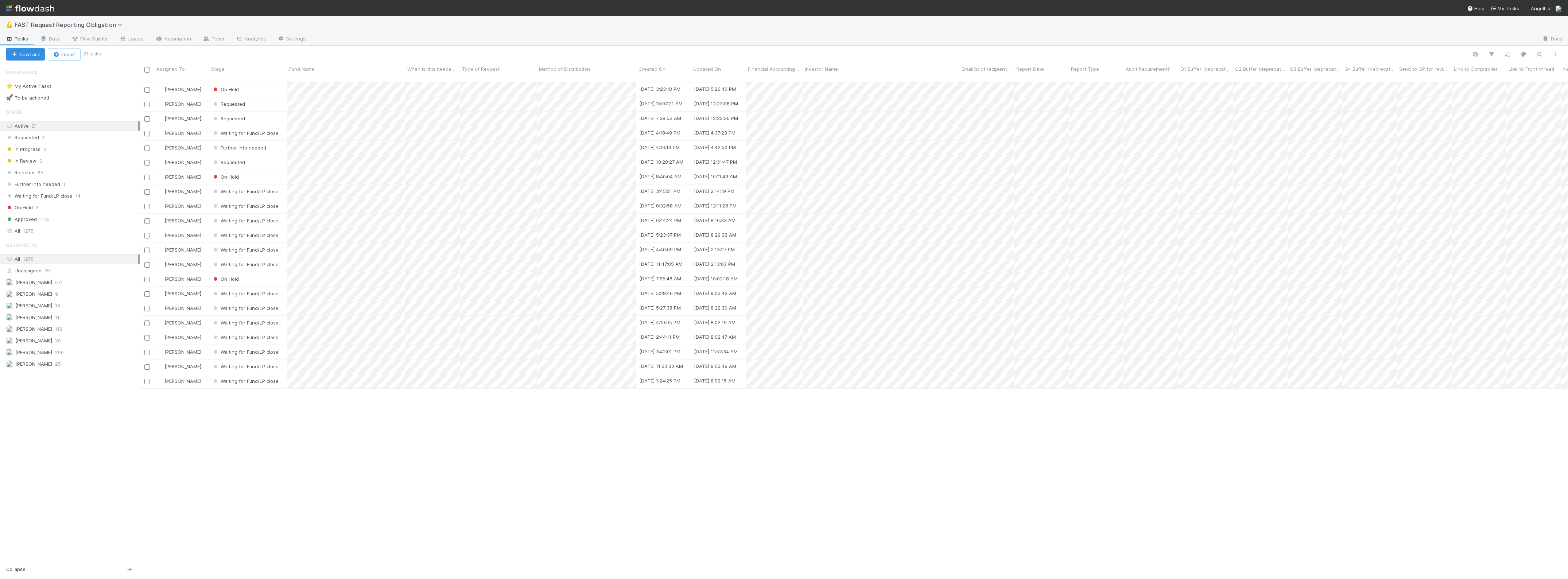
scroll to position [496, 1421]
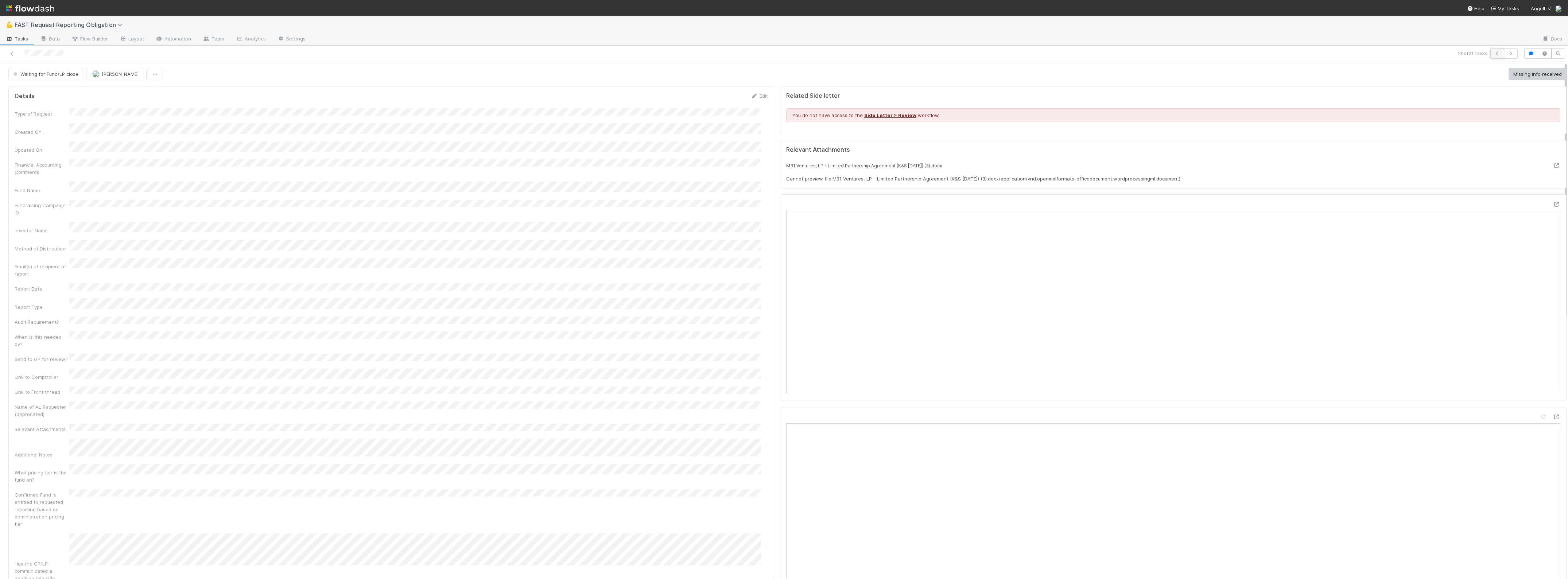
click at [1494, 54] on icon "button" at bounding box center [1497, 53] width 7 height 4
click at [1490, 53] on button "button" at bounding box center [1497, 54] width 14 height 10
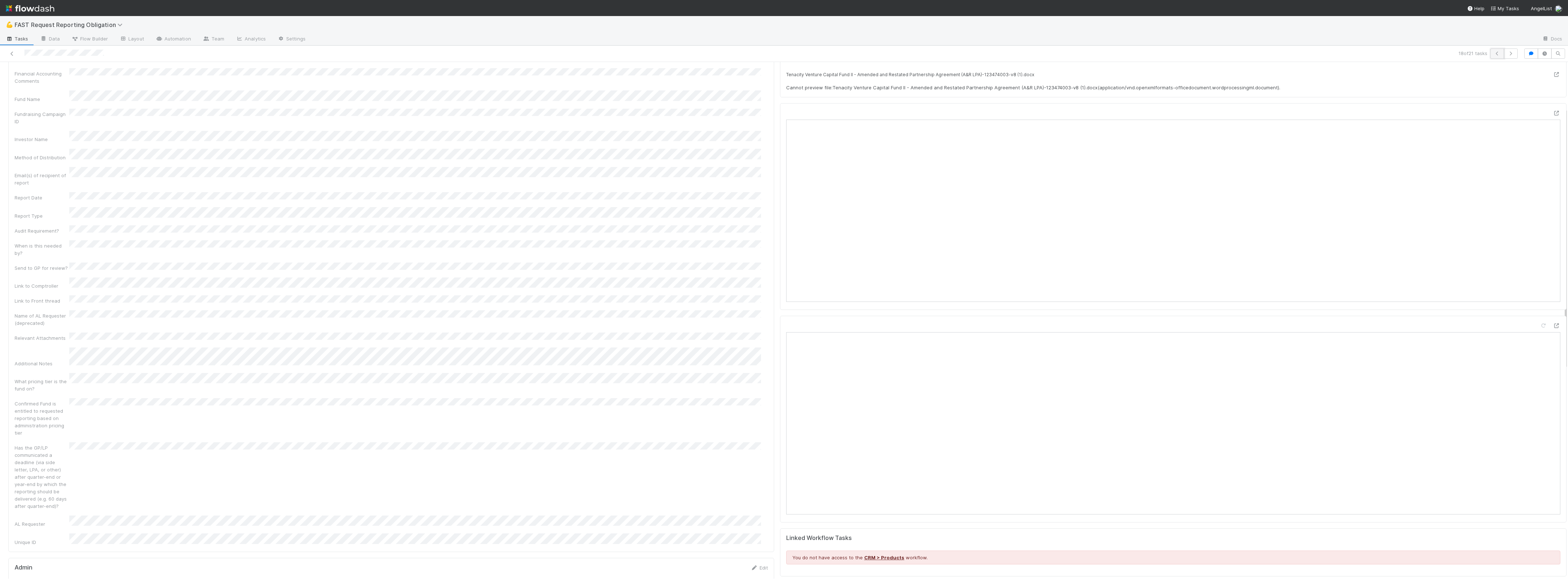
click at [1494, 54] on icon "button" at bounding box center [1497, 53] width 7 height 4
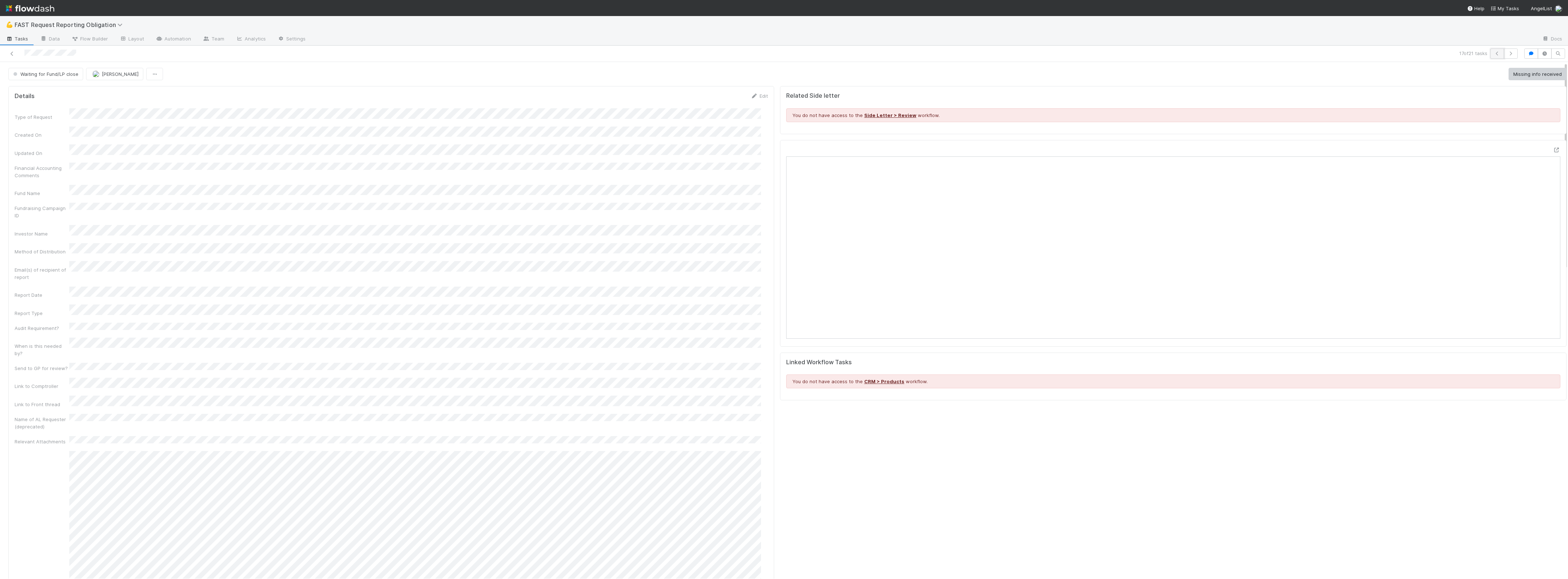
click at [1494, 51] on icon "button" at bounding box center [1497, 53] width 7 height 4
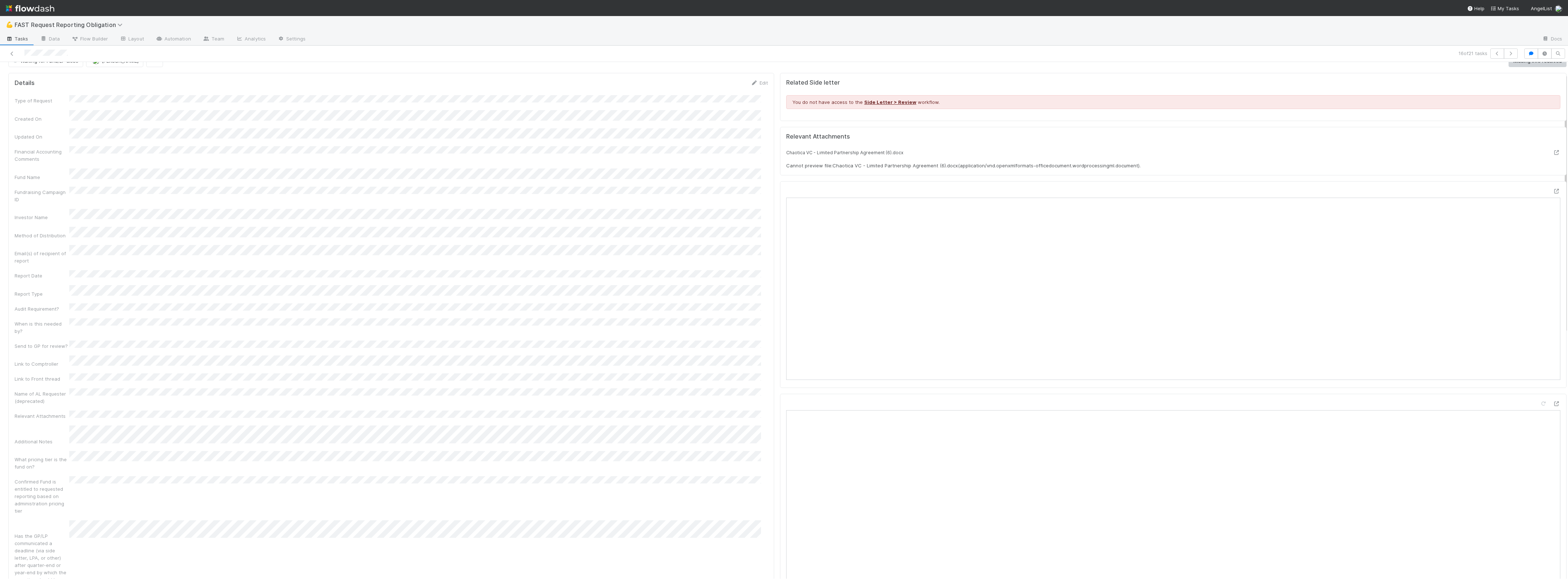
scroll to position [11, 0]
click at [1553, 194] on icon at bounding box center [1556, 194] width 7 height 5
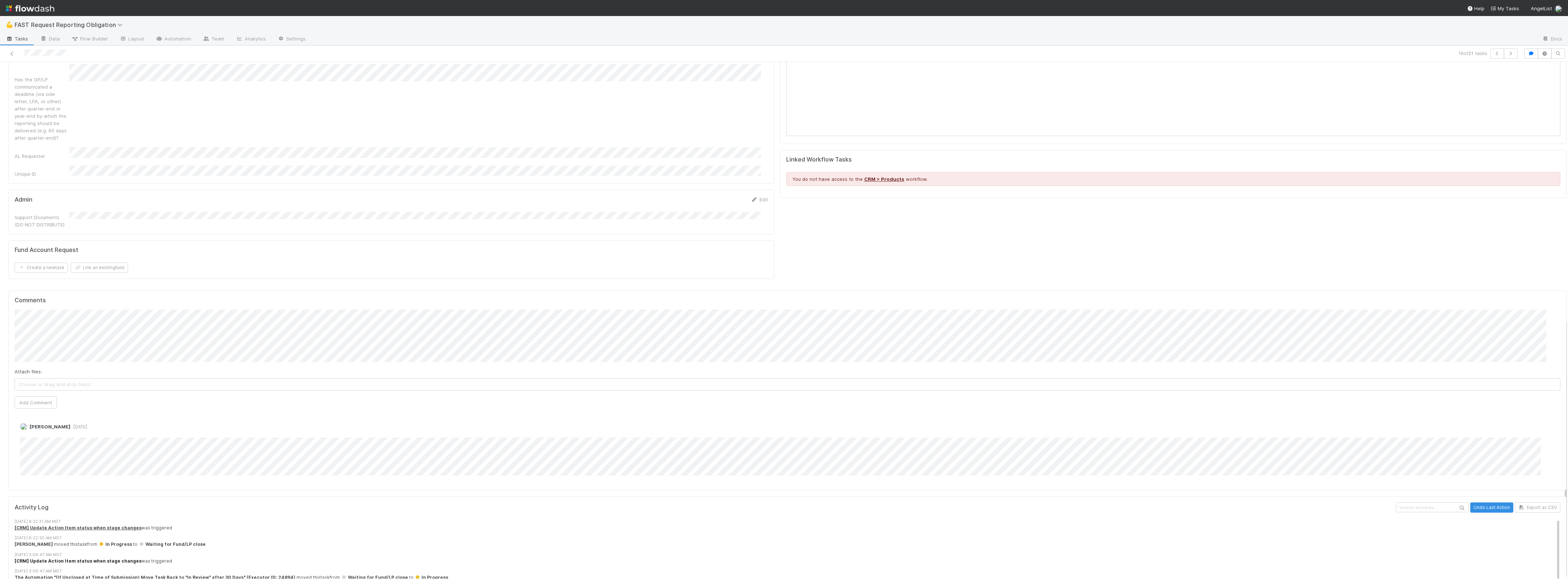
scroll to position [513, 0]
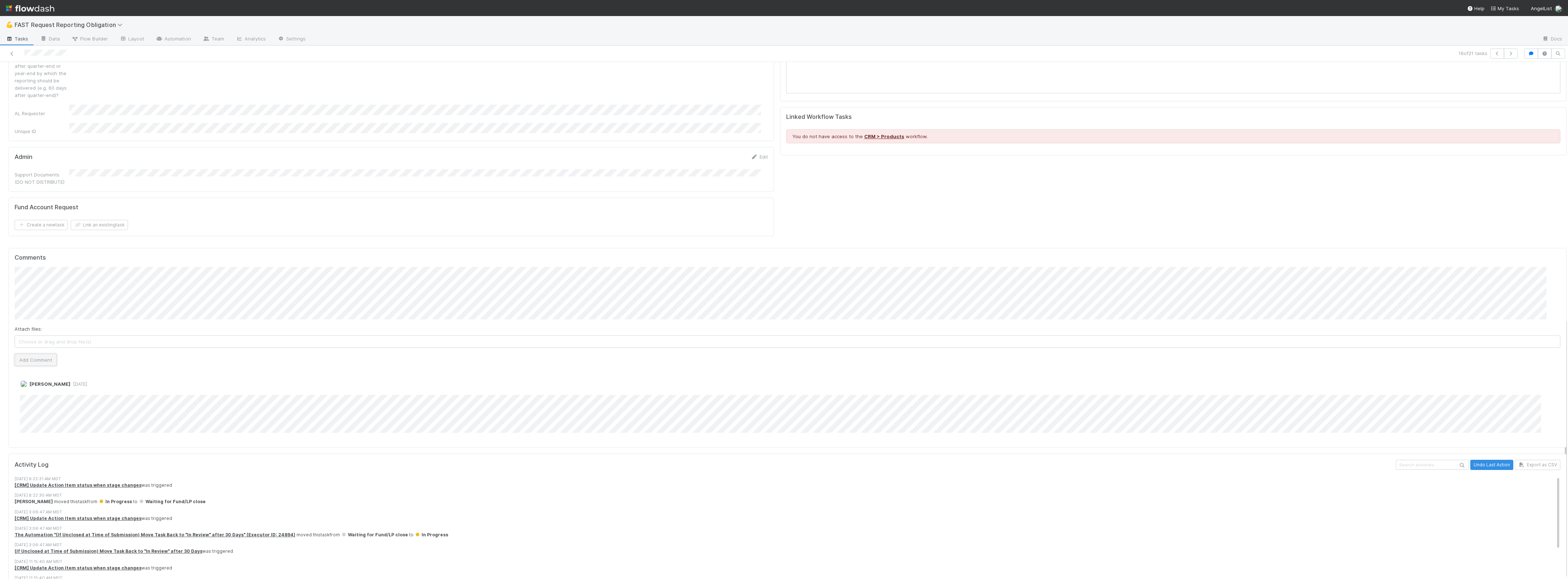
click at [40, 354] on button "Add Comment" at bounding box center [35, 360] width 42 height 12
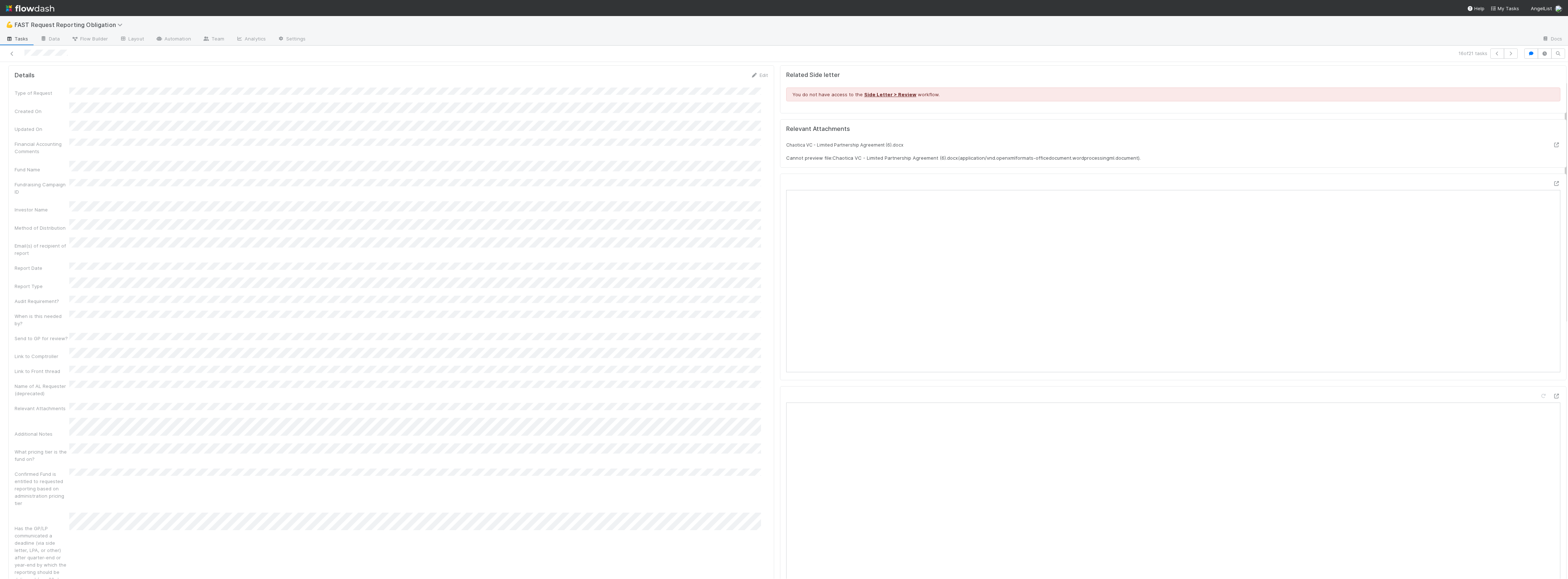
scroll to position [0, 0]
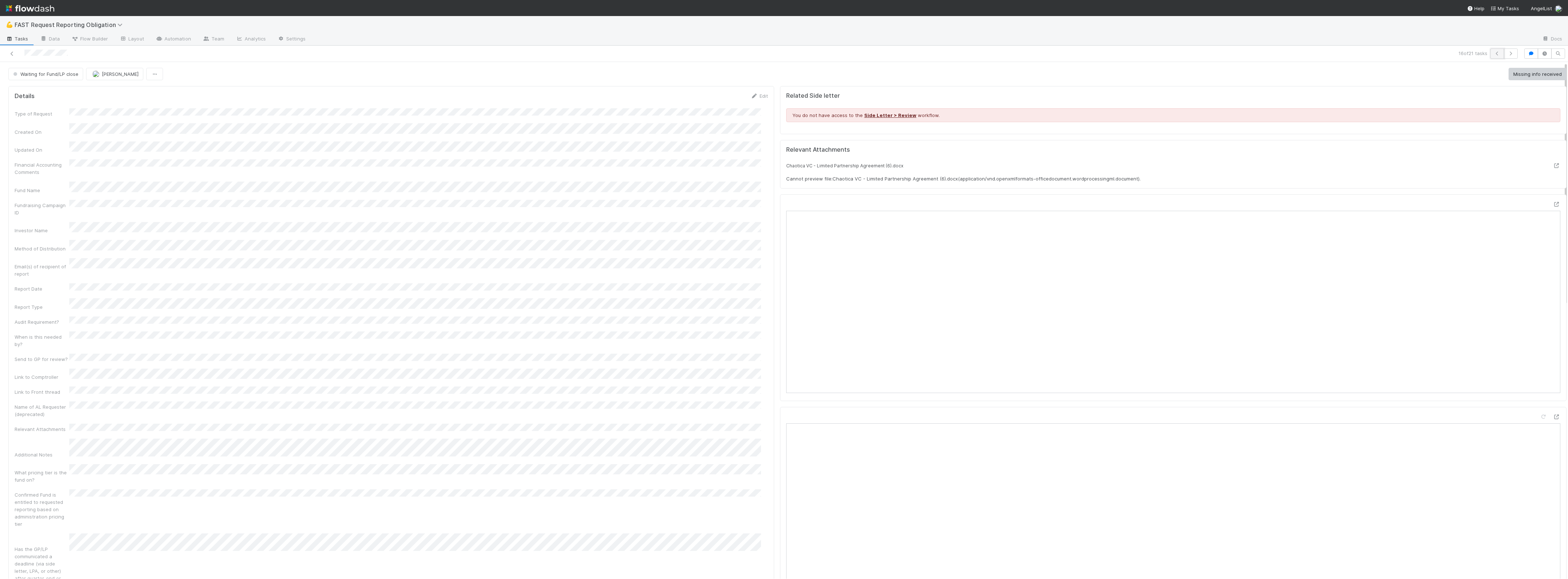
click at [1494, 52] on icon "button" at bounding box center [1497, 53] width 7 height 4
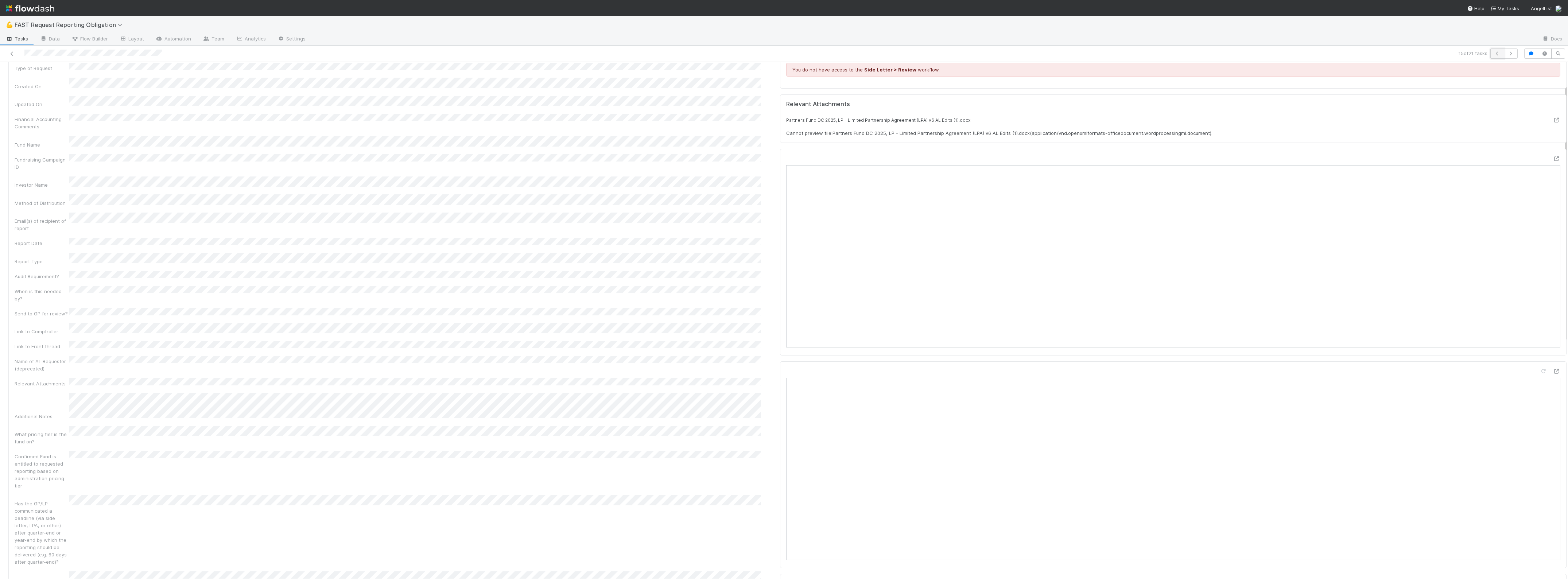
click at [1494, 55] on icon "button" at bounding box center [1497, 53] width 7 height 4
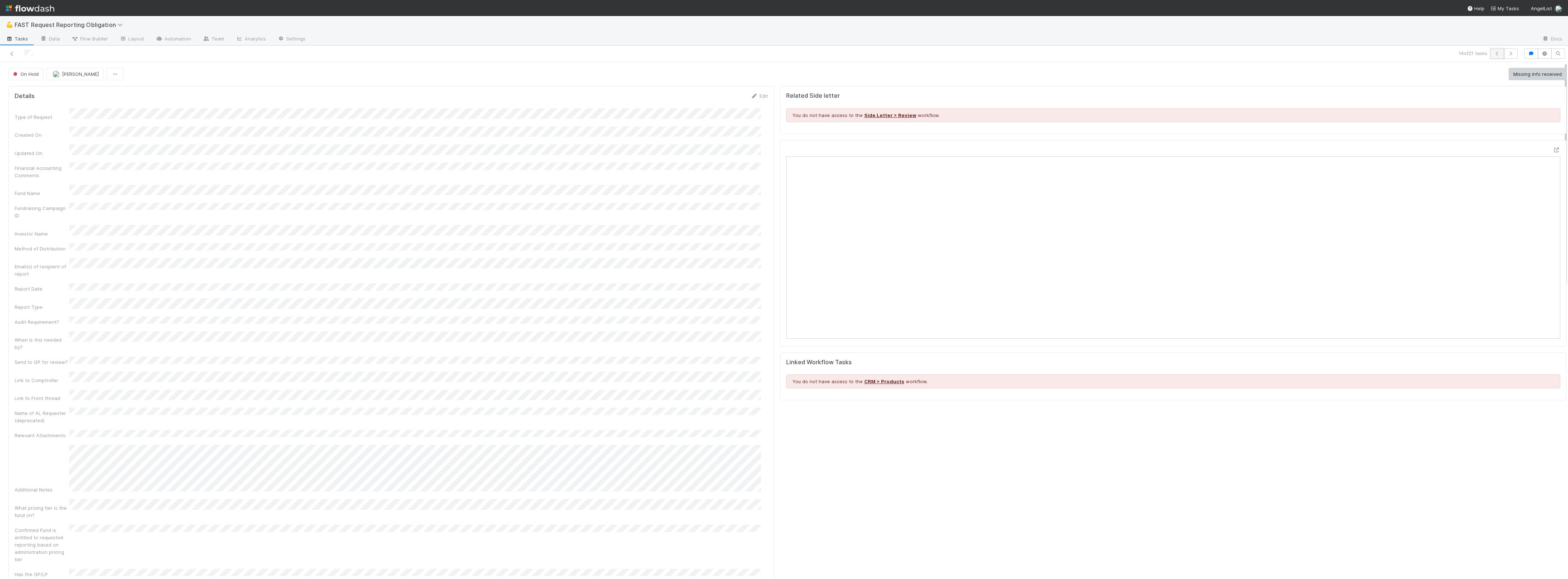
click at [1490, 57] on button "button" at bounding box center [1497, 54] width 14 height 10
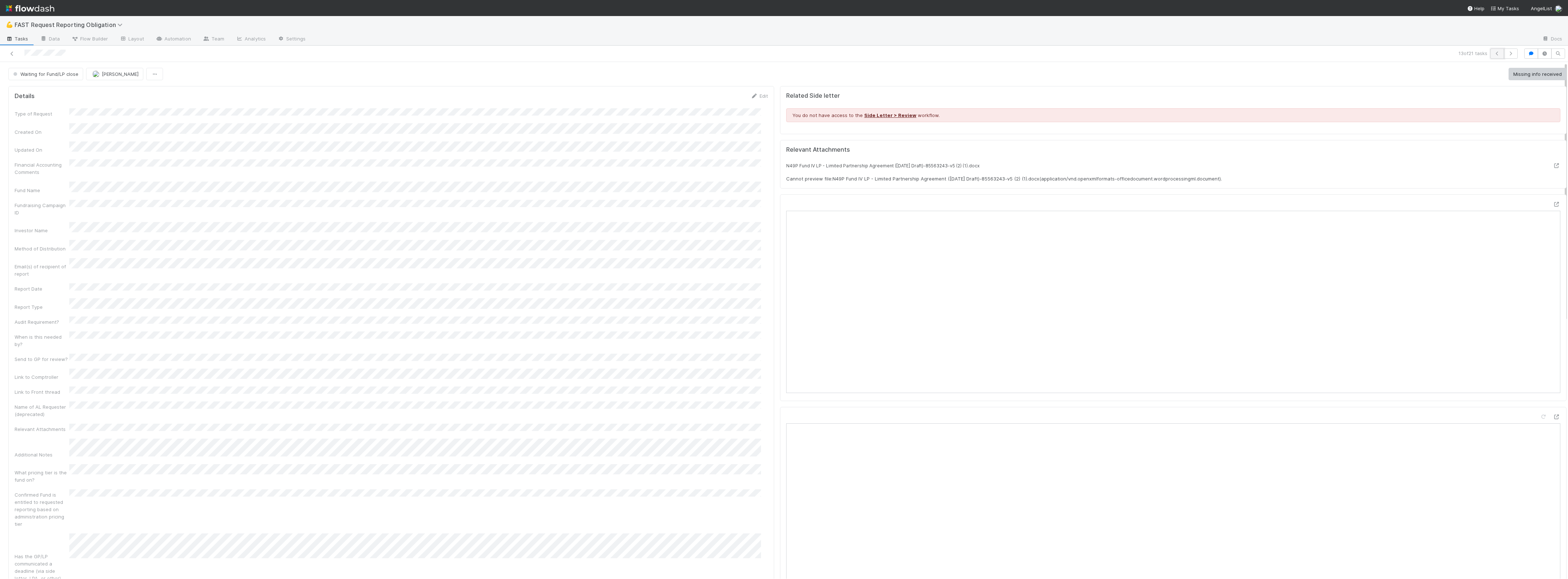
click at [1490, 54] on button "button" at bounding box center [1497, 54] width 14 height 10
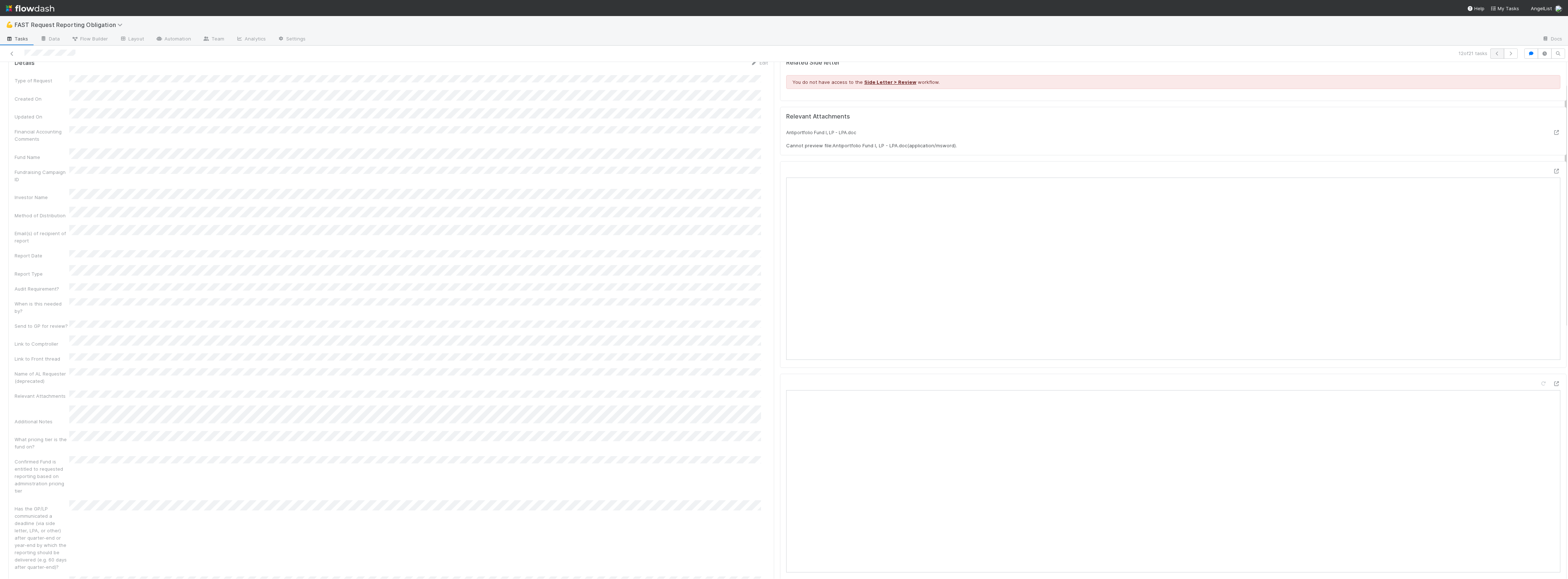
scroll to position [46, 0]
click at [1494, 52] on icon "button" at bounding box center [1497, 53] width 7 height 4
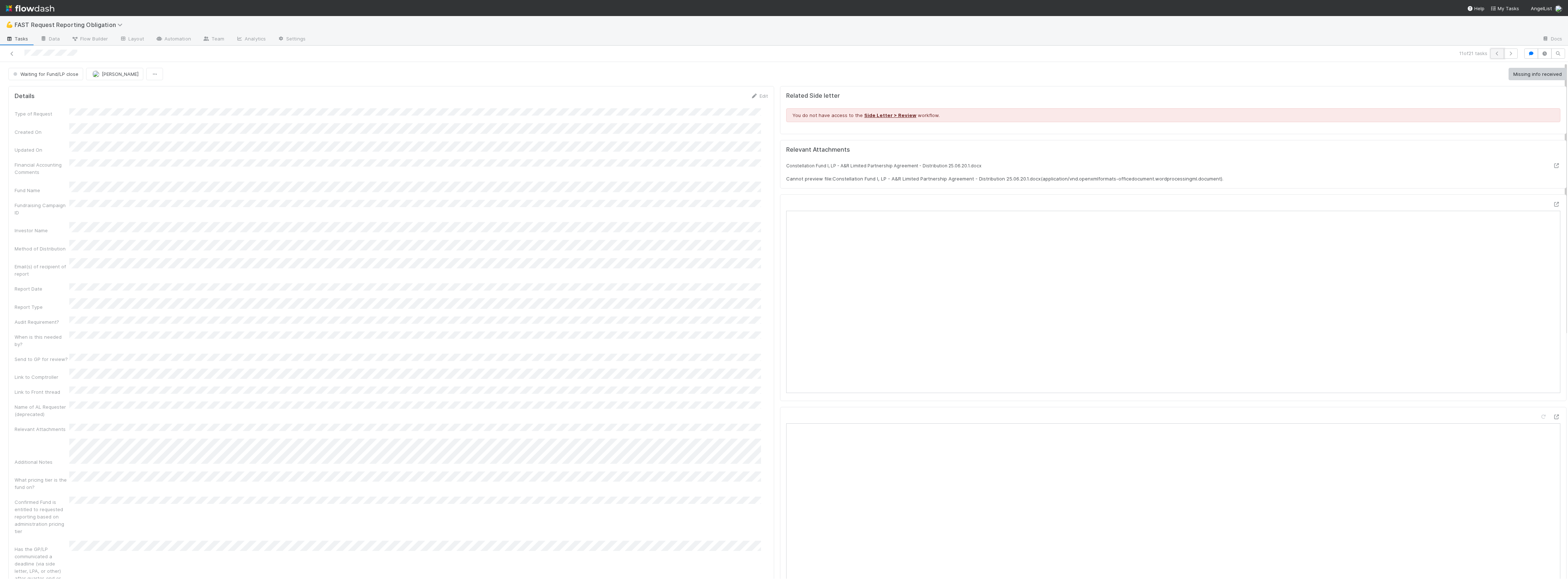
click at [1494, 51] on icon "button" at bounding box center [1497, 53] width 7 height 4
click at [1494, 55] on icon "button" at bounding box center [1497, 53] width 7 height 4
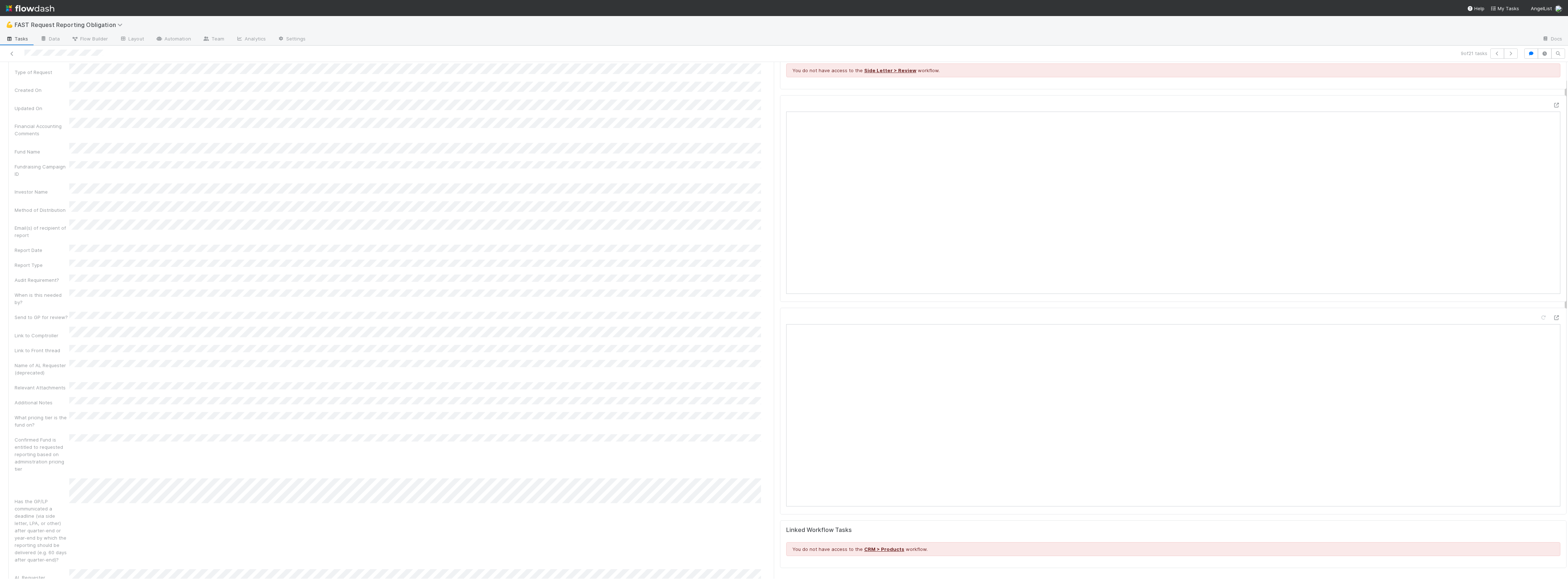
scroll to position [46, 0]
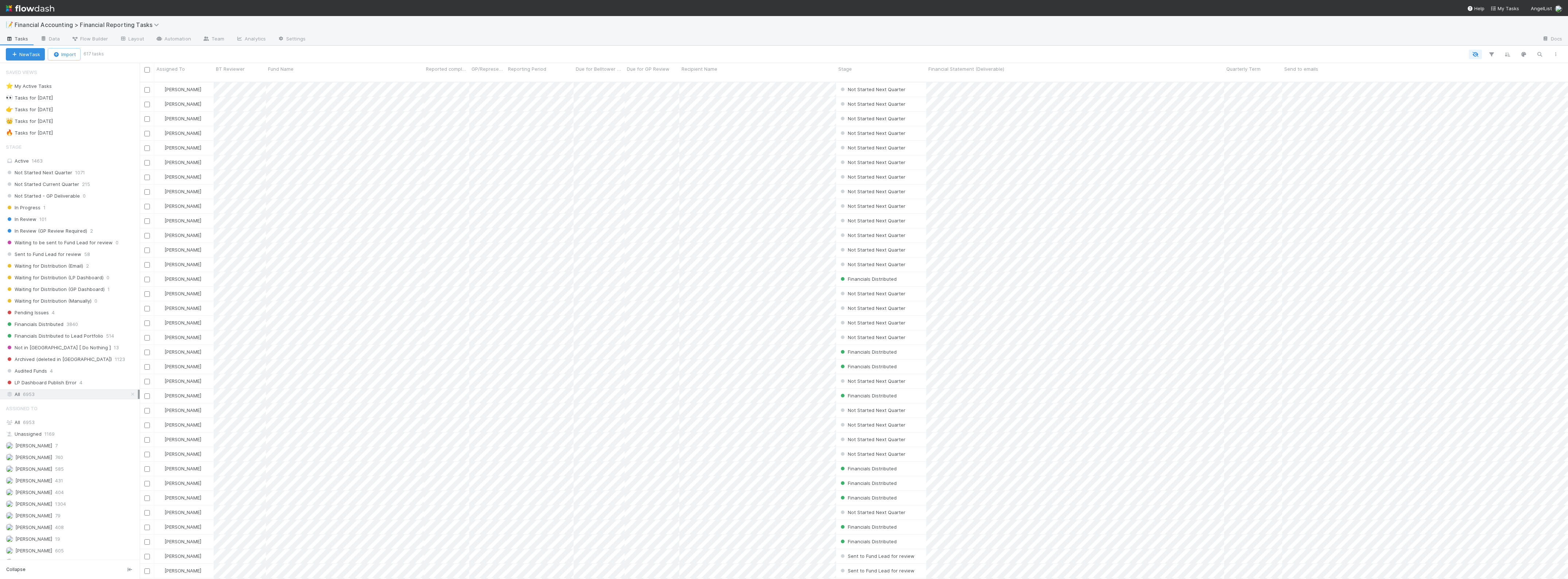
scroll to position [496, 1421]
click at [67, 271] on span "Waiting for Distribution (Email)" at bounding box center [44, 266] width 77 height 9
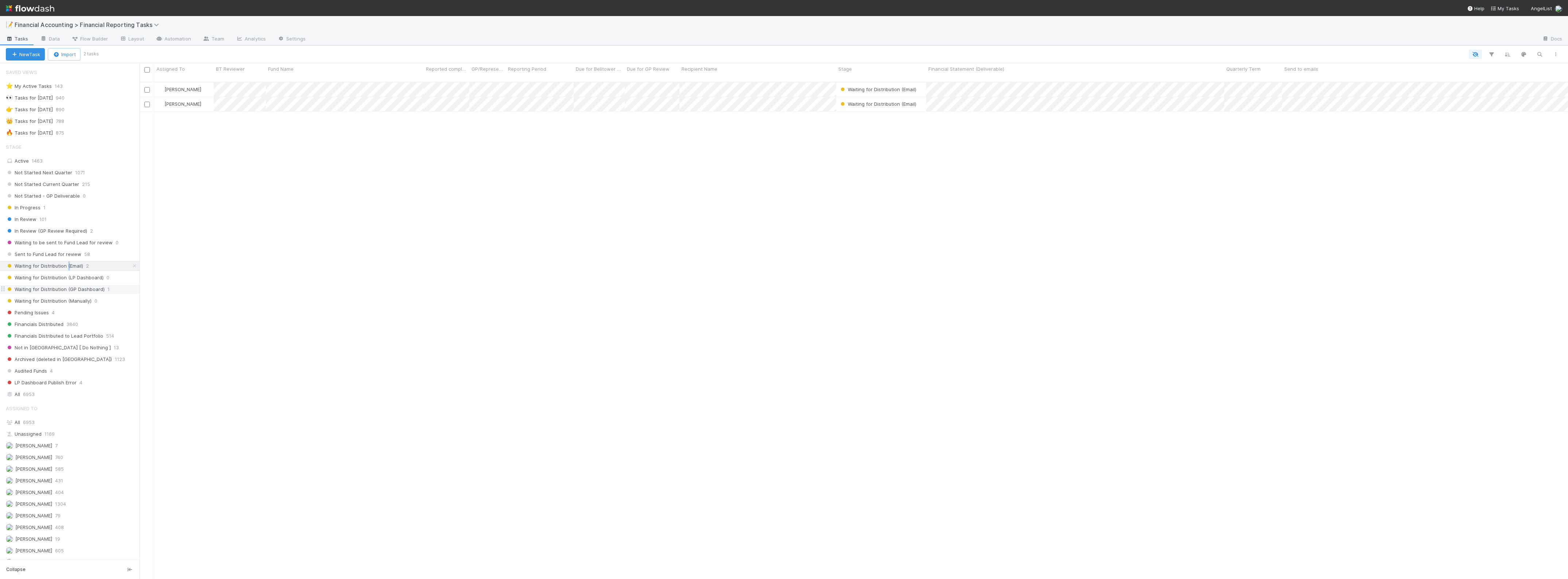
scroll to position [496, 1421]
click at [84, 290] on span "Waiting for Distribution (GP Dashboard)" at bounding box center [55, 289] width 99 height 9
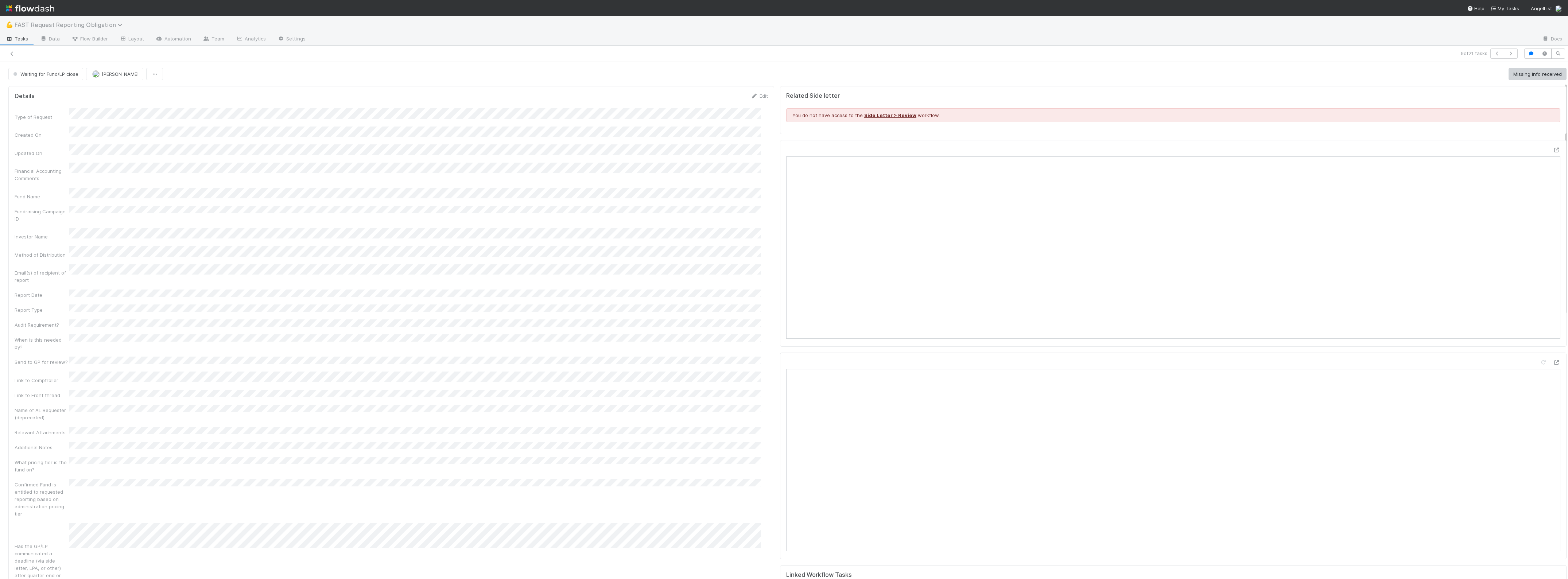
scroll to position [46, 0]
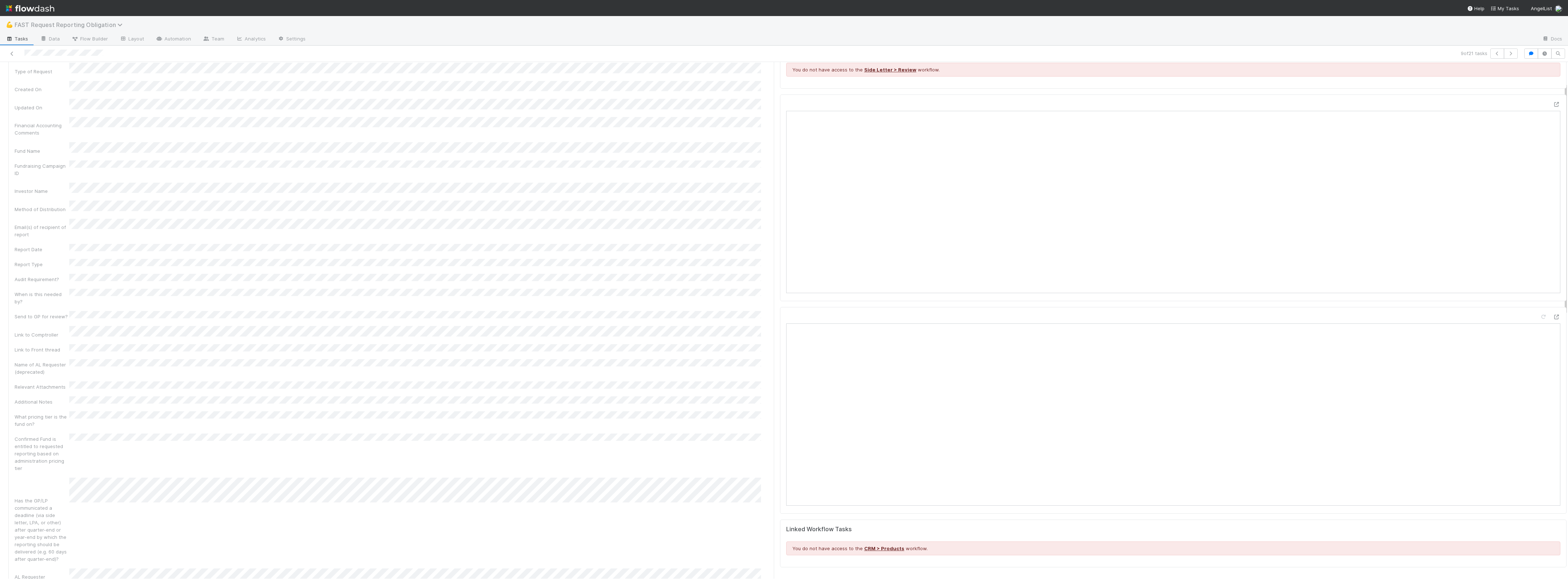
click at [117, 23] on icon at bounding box center [121, 25] width 7 height 6
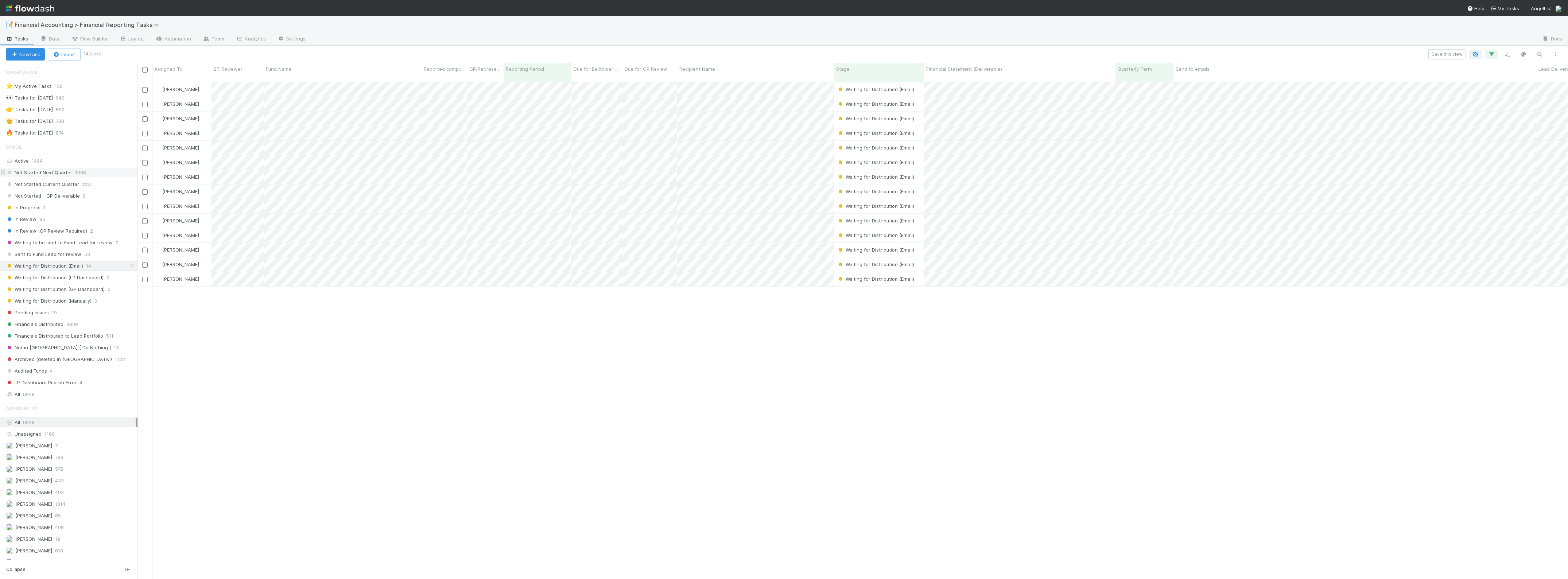
scroll to position [46, 0]
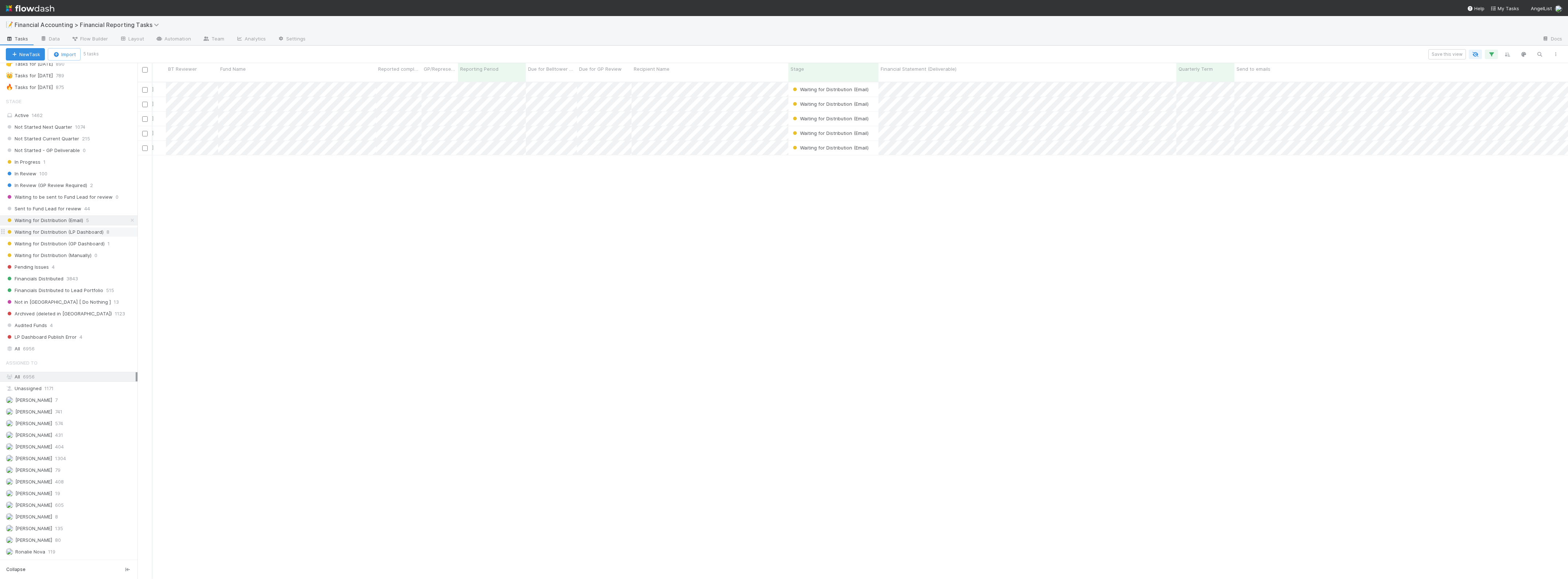
click at [97, 237] on span "Waiting for Distribution (LP Dashboard)" at bounding box center [55, 232] width 98 height 9
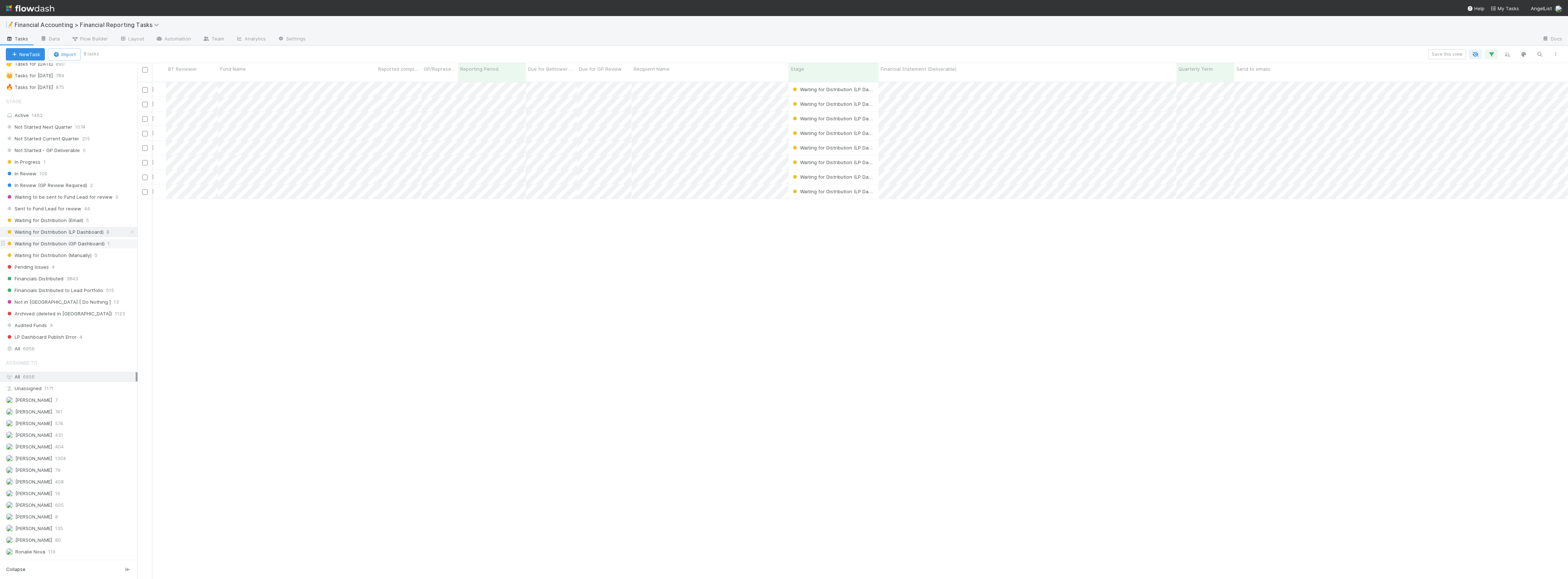
scroll to position [496, 1424]
click at [89, 223] on div "Waiting for Distribution (Email) 5" at bounding box center [72, 220] width 131 height 9
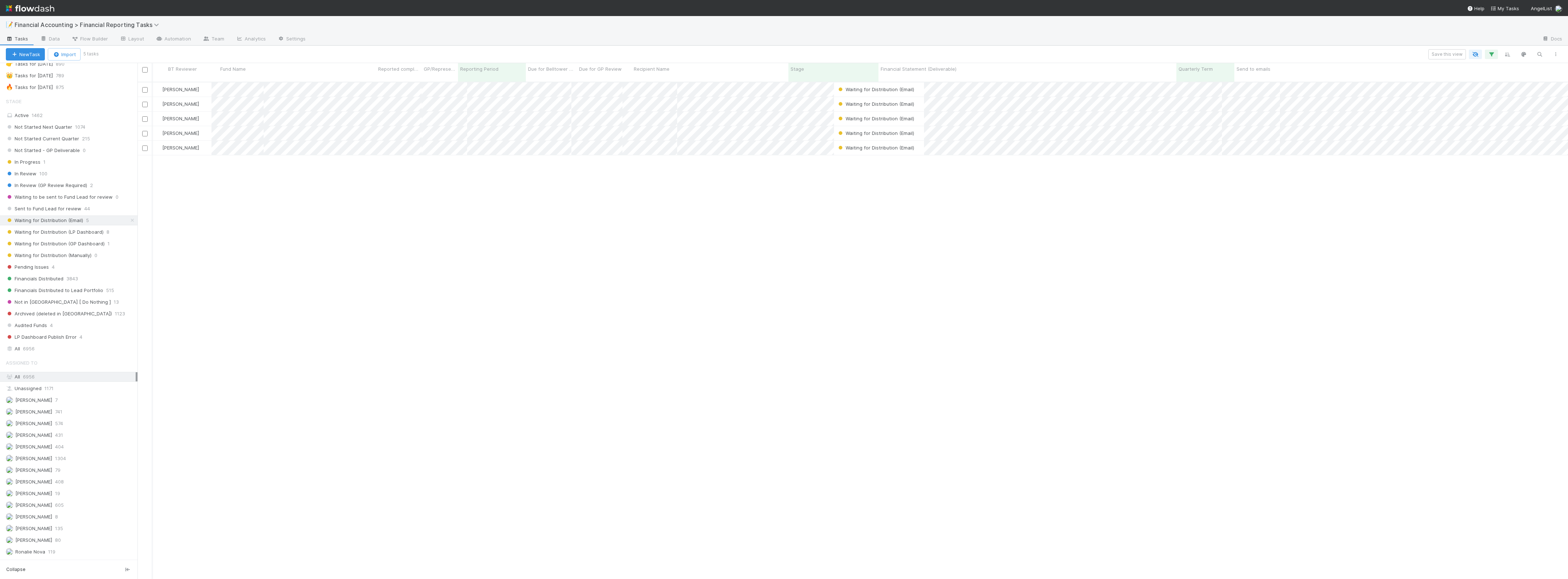
scroll to position [496, 1424]
click at [455, 32] on div "📝 Financial Accounting > Financial Reporting Tasks" at bounding box center [784, 24] width 1568 height 18
click at [884, 298] on div at bounding box center [784, 289] width 1568 height 579
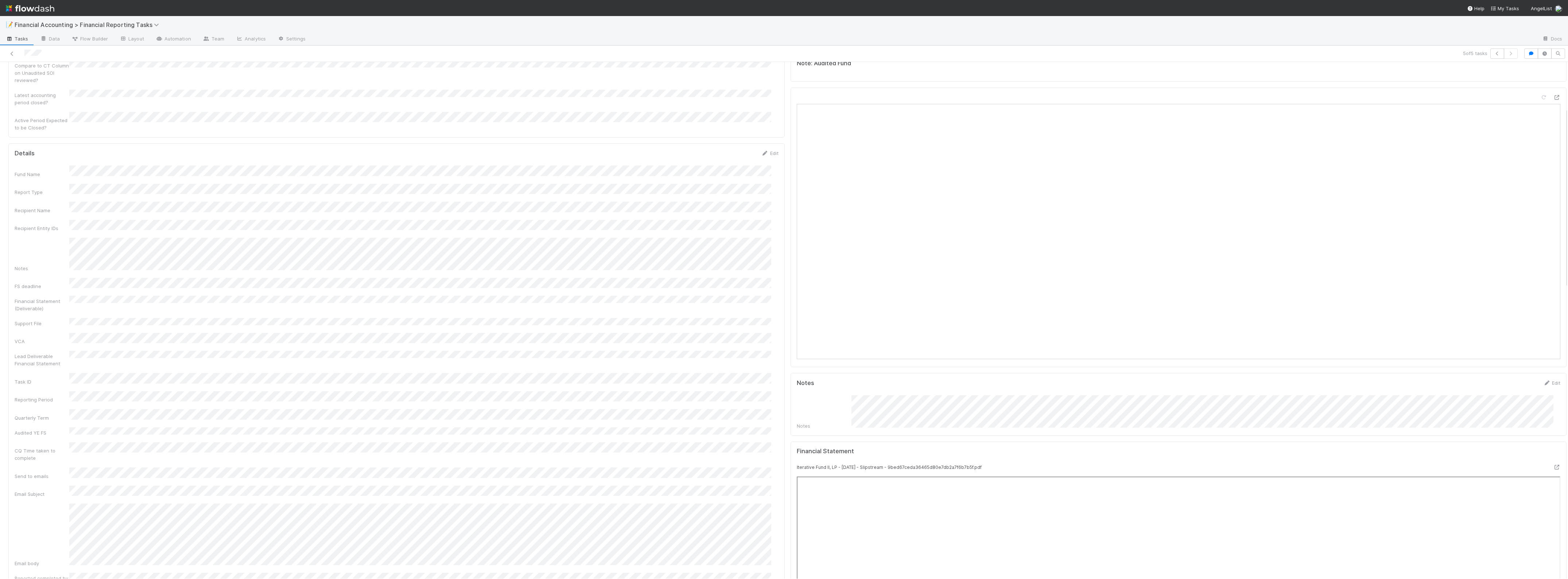
scroll to position [46, 0]
click at [769, 236] on link "Edit" at bounding box center [770, 239] width 17 height 6
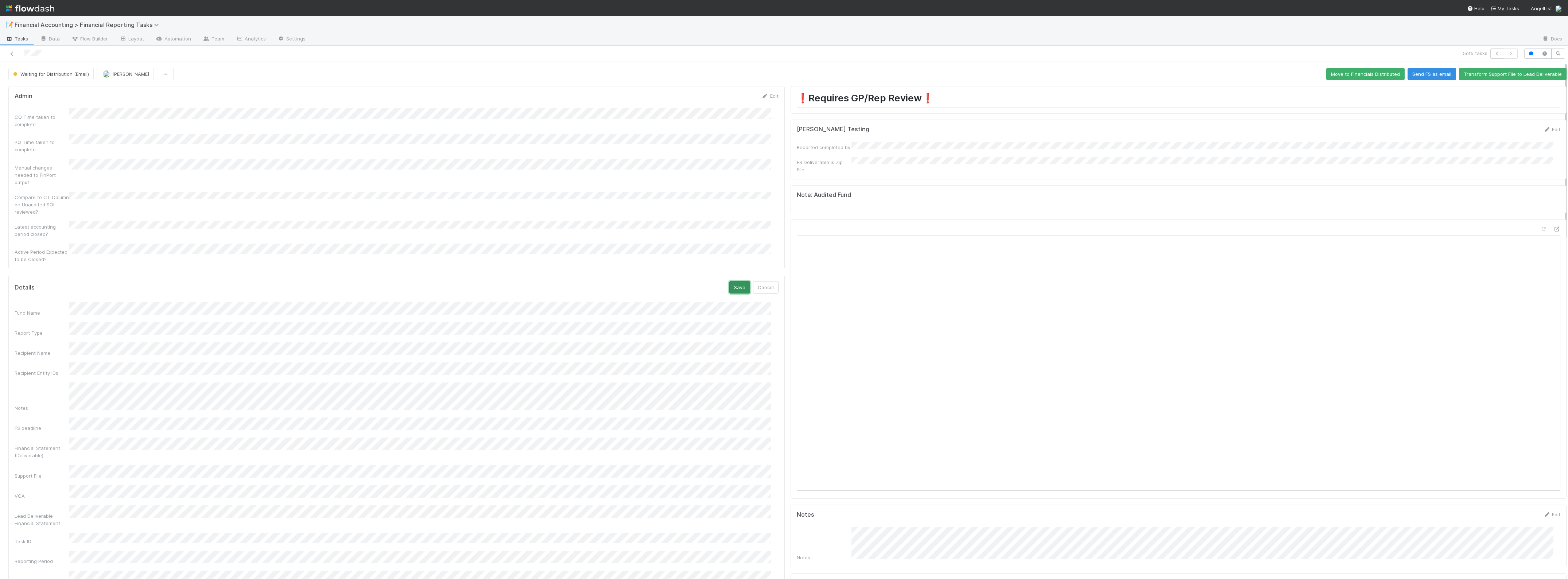
click at [733, 281] on button "Save" at bounding box center [740, 287] width 21 height 12
click at [10, 55] on icon at bounding box center [12, 54] width 7 height 5
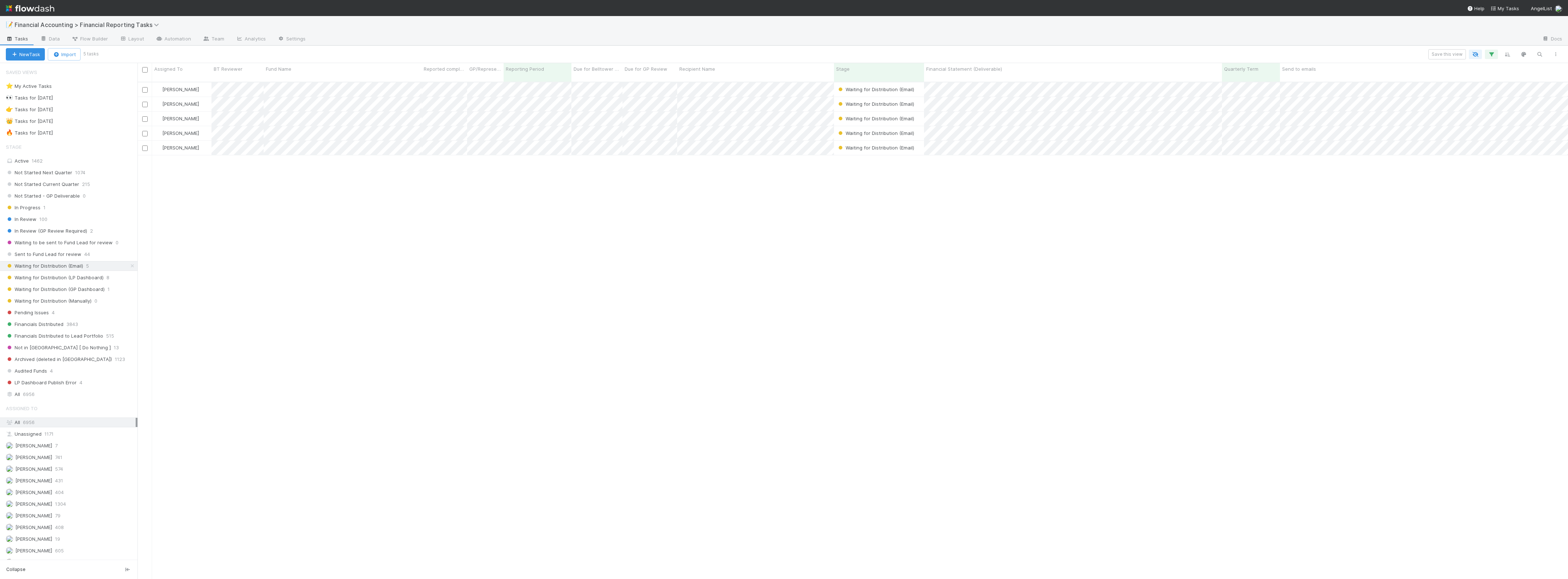
scroll to position [496, 1424]
click at [141, 68] on div at bounding box center [144, 69] width 10 height 8
click at [145, 70] on input "checkbox" at bounding box center [145, 69] width 5 height 5
checkbox input "true"
click at [130, 55] on icon "button" at bounding box center [126, 55] width 7 height 5
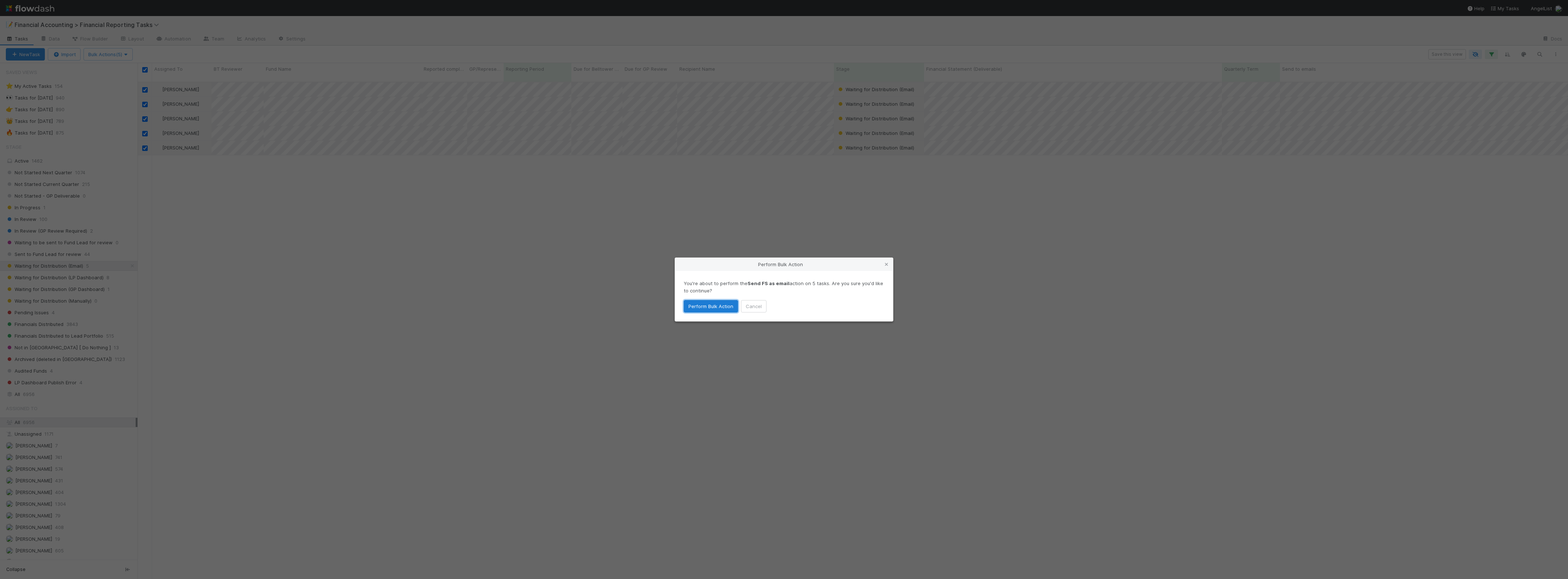
click at [691, 303] on button "Perform Bulk Action" at bounding box center [710, 306] width 54 height 12
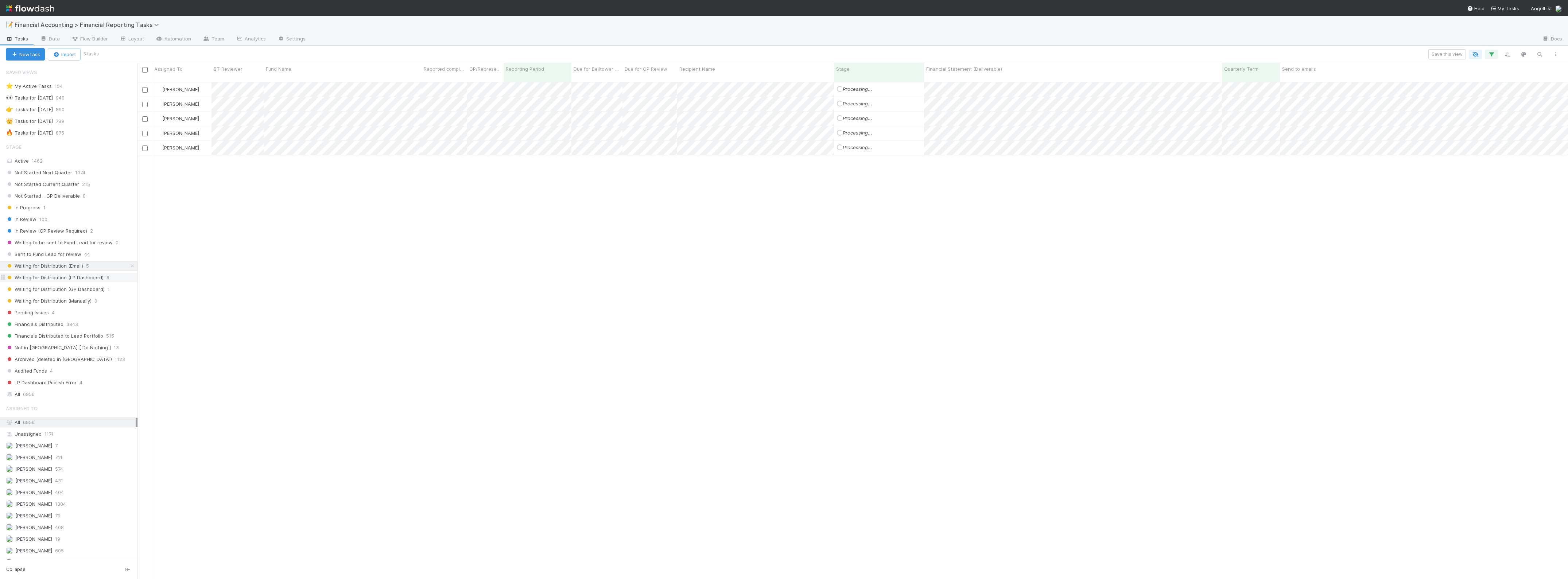
click at [66, 280] on span "Waiting for Distribution (LP Dashboard)" at bounding box center [55, 278] width 98 height 9
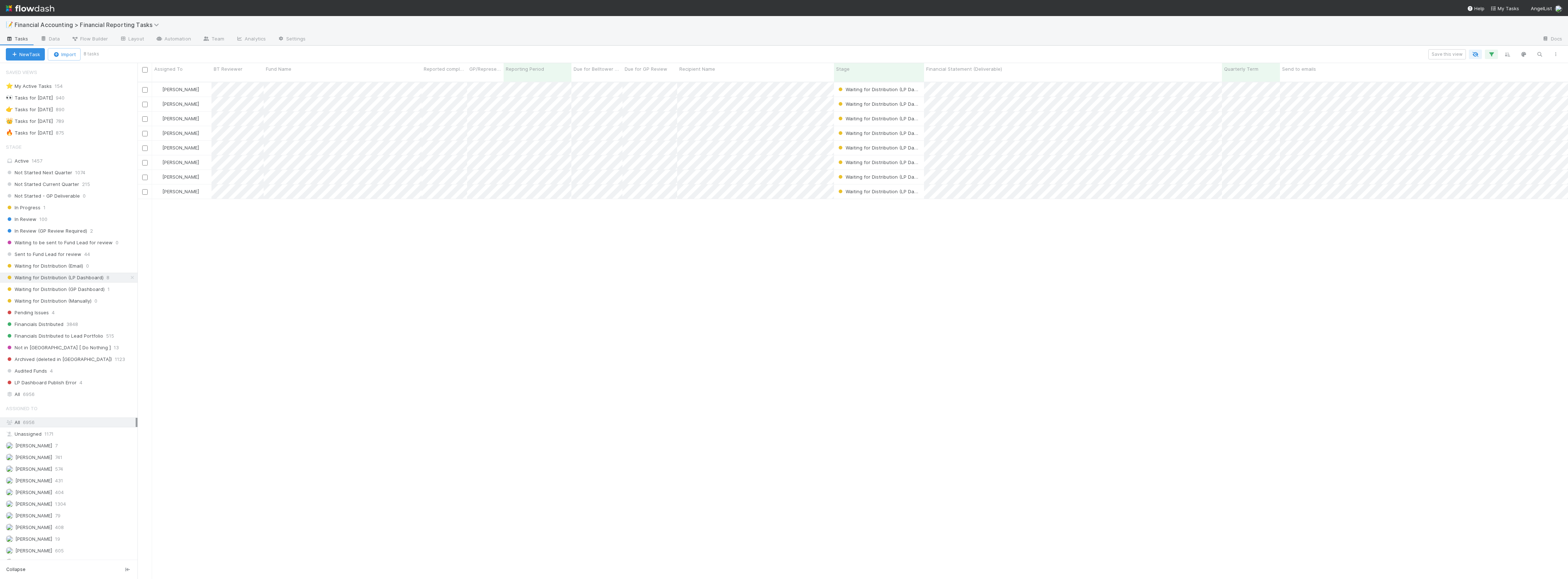
scroll to position [496, 1424]
click at [146, 102] on input "checkbox" at bounding box center [145, 104] width 5 height 5
click at [143, 102] on input "checkbox" at bounding box center [145, 104] width 5 height 5
click at [145, 71] on input "checkbox" at bounding box center [145, 69] width 5 height 5
checkbox input "true"
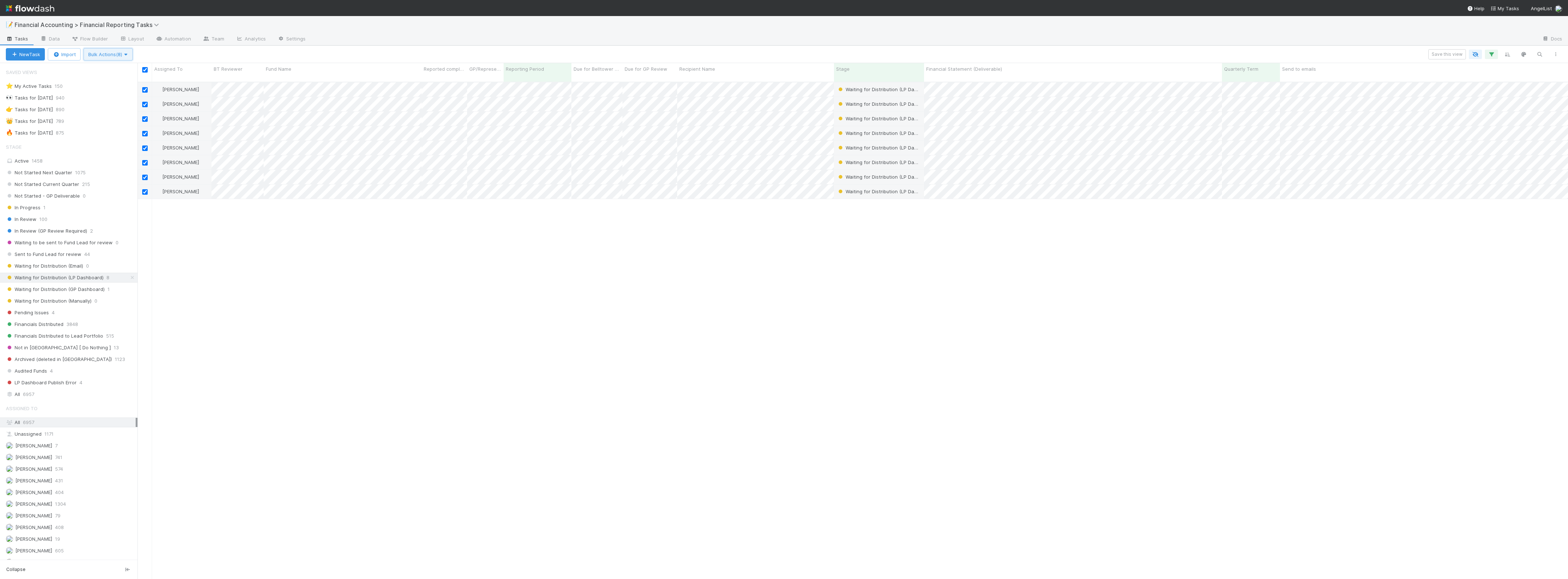
click at [130, 58] on button "Bulk Actions (8)" at bounding box center [108, 54] width 49 height 12
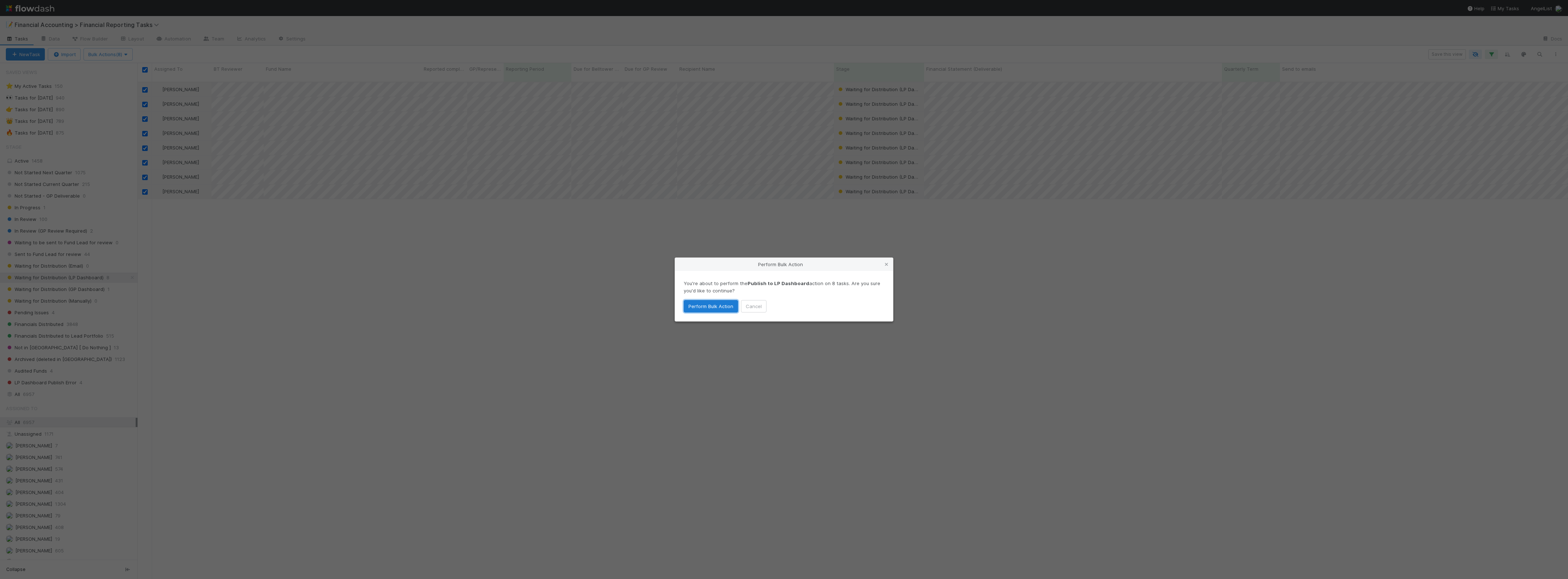
click at [715, 305] on button "Perform Bulk Action" at bounding box center [710, 306] width 54 height 12
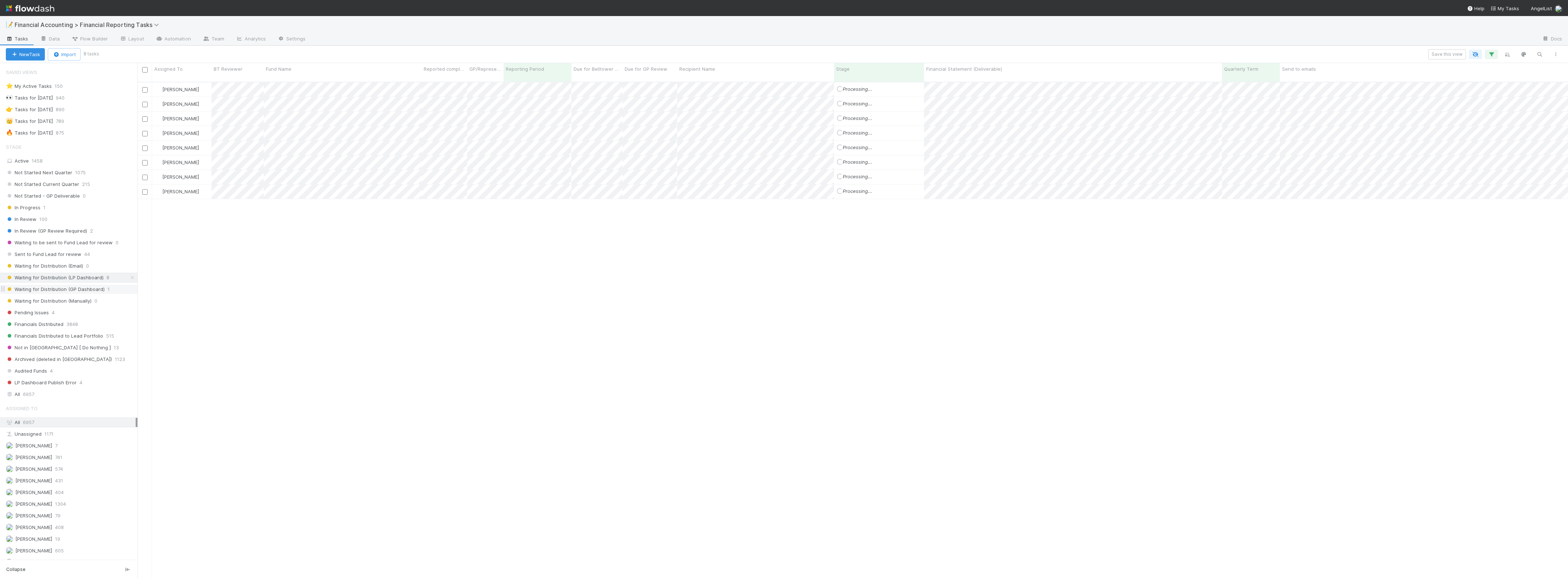
click at [94, 292] on span "Waiting for Distribution (GP Dashboard)" at bounding box center [55, 289] width 99 height 9
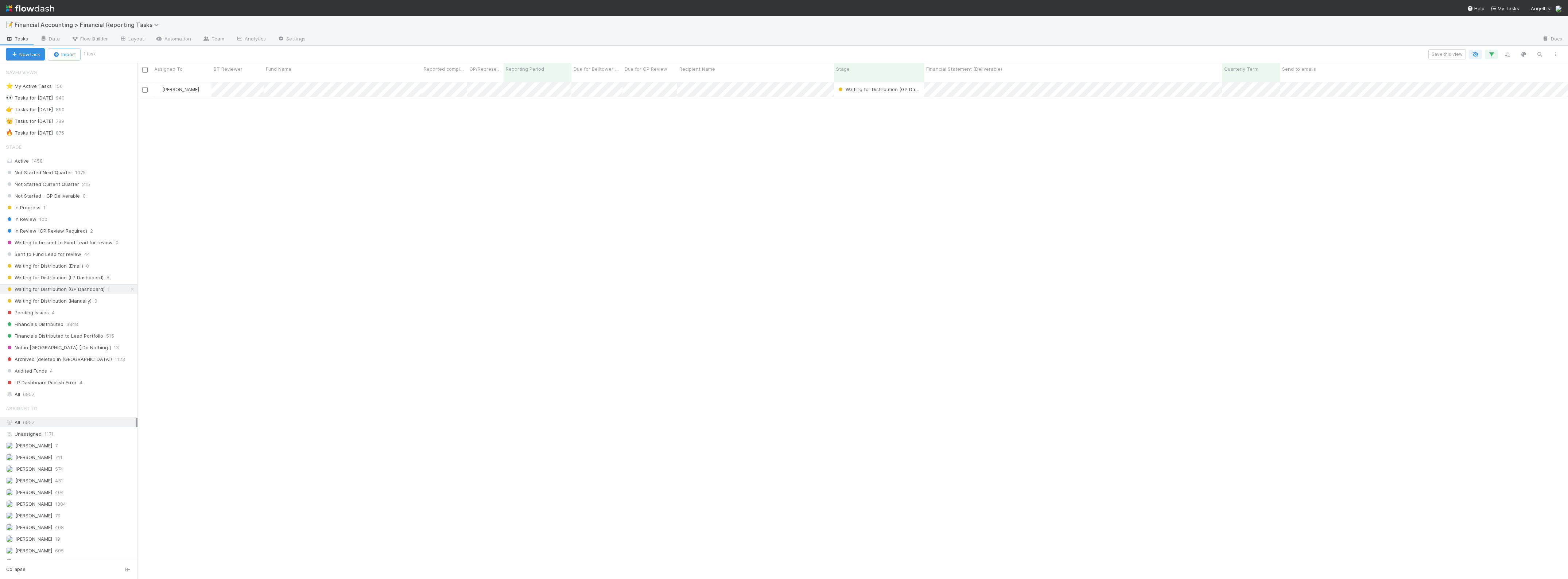
scroll to position [496, 1424]
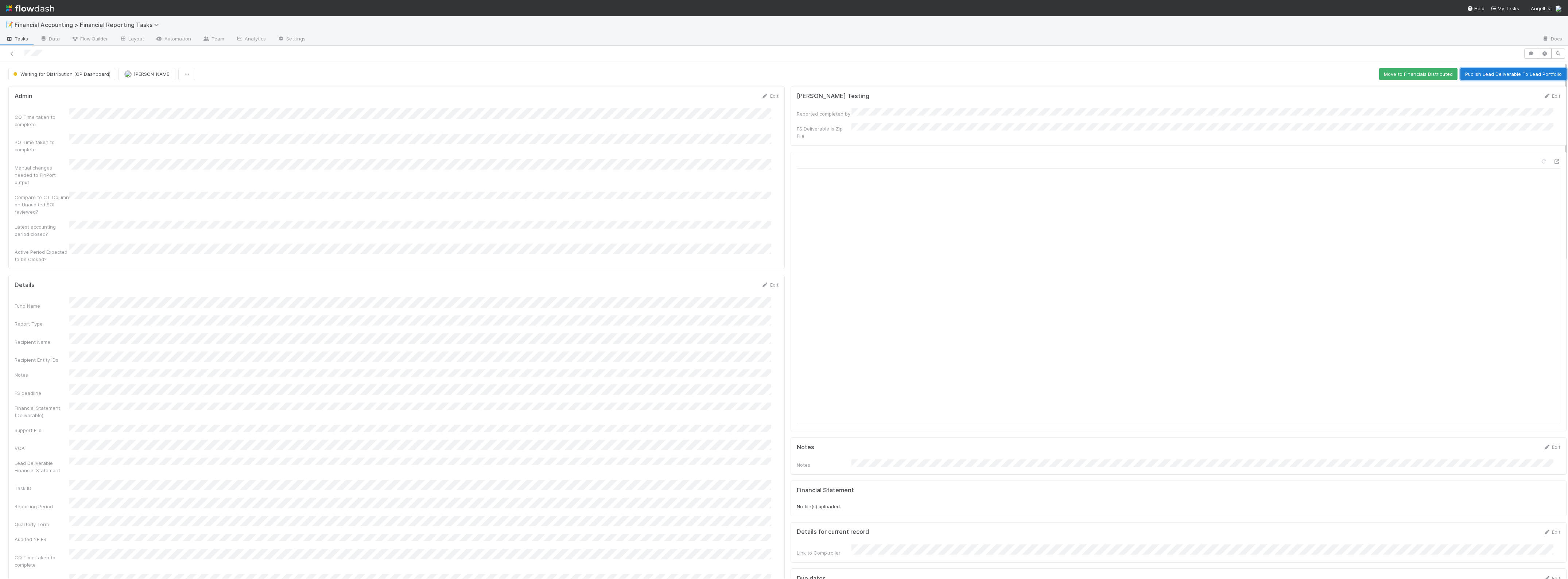
click at [1491, 77] on button "Publish Lead Deliverable To Lead Portfolio" at bounding box center [1513, 74] width 106 height 12
click at [10, 52] on icon at bounding box center [12, 54] width 7 height 5
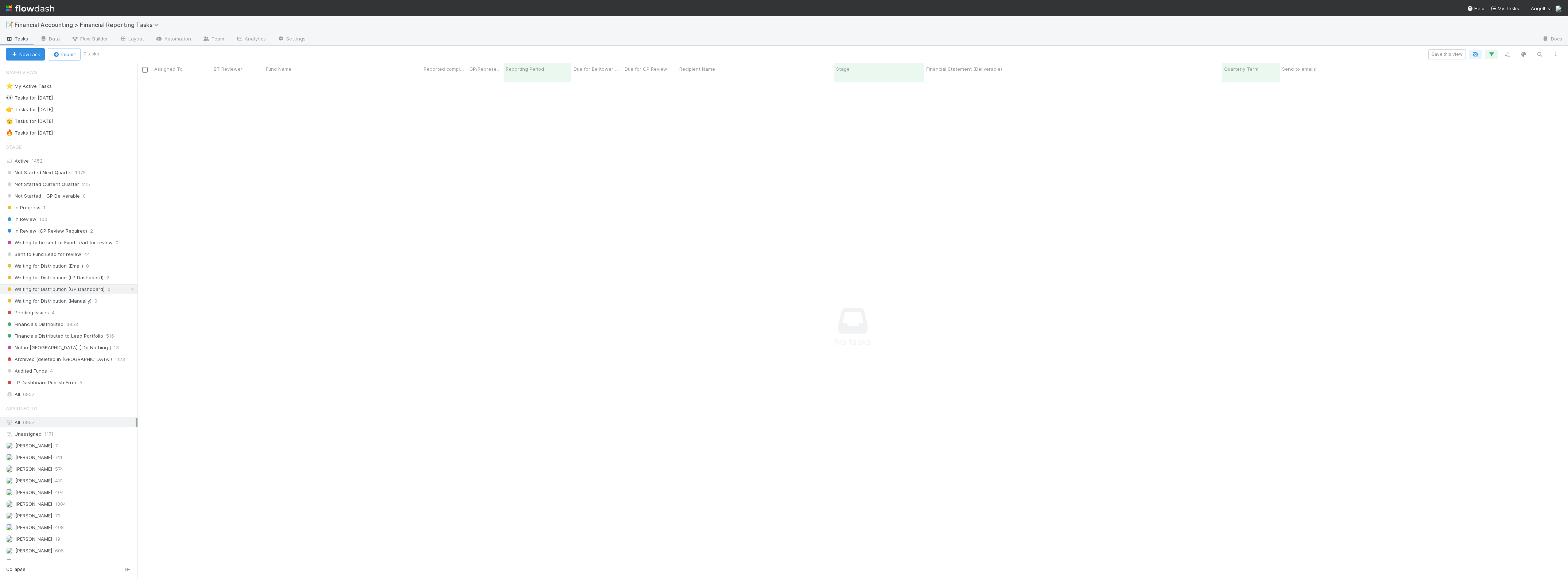
scroll to position [489, 1417]
drag, startPoint x: 66, startPoint y: 282, endPoint x: 121, endPoint y: 318, distance: 65.7
click at [66, 282] on span "Waiting for Distribution (LP Dashboard)" at bounding box center [55, 278] width 98 height 9
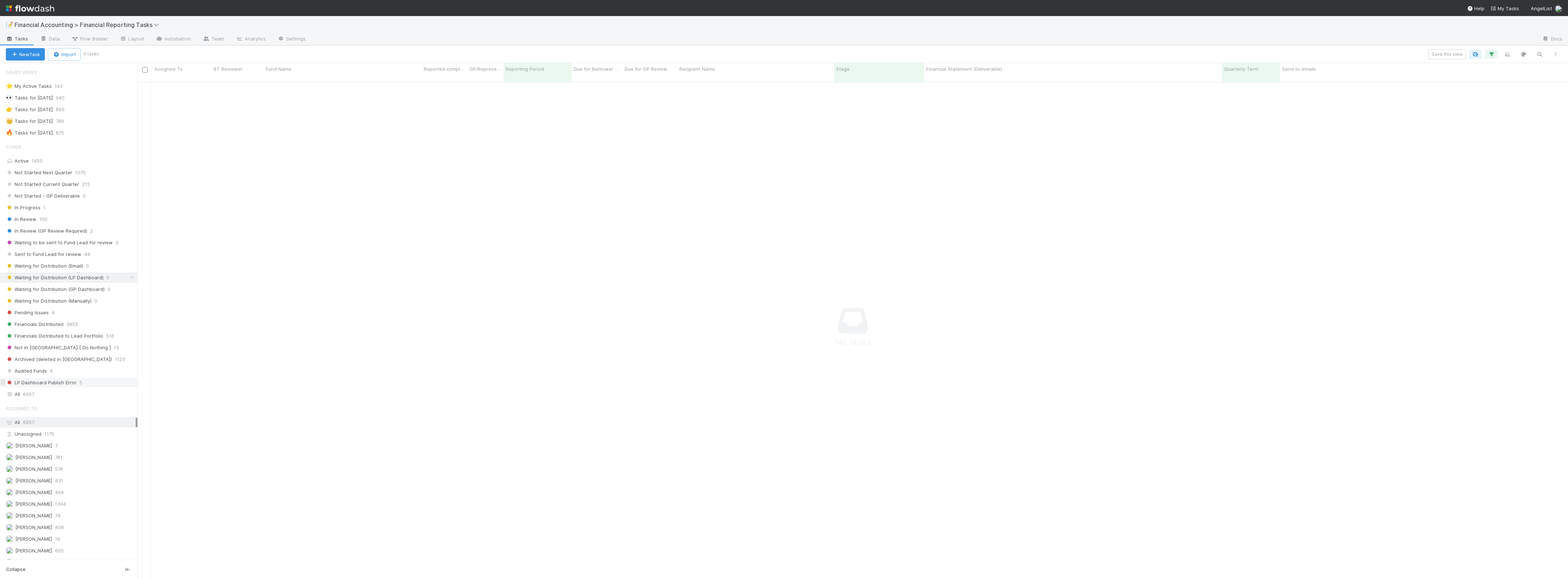
click at [57, 387] on span "LP Dashboard Publish Error" at bounding box center [41, 382] width 71 height 9
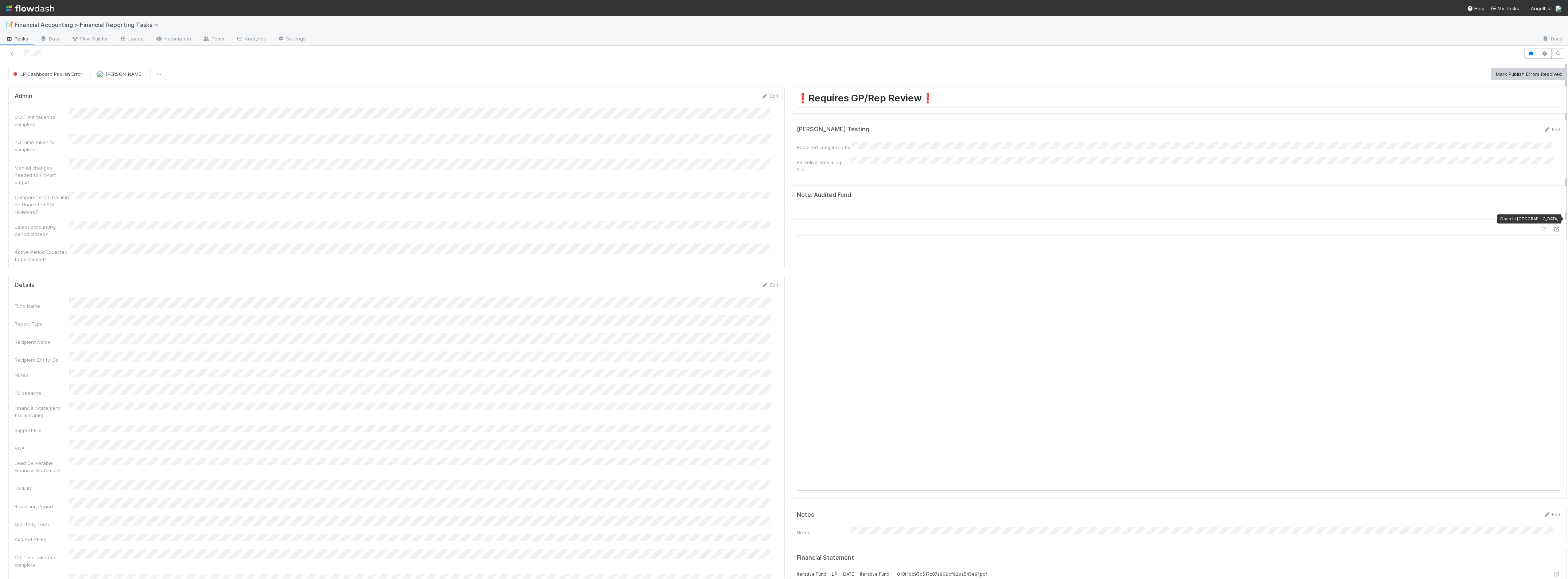
click at [1553, 227] on icon at bounding box center [1556, 230] width 7 height 5
click at [766, 282] on link "Edit" at bounding box center [770, 285] width 17 height 6
click at [0, 335] on html "📝 Financial Accounting > Financial Reporting Tasks Tasks Data Flow Builder Layo…" at bounding box center [784, 289] width 1568 height 579
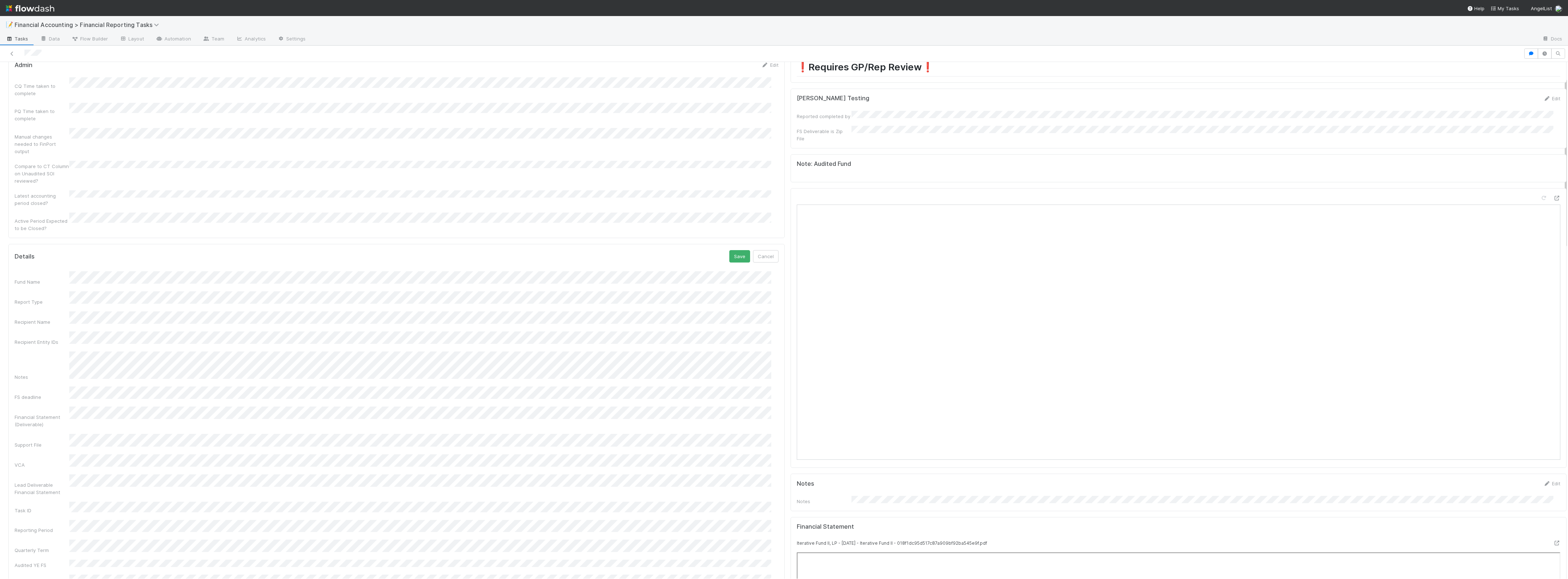
scroll to position [46, 0]
click at [729, 236] on button "Save" at bounding box center [740, 242] width 21 height 12
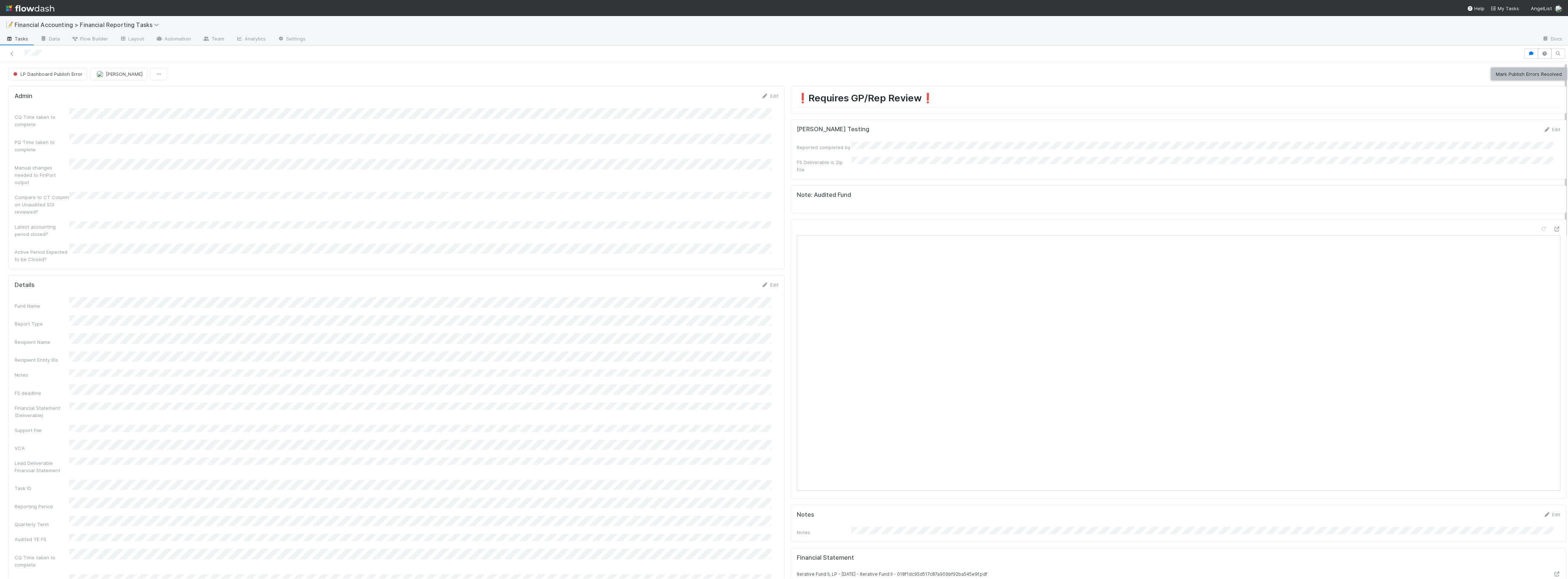
click at [1510, 75] on button "Mark Publish Errors Resolved" at bounding box center [1529, 74] width 75 height 12
click at [1508, 73] on button "Publish to LP Dashboard" at bounding box center [1533, 74] width 65 height 12
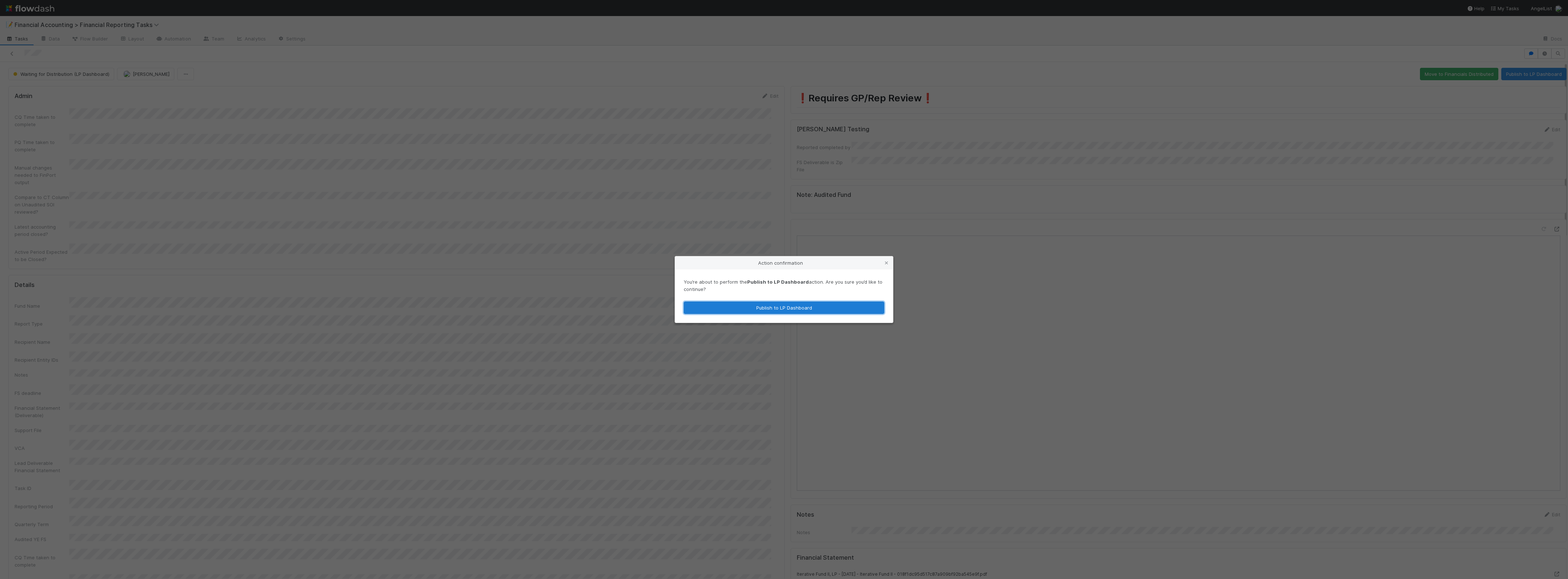
click at [767, 310] on button "Publish to LP Dashboard" at bounding box center [783, 307] width 200 height 12
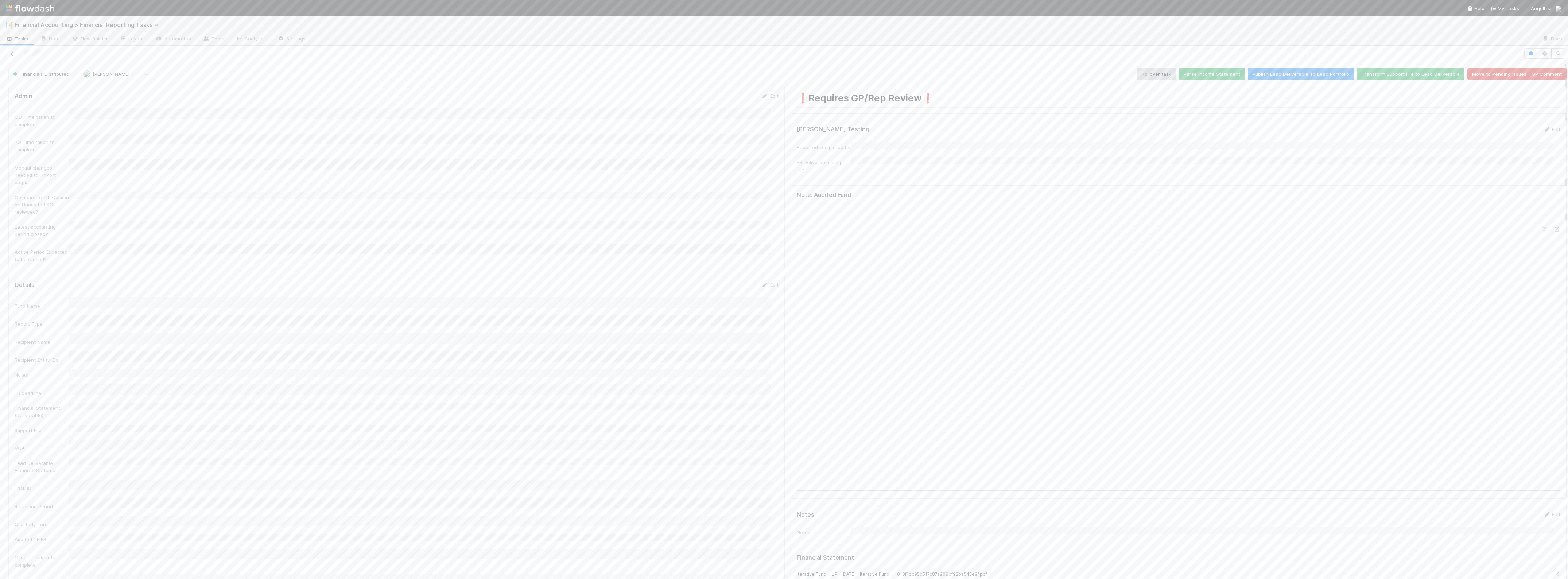
click at [12, 54] on icon at bounding box center [12, 54] width 7 height 5
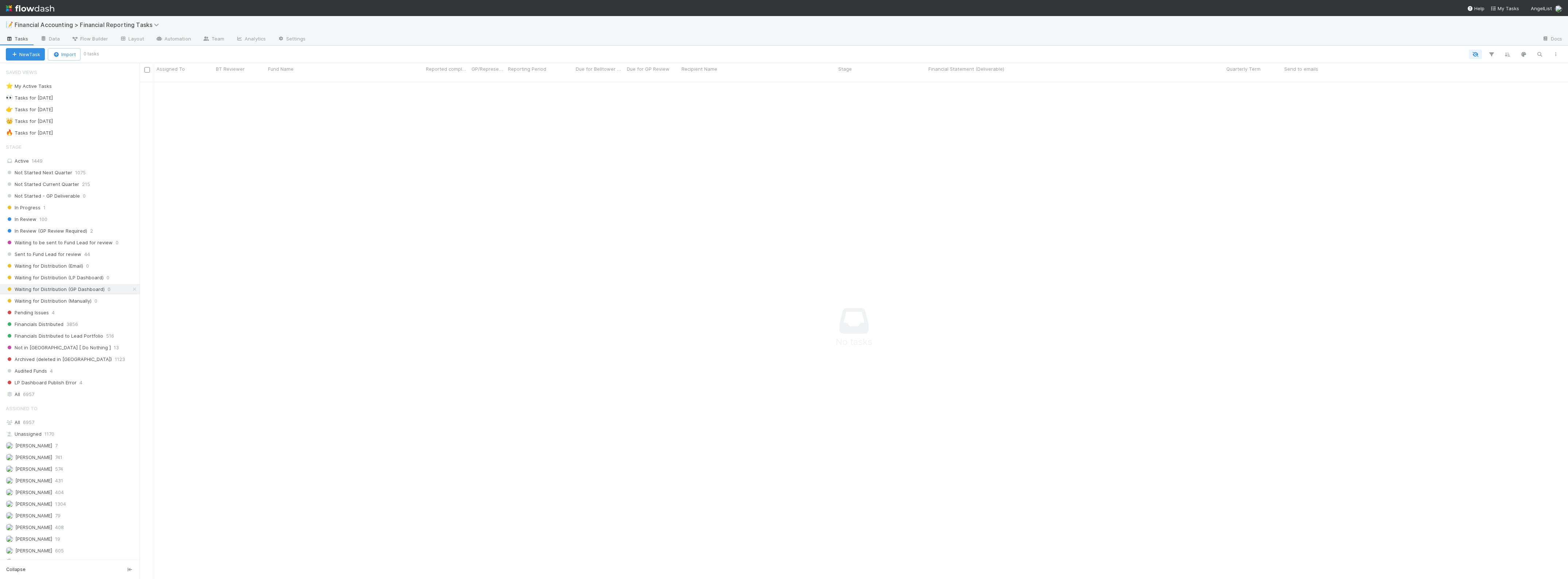
scroll to position [489, 1414]
click at [77, 220] on div "In Review 99" at bounding box center [73, 219] width 134 height 9
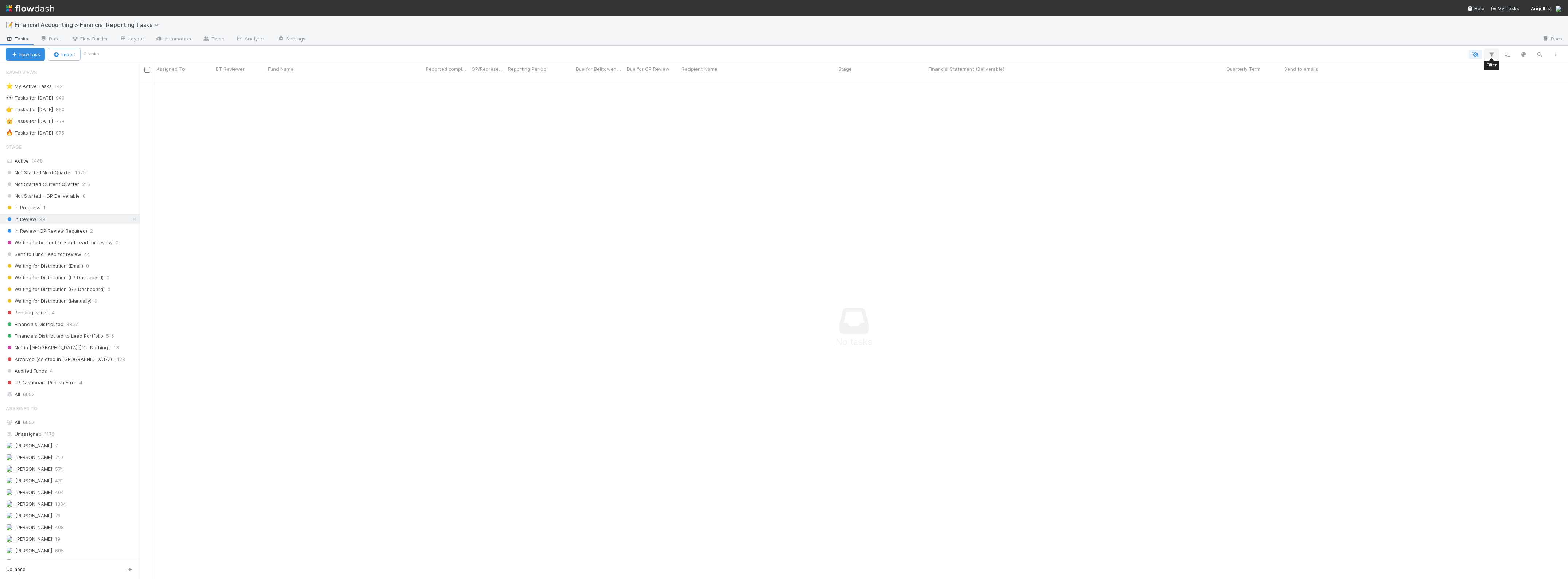
click at [1493, 53] on icon "button" at bounding box center [1491, 54] width 7 height 7
click at [1399, 80] on button "Add Filter" at bounding box center [1379, 76] width 219 height 10
click at [1328, 93] on div "Assigned To" at bounding box center [1315, 92] width 59 height 10
click at [57, 418] on div "1 filter Reset Filters If option Report Type focused, 6 of 222. 222 results ava…" at bounding box center [784, 289] width 1568 height 579
click at [24, 426] on span "6957" at bounding box center [29, 423] width 12 height 6
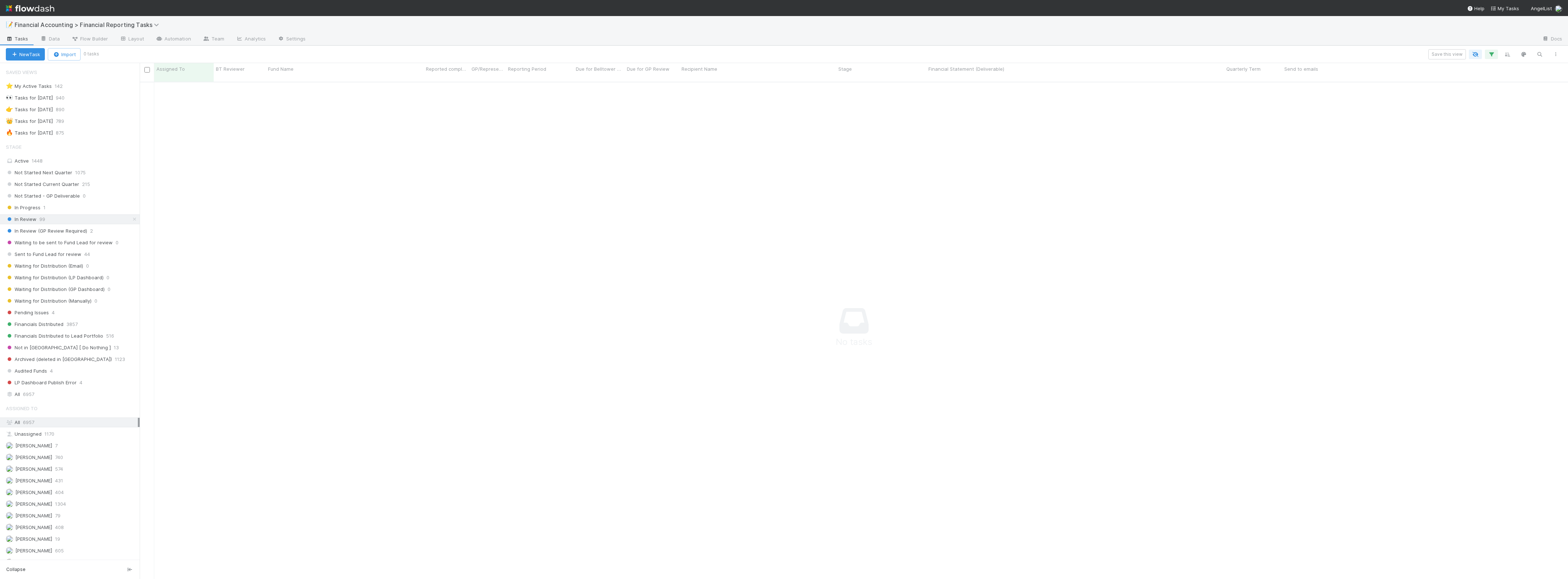
scroll to position [489, 1414]
click at [57, 208] on div "In Progress 1" at bounding box center [73, 208] width 134 height 9
click at [55, 220] on div "In Review 99" at bounding box center [73, 219] width 134 height 9
click at [55, 164] on div "Active 1448" at bounding box center [72, 161] width 132 height 9
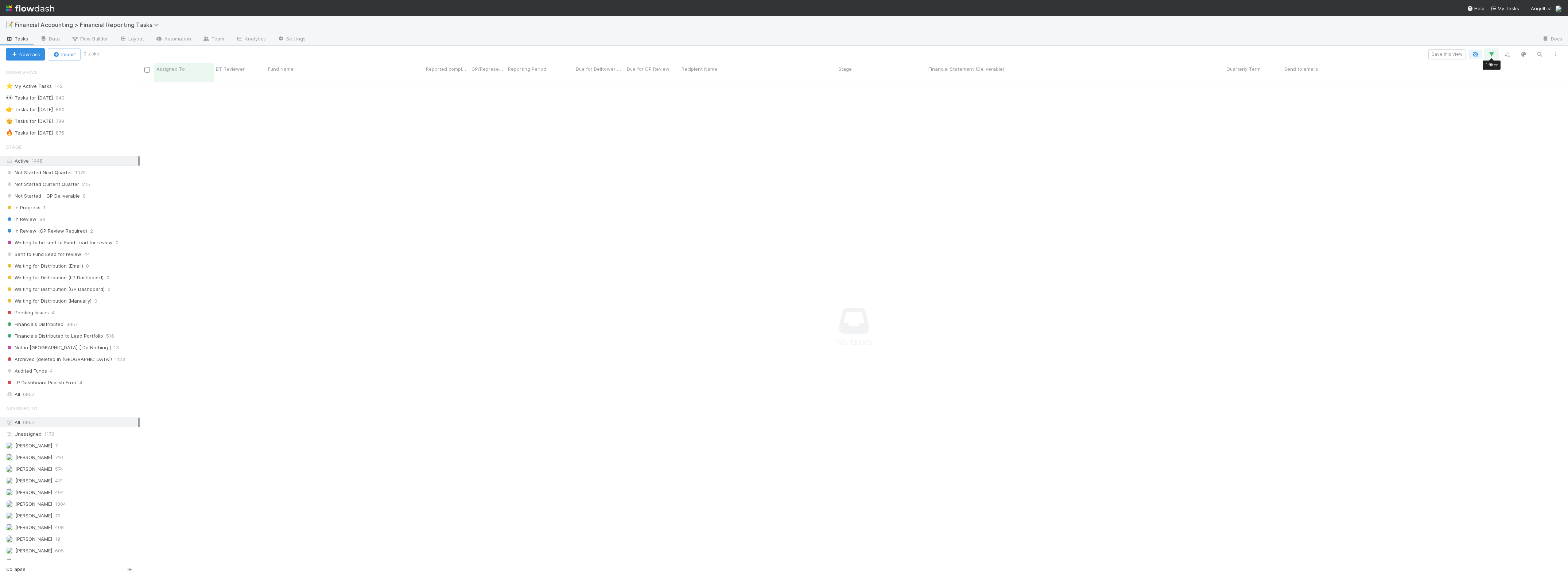
click at [1489, 51] on icon "button" at bounding box center [1491, 54] width 7 height 7
click at [1432, 94] on div at bounding box center [1435, 92] width 59 height 10
click at [1337, 93] on div "Assigned To" at bounding box center [1315, 92] width 59 height 10
drag, startPoint x: 1311, startPoint y: 186, endPoint x: 1311, endPoint y: 194, distance: 8.0
click at [1311, 194] on div "Assigned To Stage BT Reviewer Fund Name Recipient Name Report Type Reporting Pe…" at bounding box center [1320, 156] width 70 height 110
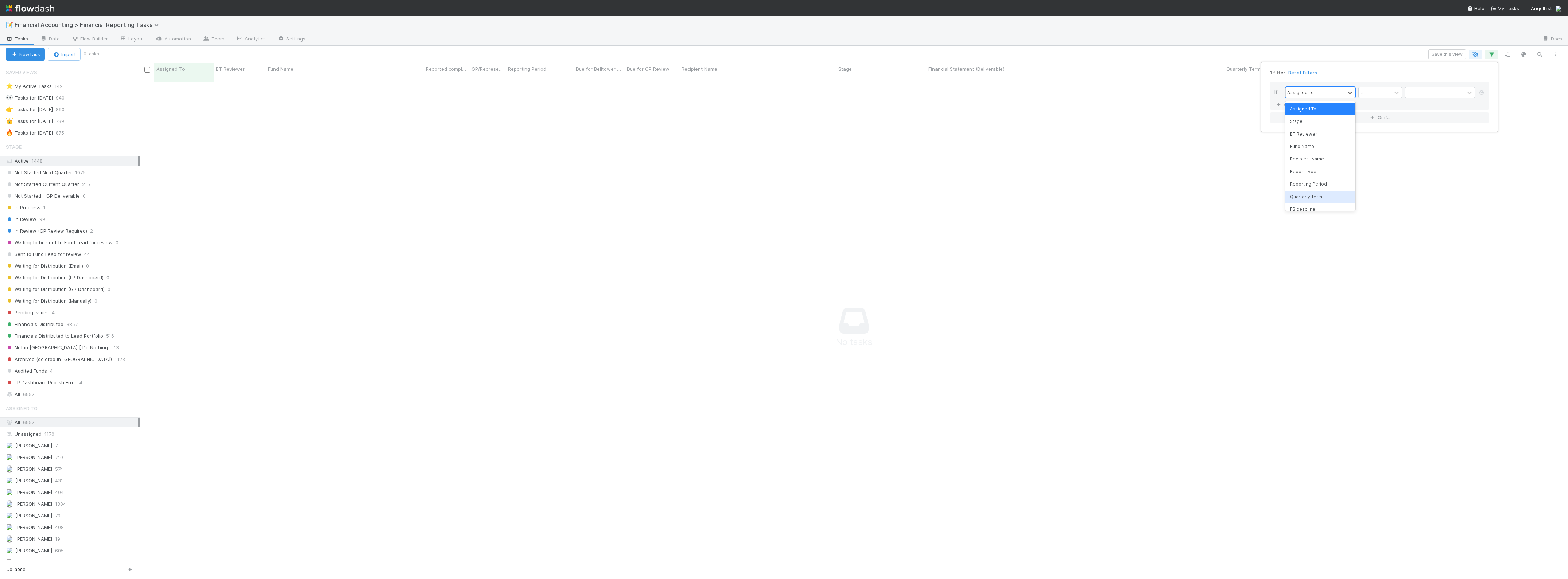
click at [1311, 194] on div "Quarterly Term" at bounding box center [1320, 197] width 70 height 12
click at [1420, 88] on input "text" at bounding box center [1440, 93] width 70 height 11
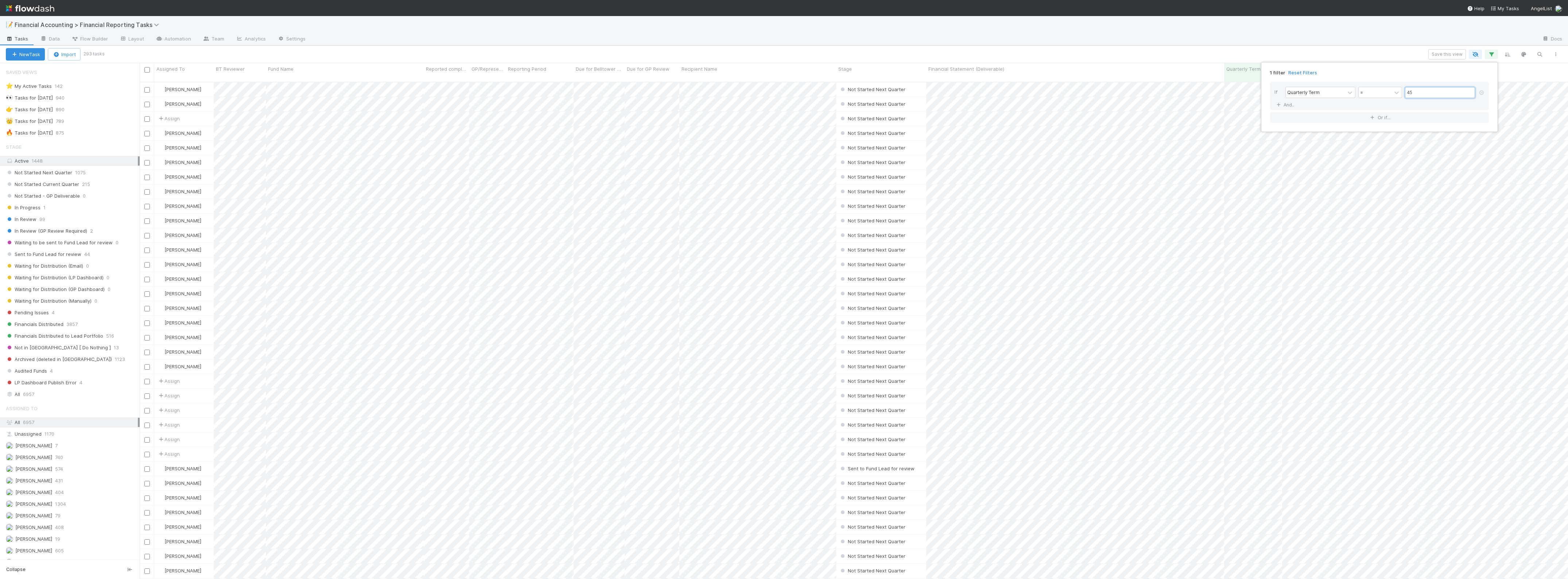
scroll to position [496, 1421]
type input "45"
click at [76, 289] on div "1 filter Reset Filters If Quarterly Term = 45 And.. Or if..." at bounding box center [784, 289] width 1568 height 579
click at [46, 212] on div "In Progress 1" at bounding box center [73, 208] width 134 height 9
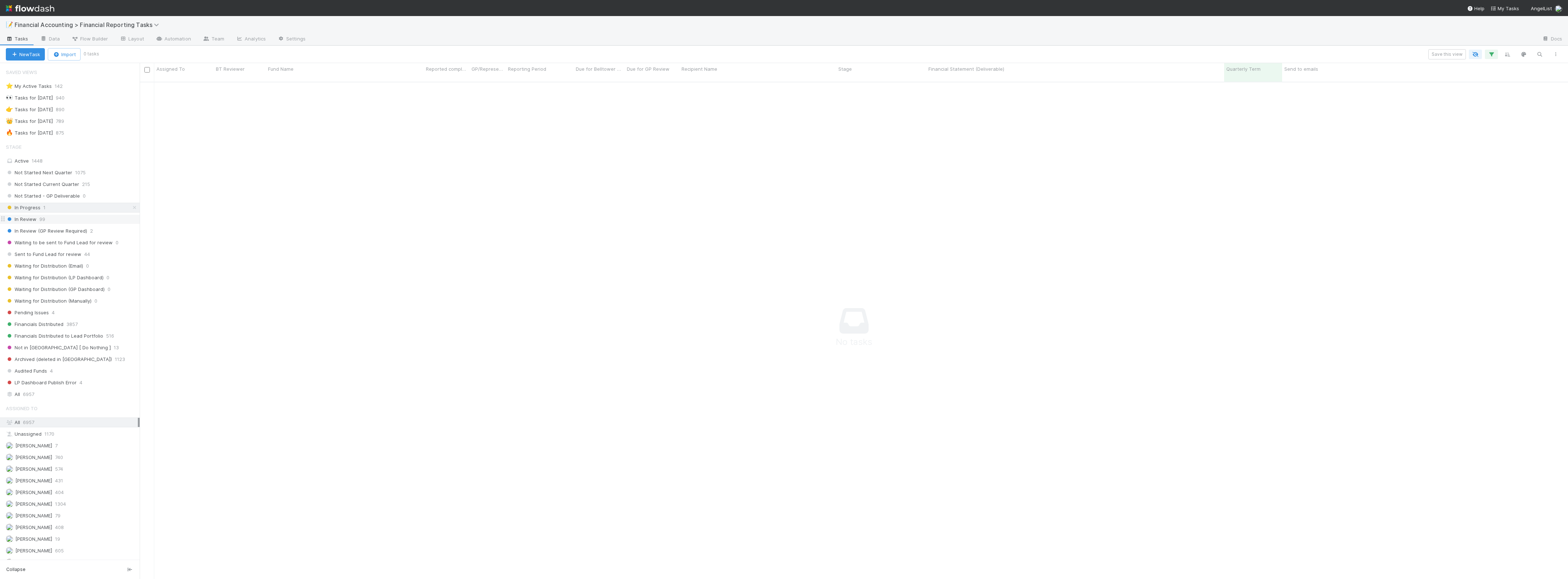
scroll to position [489, 1414]
click at [49, 222] on div "In Review 99" at bounding box center [73, 219] width 134 height 9
click at [54, 230] on span "In Review (GP Review Required)" at bounding box center [47, 231] width 82 height 9
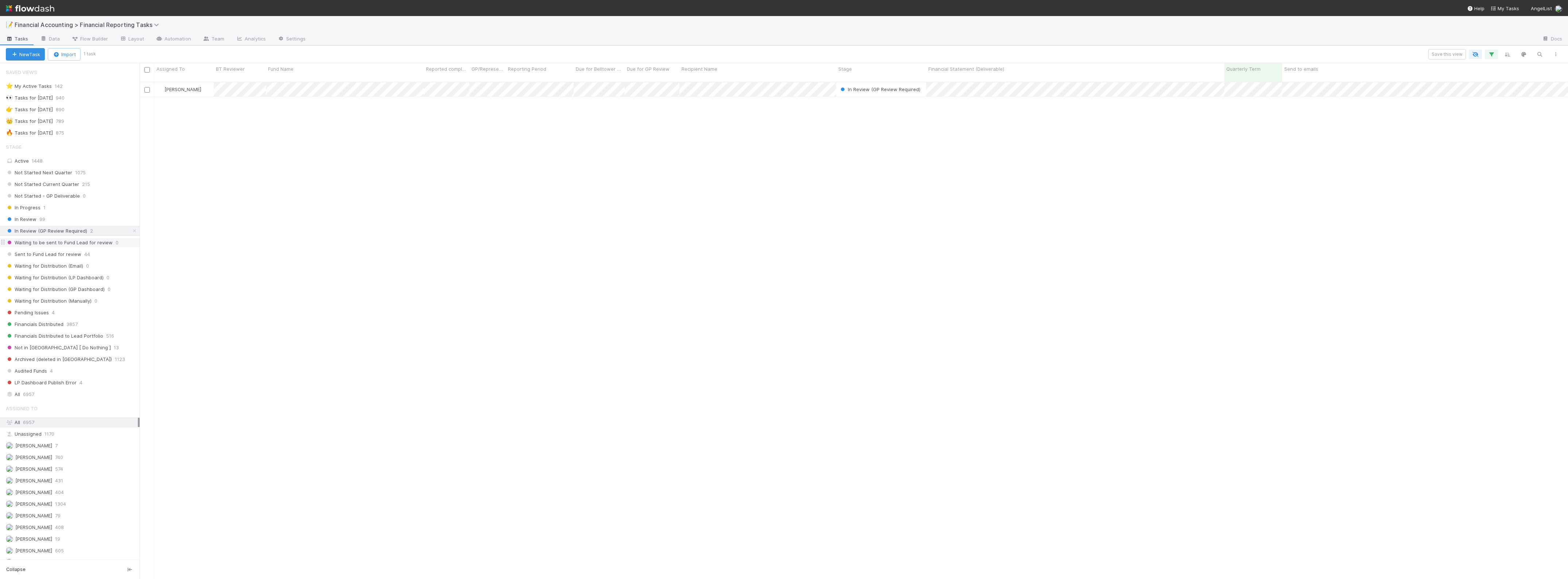
click at [63, 246] on span "Waiting to be sent to Fund Lead for review" at bounding box center [60, 242] width 107 height 9
click at [60, 235] on span "In Review (GP Review Required)" at bounding box center [47, 231] width 82 height 9
click at [67, 306] on span "Waiting for Distribution (Manually)" at bounding box center [49, 301] width 86 height 9
